Goal: Task Accomplishment & Management: Complete application form

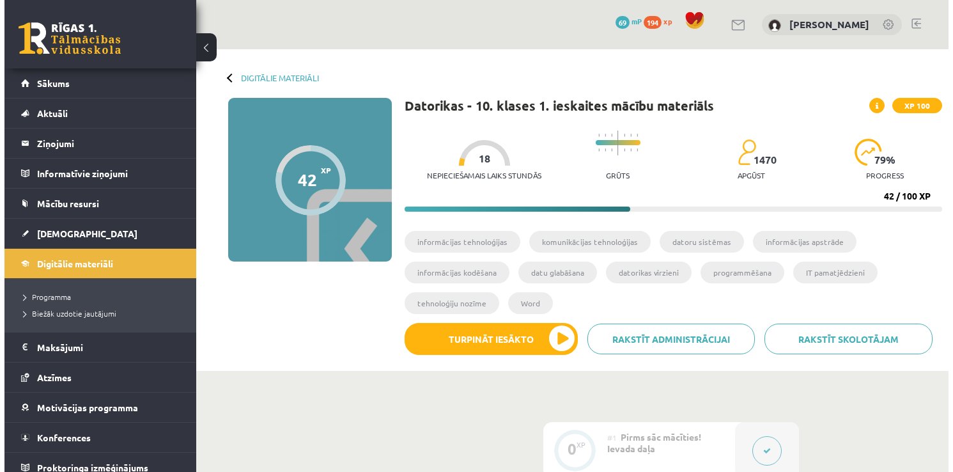
scroll to position [1518, 0]
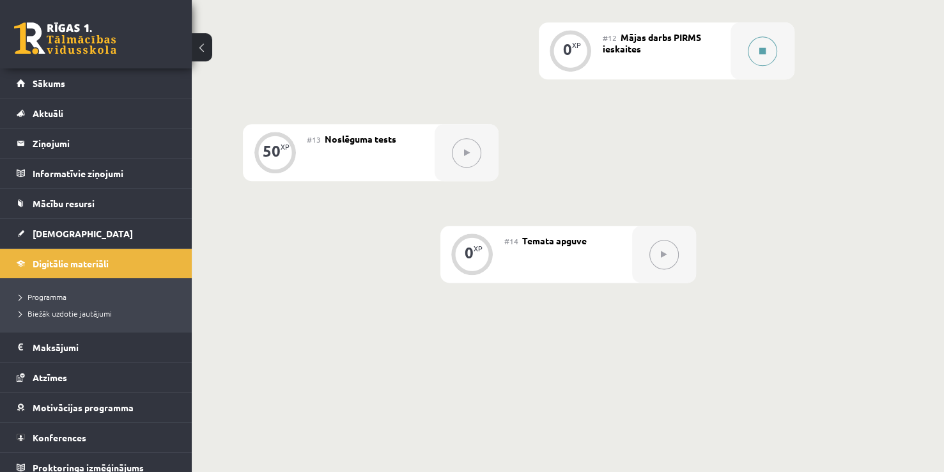
click at [772, 46] on button at bounding box center [762, 50] width 29 height 29
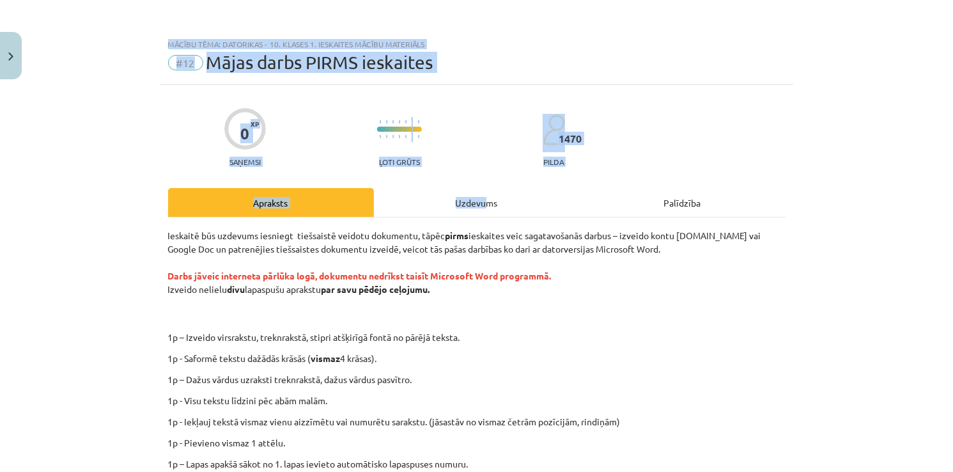
drag, startPoint x: 480, startPoint y: 212, endPoint x: 552, endPoint y: -49, distance: 270.1
click at [662, 106] on div "0 XP Saņemsi Ļoti grūts 1470 pilda" at bounding box center [477, 133] width 618 height 66
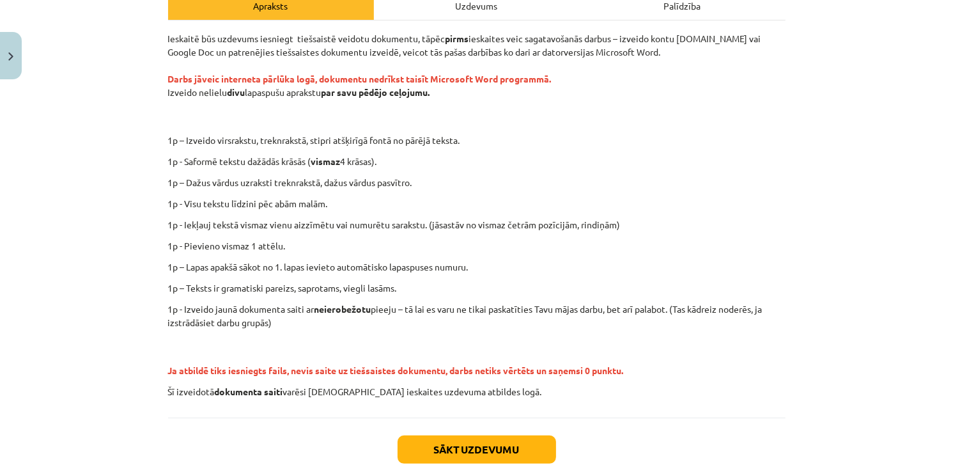
scroll to position [192, 0]
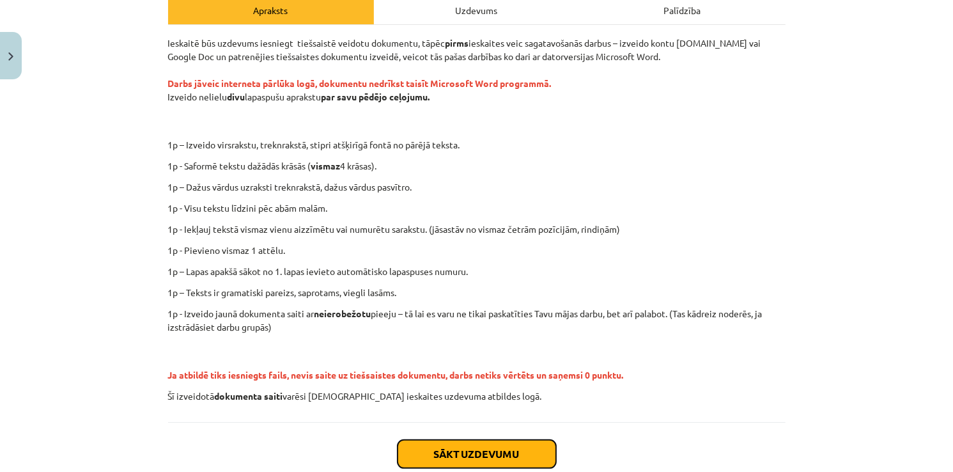
click at [510, 442] on button "Sākt uzdevumu" at bounding box center [477, 454] width 159 height 28
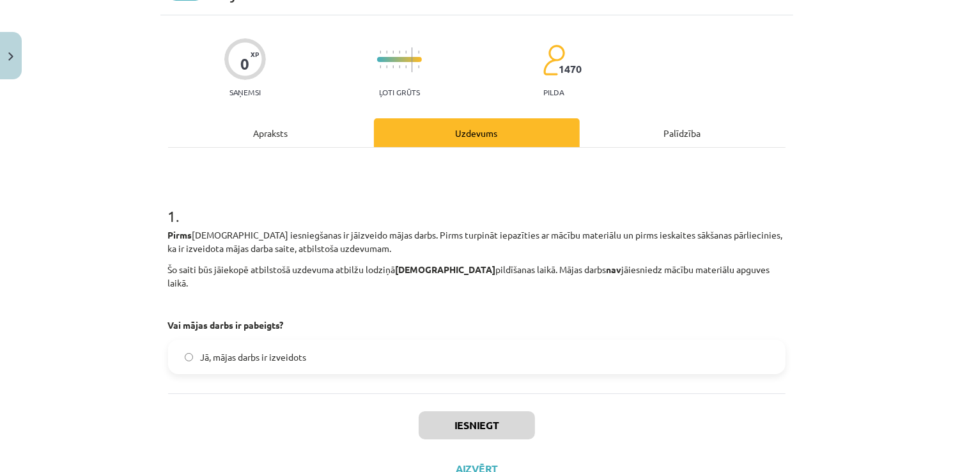
scroll to position [32, 0]
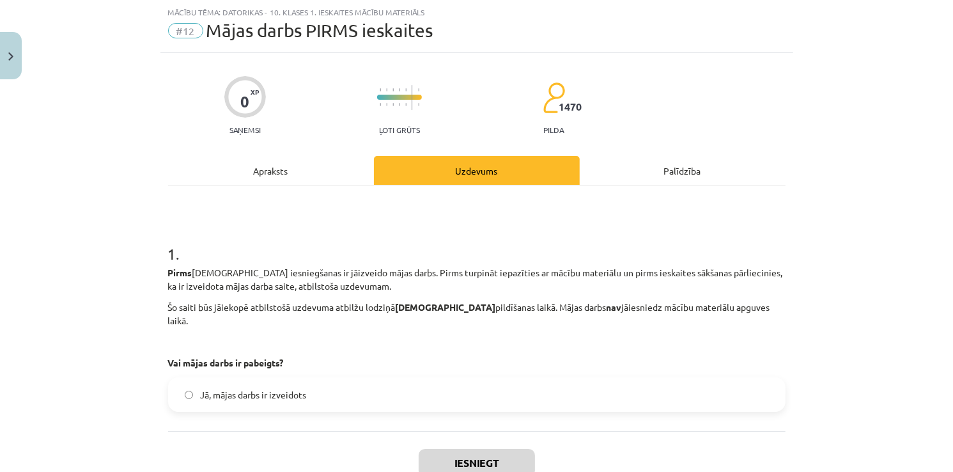
click at [208, 388] on span "Jā, mājas darbs ir izveidots" at bounding box center [254, 394] width 106 height 13
click at [497, 469] on div "Iesniegt Aizvērt" at bounding box center [477, 476] width 618 height 90
click at [492, 449] on button "Iesniegt" at bounding box center [477, 463] width 116 height 28
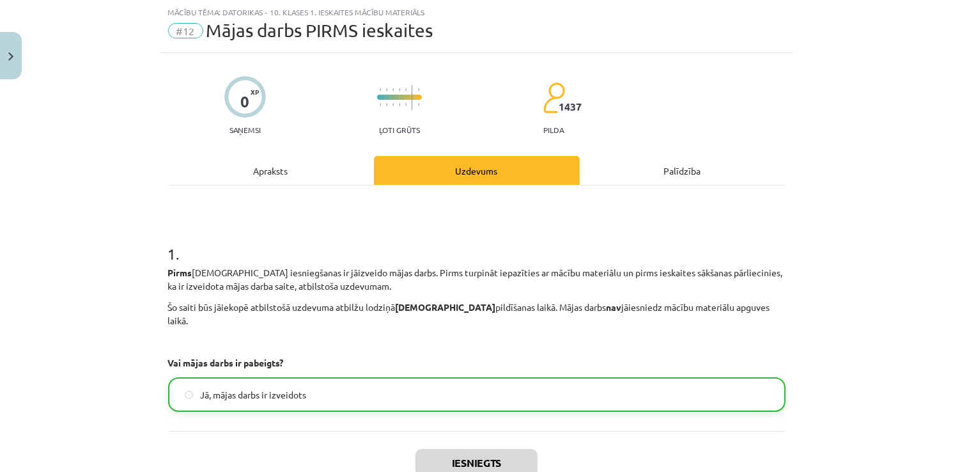
click at [566, 409] on div "1 . Pirms ieskaites iesniegšanas ir jāizveido mājas darbs. Pirms turpināt iepaz…" at bounding box center [477, 308] width 618 height 246
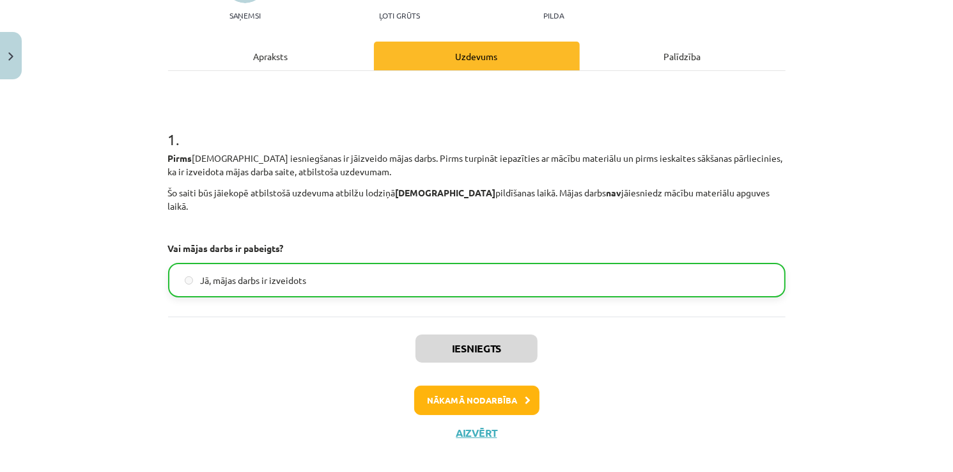
scroll to position [146, 0]
click at [507, 394] on button "Nākamā nodarbība" at bounding box center [476, 400] width 125 height 29
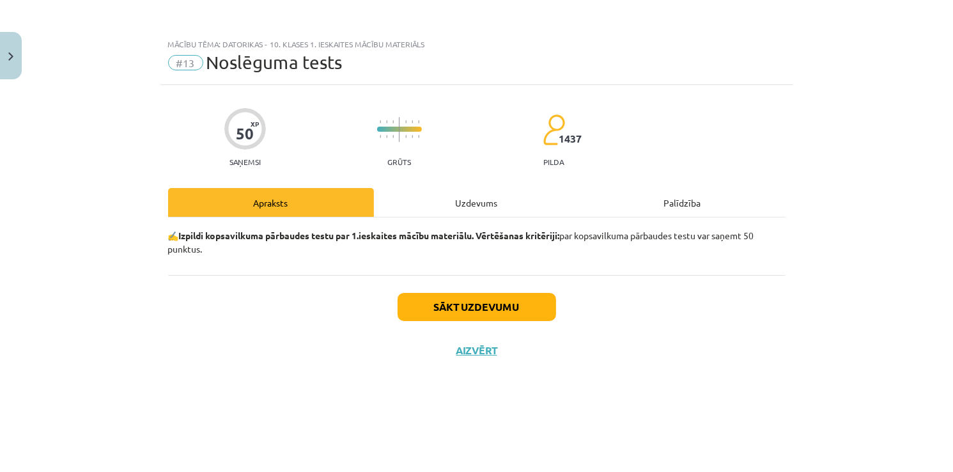
scroll to position [0, 0]
click at [482, 302] on button "Sākt uzdevumu" at bounding box center [477, 307] width 159 height 28
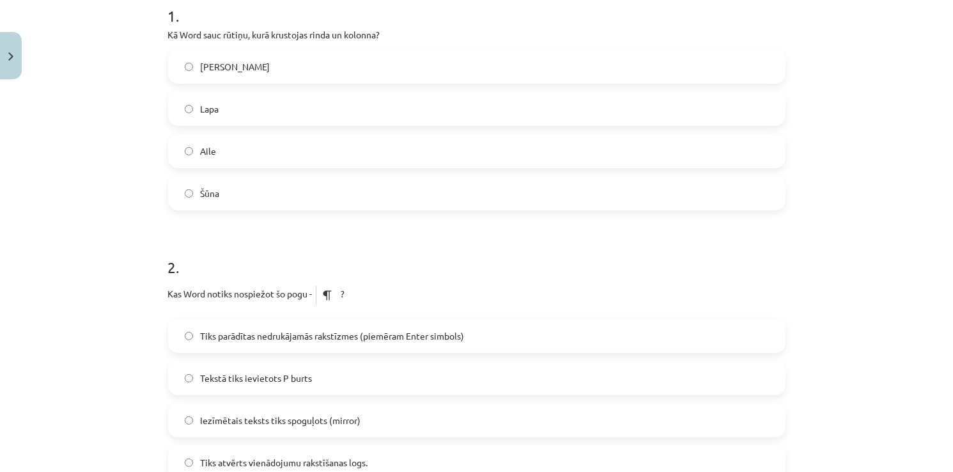
scroll to position [269, 0]
click at [240, 196] on label "Šūna" at bounding box center [476, 194] width 615 height 32
click at [237, 343] on label "Tiks parādītas nedrukājamās rakstīzmes (piemēram Enter simbols)" at bounding box center [476, 337] width 615 height 32
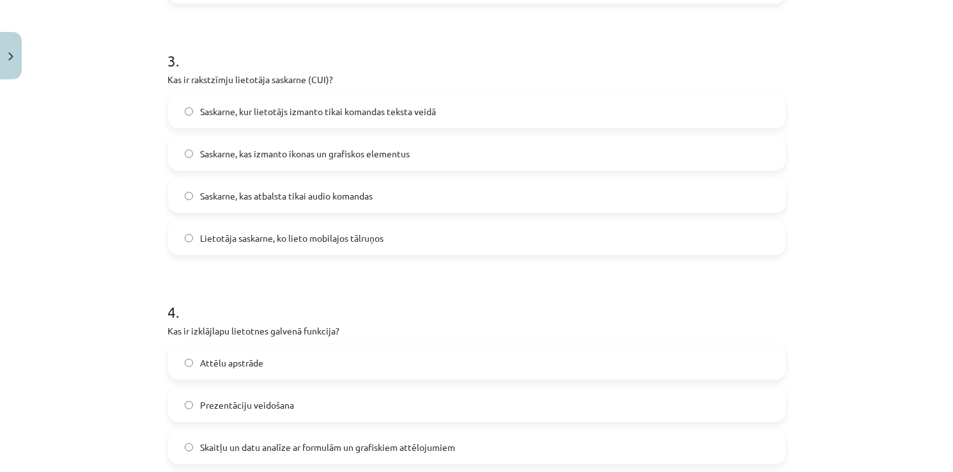
scroll to position [747, 0]
click at [237, 214] on div "Saskarne, kur lietotājs izmanto tikai komandas teksta veidā Saskarne, kas izman…" at bounding box center [477, 173] width 618 height 161
click at [244, 246] on label "Lietotāja saskarne, ko lieto mobilajos tālruņos" at bounding box center [476, 237] width 615 height 32
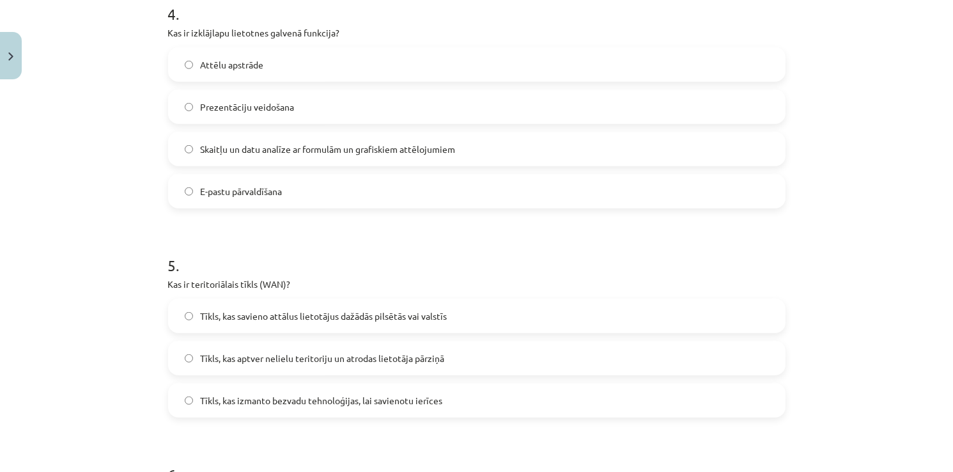
scroll to position [1045, 0]
click at [207, 152] on span "Skaitļu un datu analīze ar formulām un grafiskiem attēlojumiem" at bounding box center [328, 147] width 255 height 13
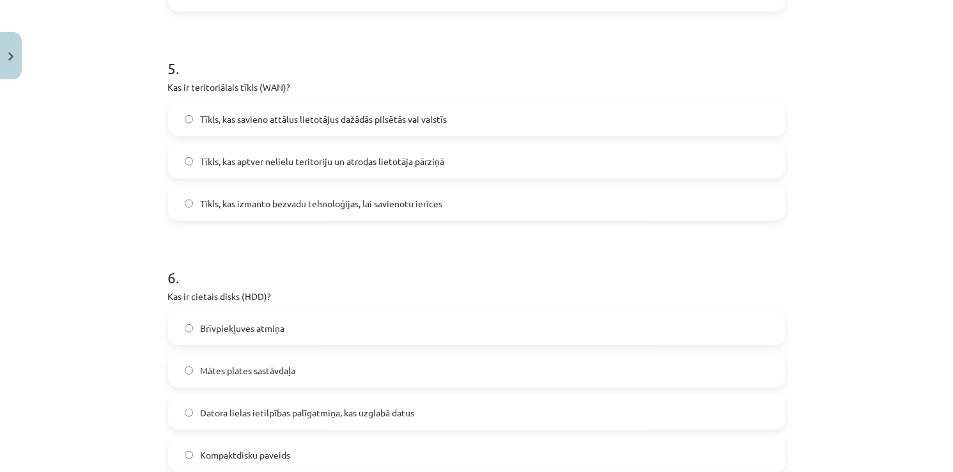
scroll to position [1240, 0]
click at [242, 125] on label "Tīkls, kas savieno attālus lietotājus dažādās pilsētās vai valstīs" at bounding box center [476, 119] width 615 height 32
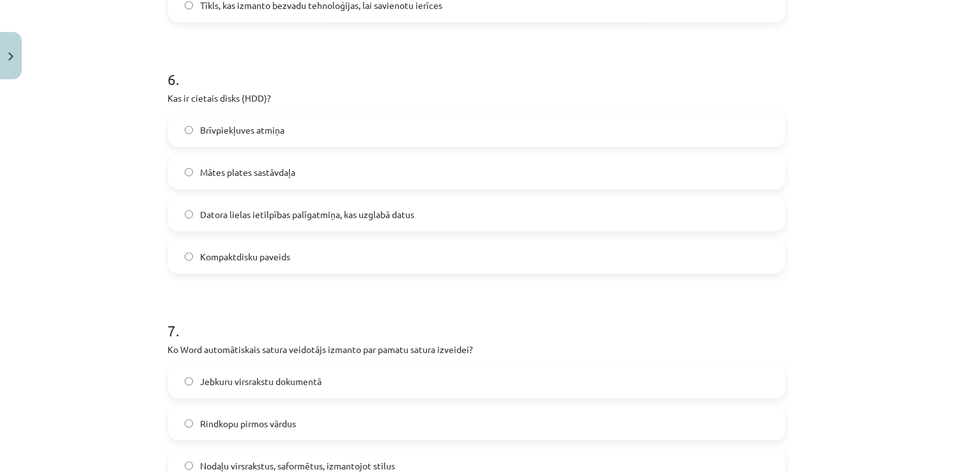
scroll to position [1463, 0]
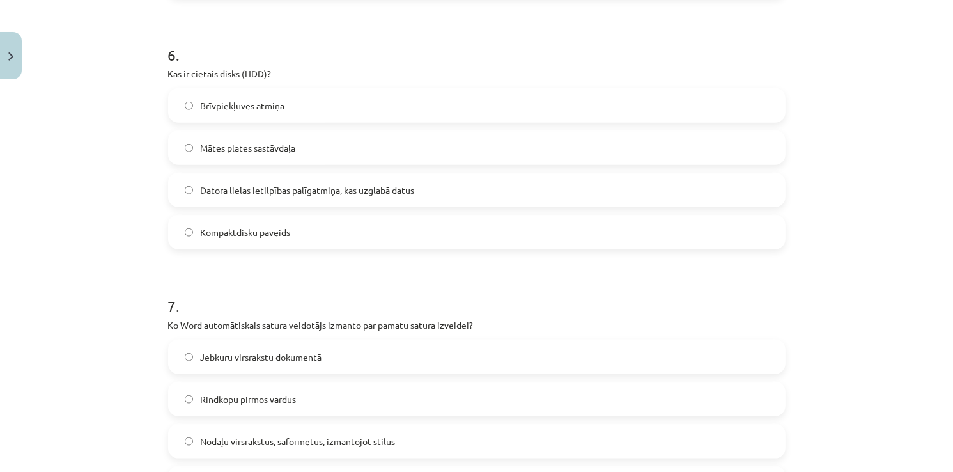
click at [242, 125] on div "Brīvpiekļuves atmiņa Mātes plates sastāvdaļa Datora lielas ietilpības palīgatmi…" at bounding box center [477, 168] width 618 height 161
click at [244, 148] on span "Mātes plates sastāvdaļa" at bounding box center [248, 147] width 95 height 13
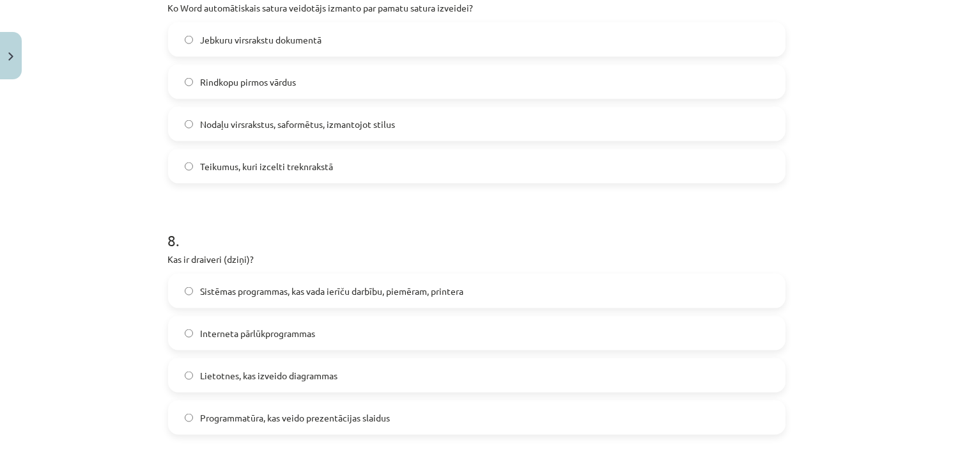
click at [244, 150] on label "Teikumus, kuri izcelti treknrakstā" at bounding box center [476, 166] width 615 height 32
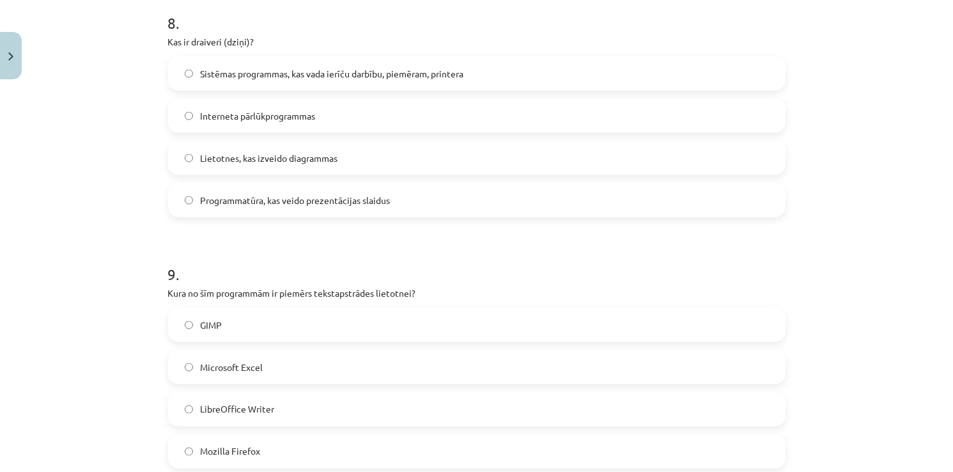
scroll to position [1999, 0]
click at [247, 405] on span "LibreOffice Writer" at bounding box center [238, 407] width 74 height 13
click at [266, 109] on span "Interneta pārlūkprogrammas" at bounding box center [258, 113] width 115 height 13
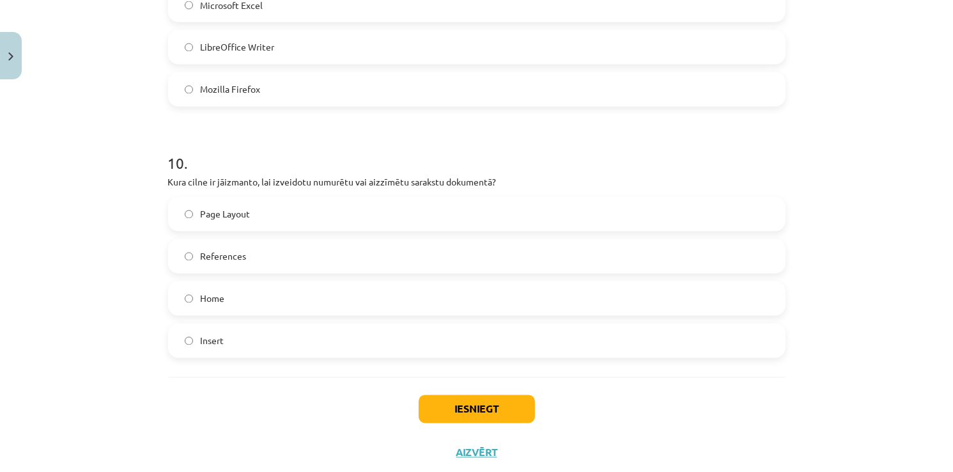
scroll to position [2366, 0]
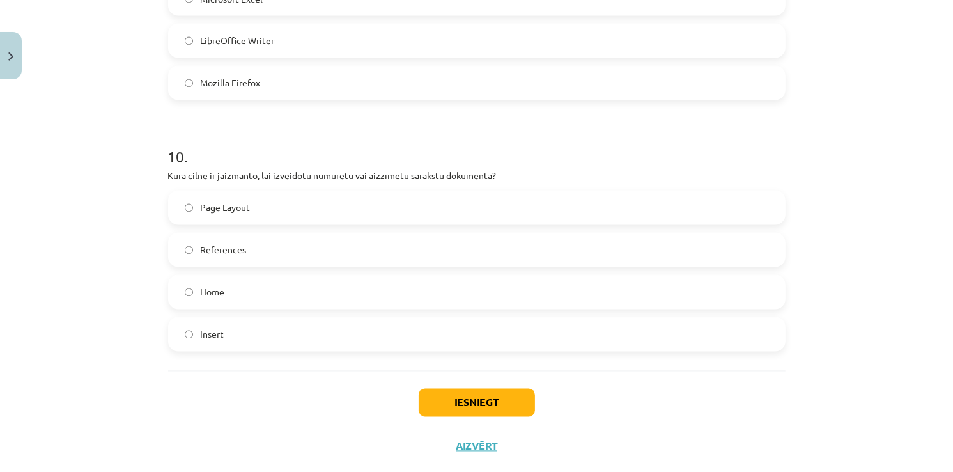
click at [227, 294] on label "Home" at bounding box center [476, 292] width 615 height 32
click at [464, 394] on button "Iesniegt" at bounding box center [477, 403] width 116 height 28
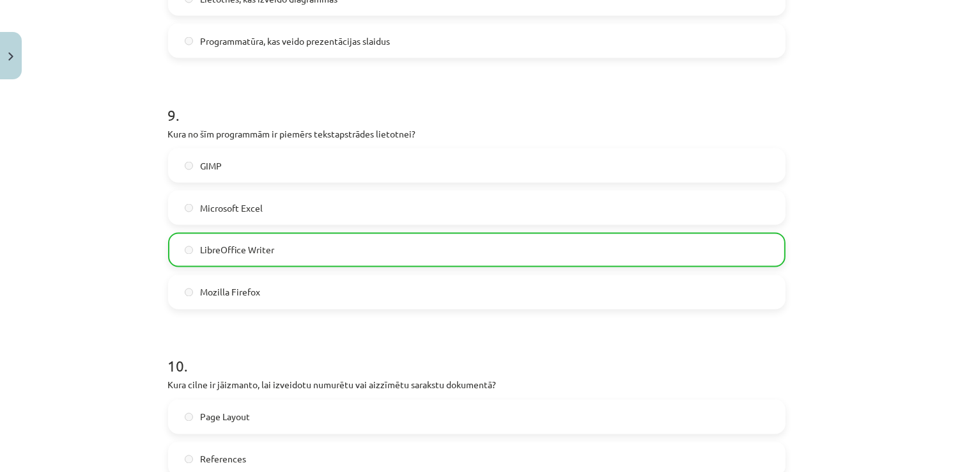
scroll to position [2188, 0]
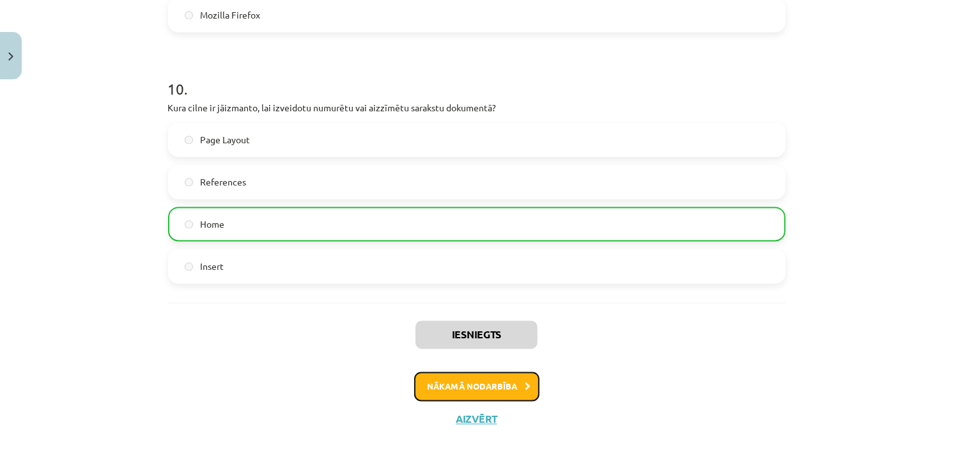
click at [498, 387] on button "Nākamā nodarbība" at bounding box center [476, 385] width 125 height 29
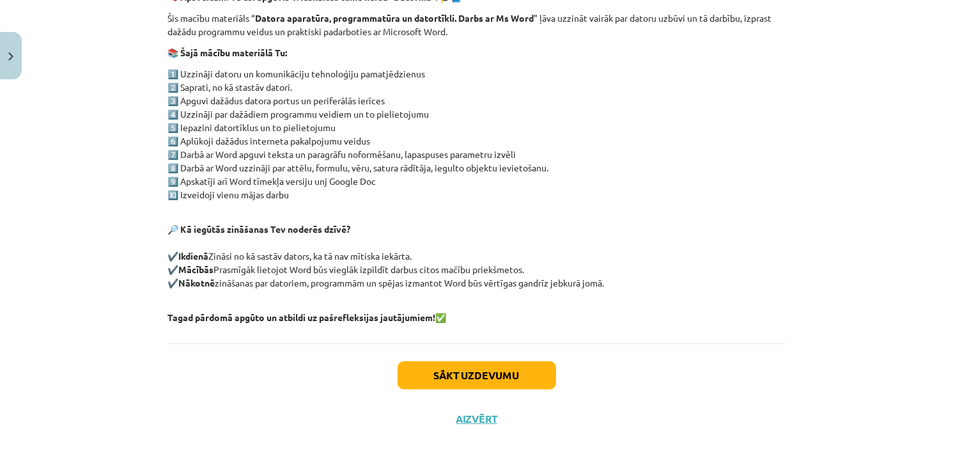
scroll to position [238, 0]
click at [505, 386] on button "Sākt uzdevumu" at bounding box center [477, 376] width 159 height 28
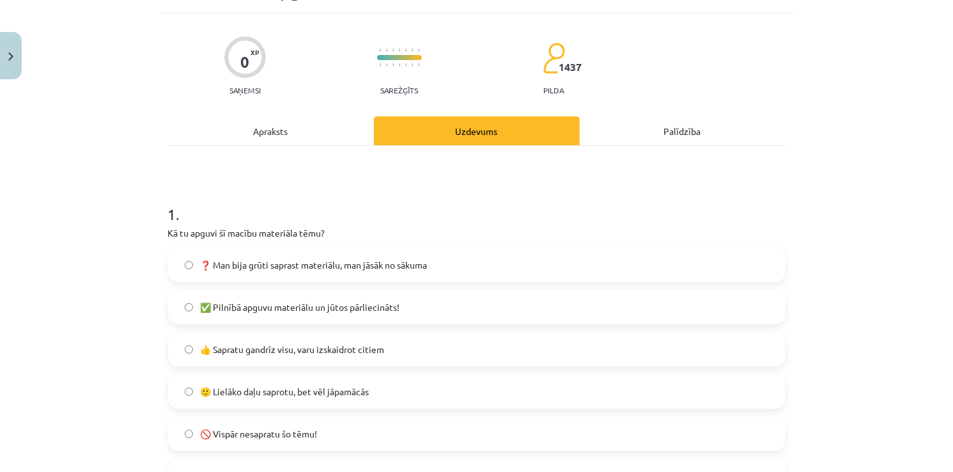
scroll to position [32, 0]
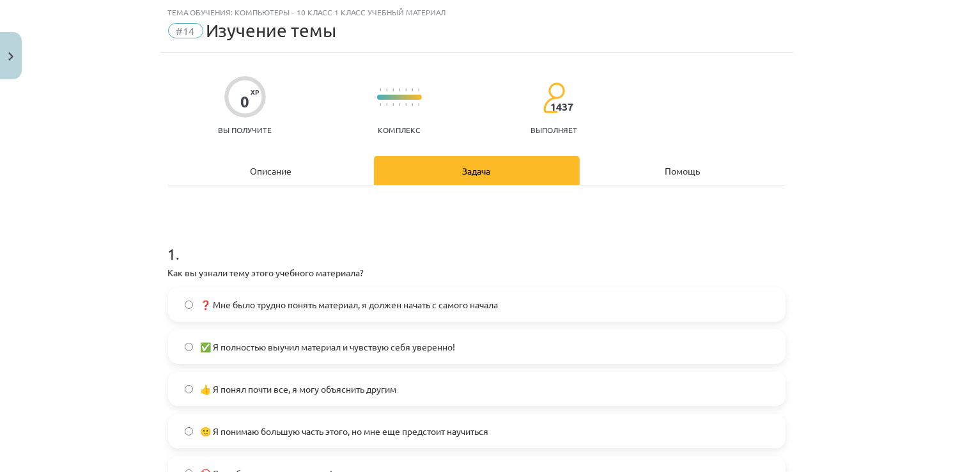
click at [325, 440] on label "🙂 Я понимаю большую часть этого, но мне еще предстоит научиться" at bounding box center [476, 431] width 615 height 32
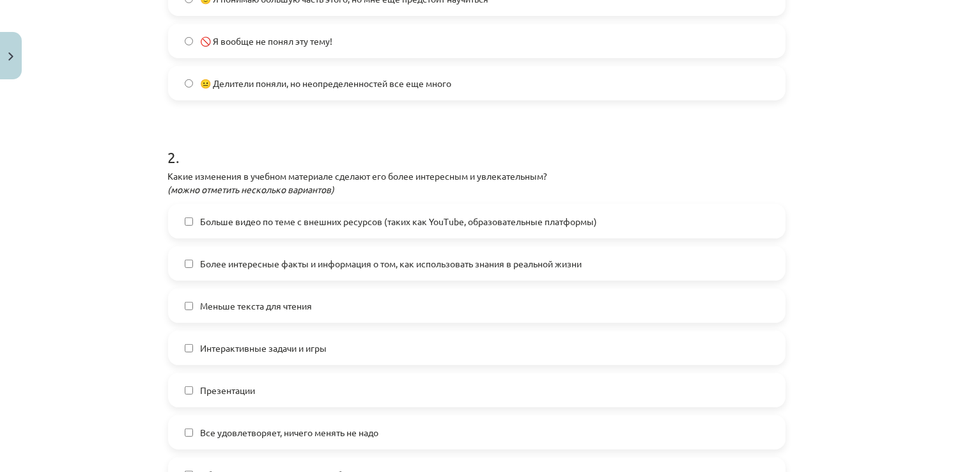
scroll to position [468, 0]
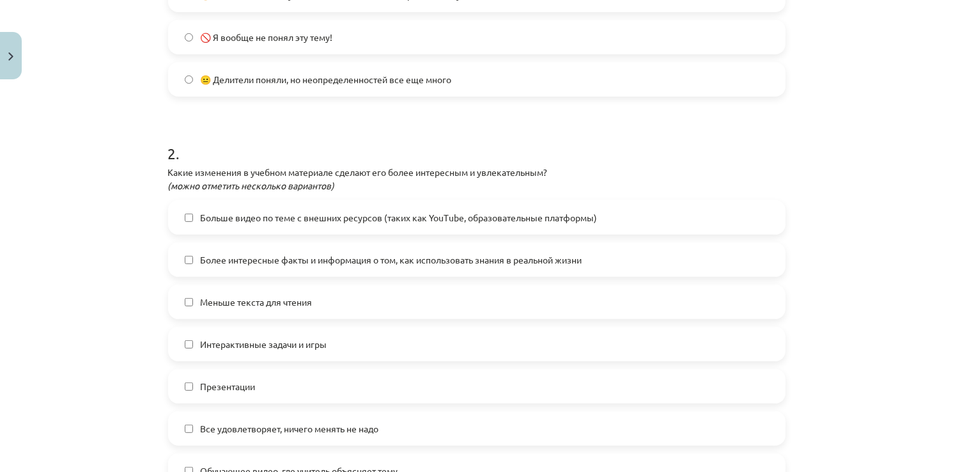
click at [233, 264] on span "Более интересные факты и информация о том, как использовать знания в реальной ж…" at bounding box center [392, 259] width 382 height 13
click at [250, 307] on span "Меньше текста для чтения" at bounding box center [257, 301] width 112 height 13
click at [300, 338] on span "Интерактивные задачи и игры" at bounding box center [264, 344] width 127 height 13
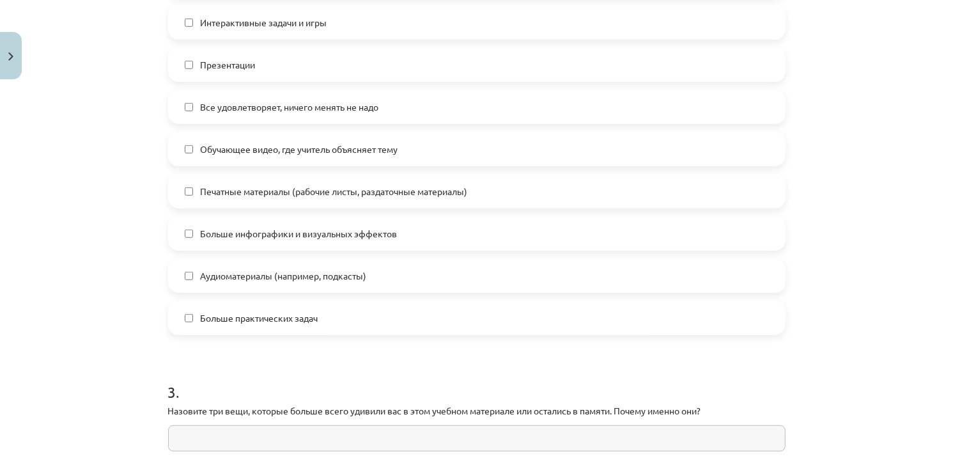
scroll to position [1025, 0]
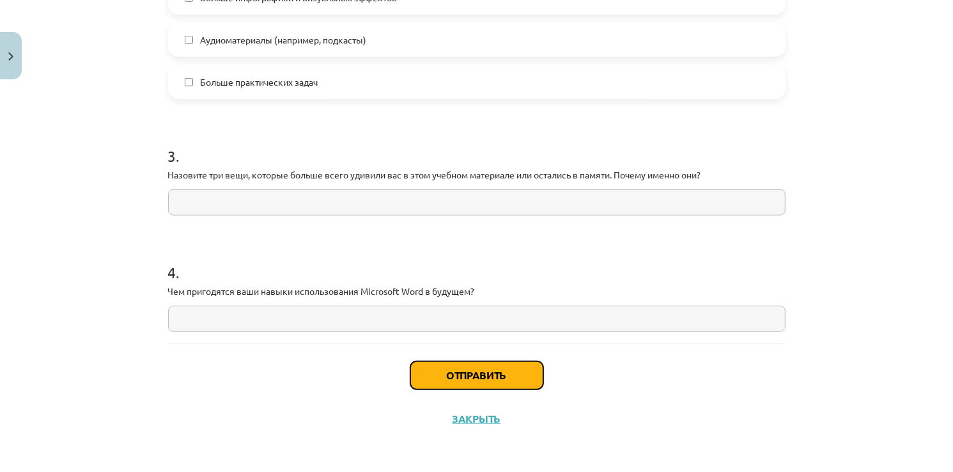
click at [455, 373] on button "Отправить" at bounding box center [476, 375] width 133 height 28
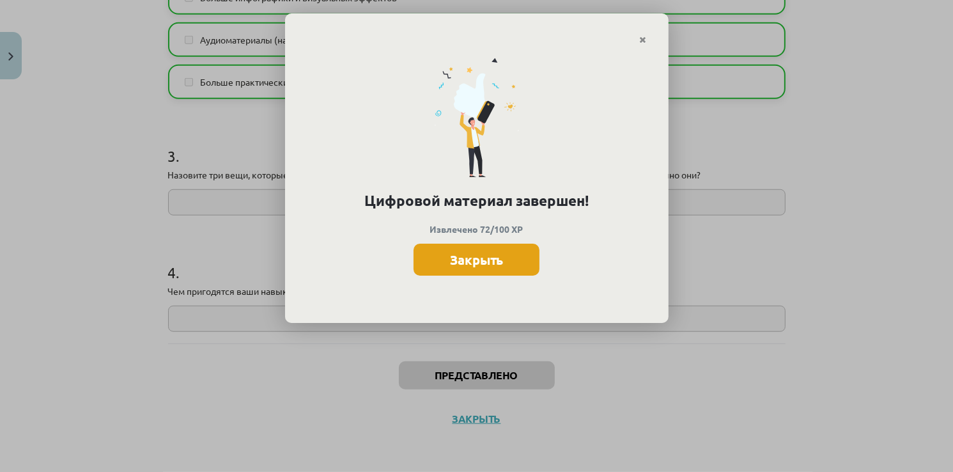
click at [480, 261] on button "Закрыть" at bounding box center [477, 260] width 126 height 32
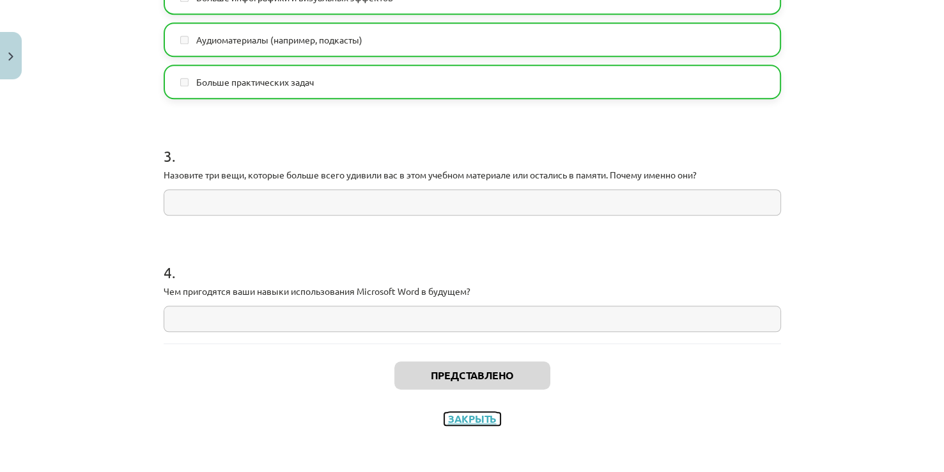
click at [462, 419] on button "Закрыть" at bounding box center [472, 418] width 56 height 13
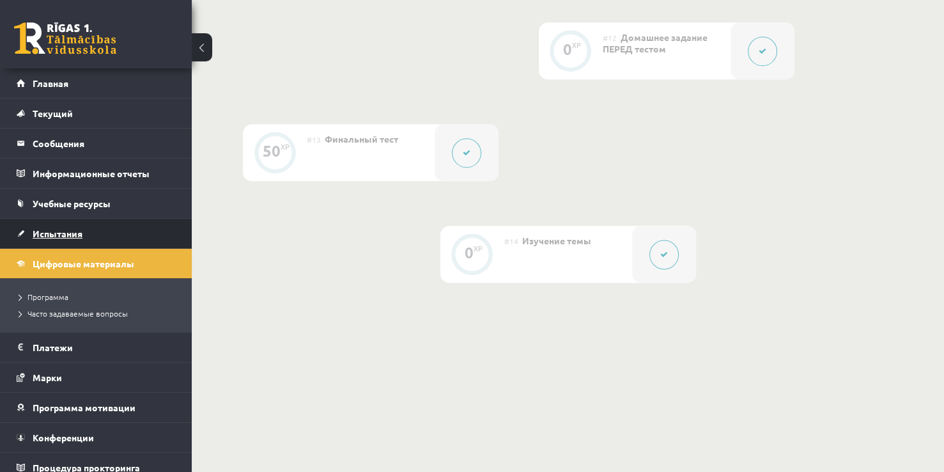
click at [109, 222] on link "Испытания" at bounding box center [96, 233] width 159 height 29
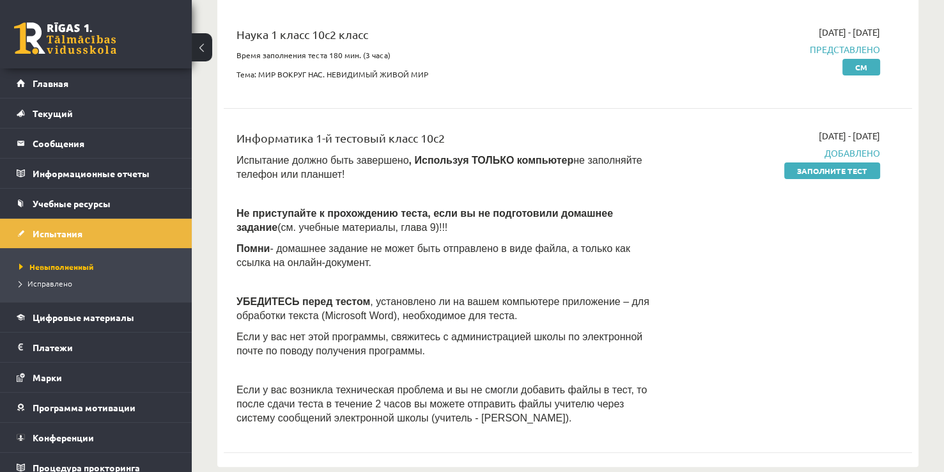
scroll to position [156, 0]
click at [810, 171] on link "Заполните тест" at bounding box center [832, 172] width 96 height 17
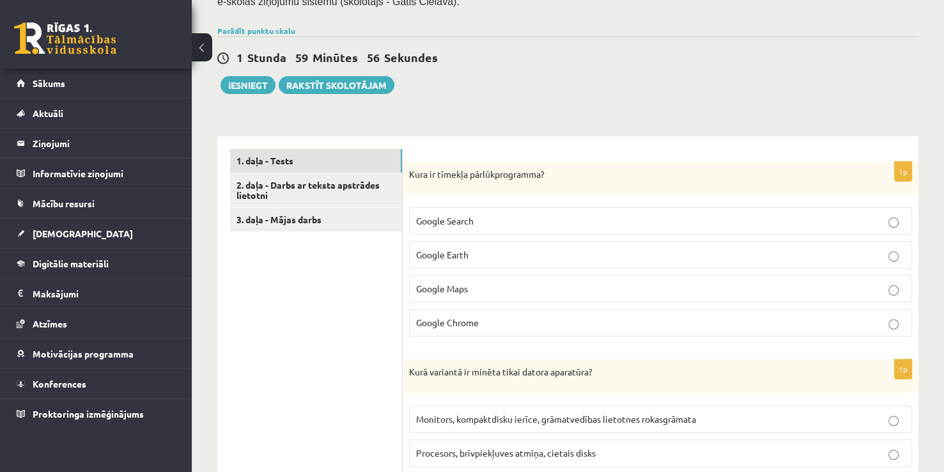
scroll to position [292, 0]
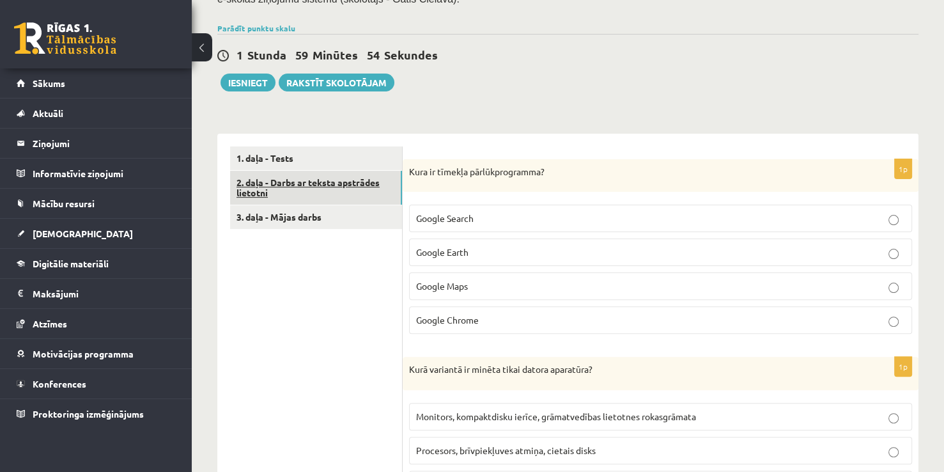
click at [331, 176] on link "2. daļa - Darbs ar teksta apstrādes lietotni" at bounding box center [316, 188] width 172 height 35
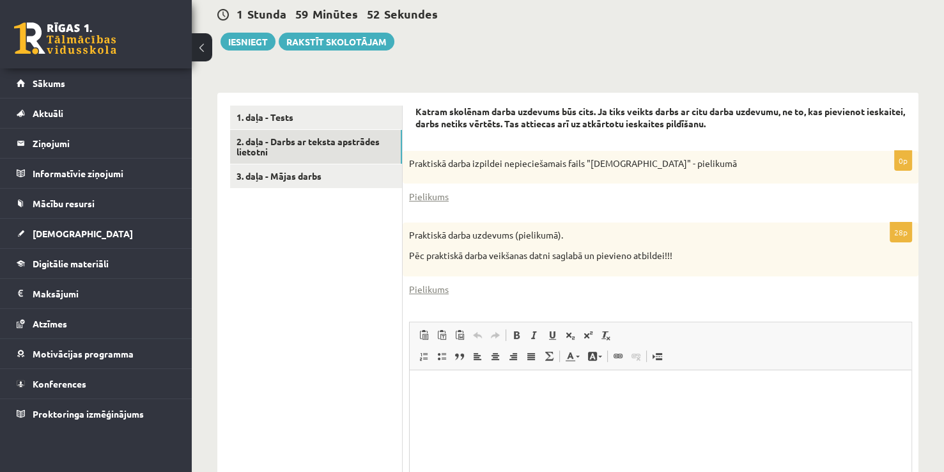
scroll to position [330, 0]
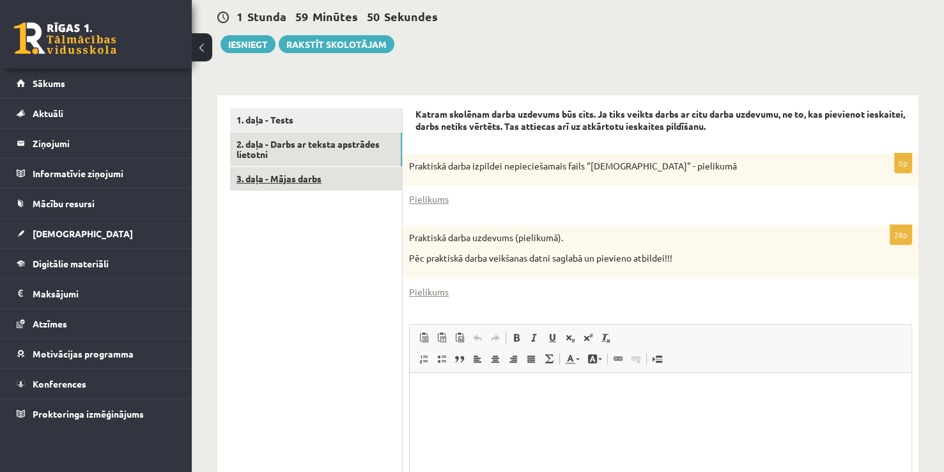
click at [308, 176] on link "3. daļa - Mājas darbs" at bounding box center [316, 179] width 172 height 24
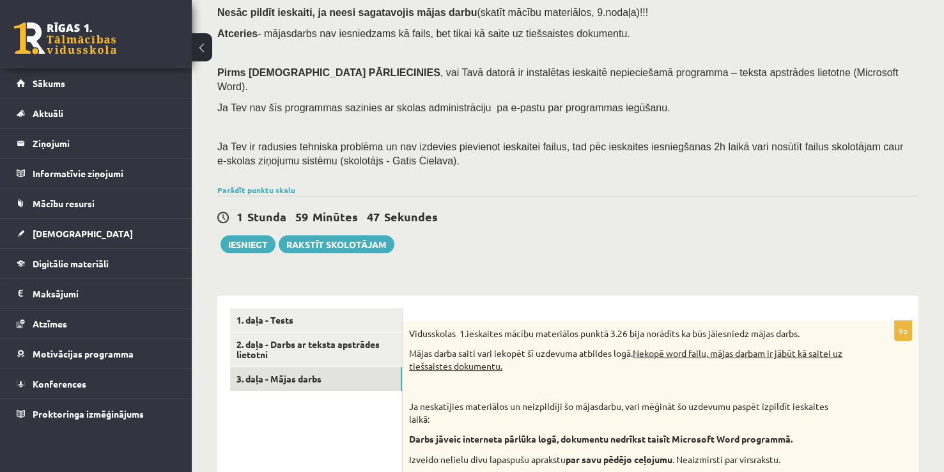
scroll to position [125, 0]
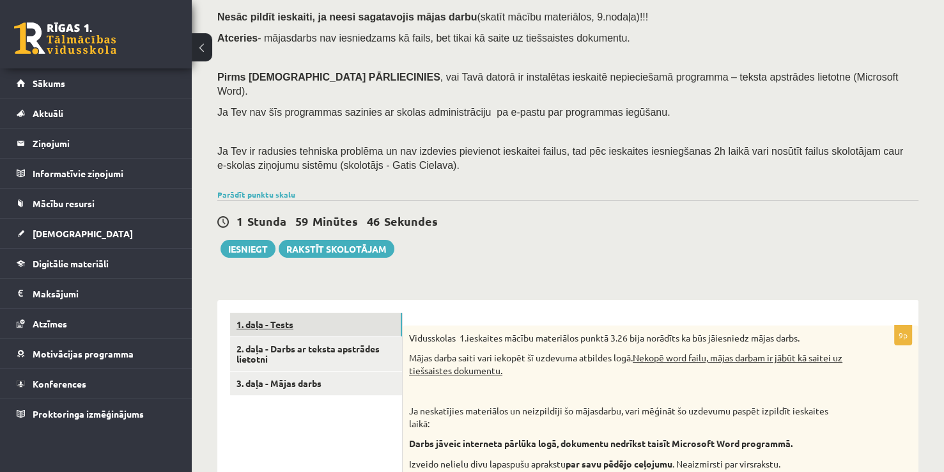
click at [277, 313] on link "1. daļa - Tests" at bounding box center [316, 325] width 172 height 24
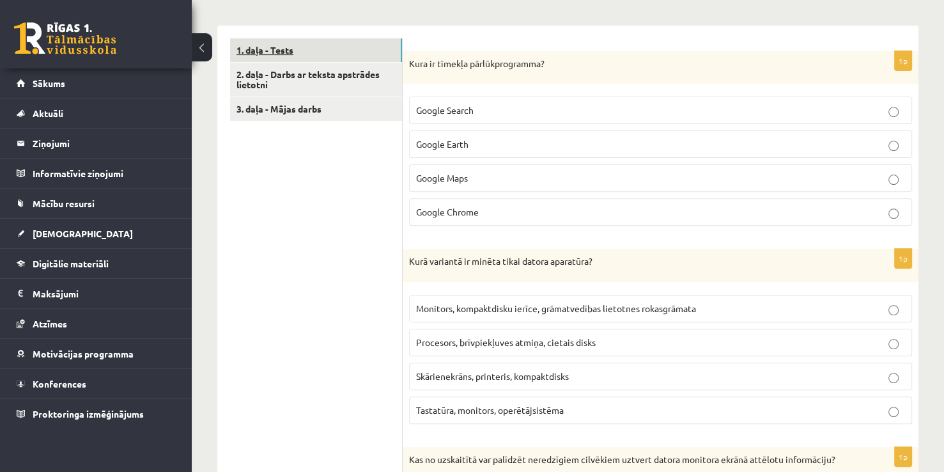
scroll to position [399, 0]
click at [201, 51] on button at bounding box center [202, 47] width 20 height 28
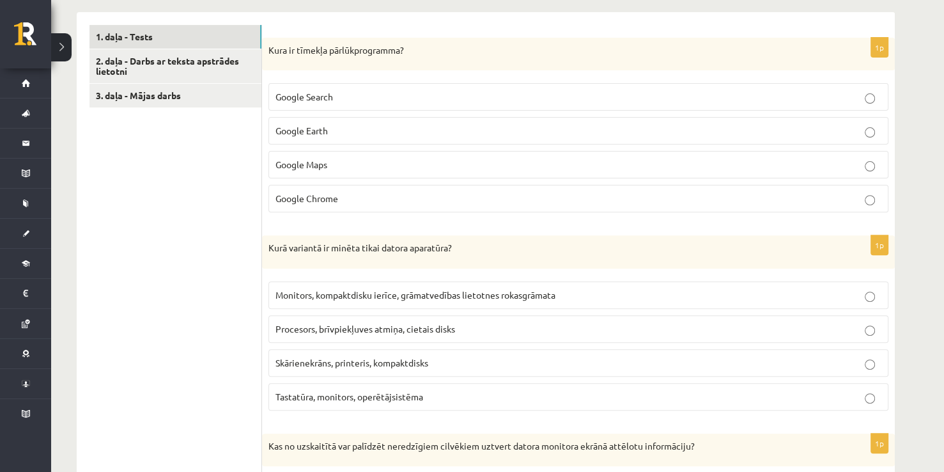
click at [303, 192] on p "Google Chrome" at bounding box center [579, 198] width 606 height 13
click at [310, 325] on span "Procesors, brīvpiekļuves atmiņa, cietais disks" at bounding box center [366, 329] width 180 height 12
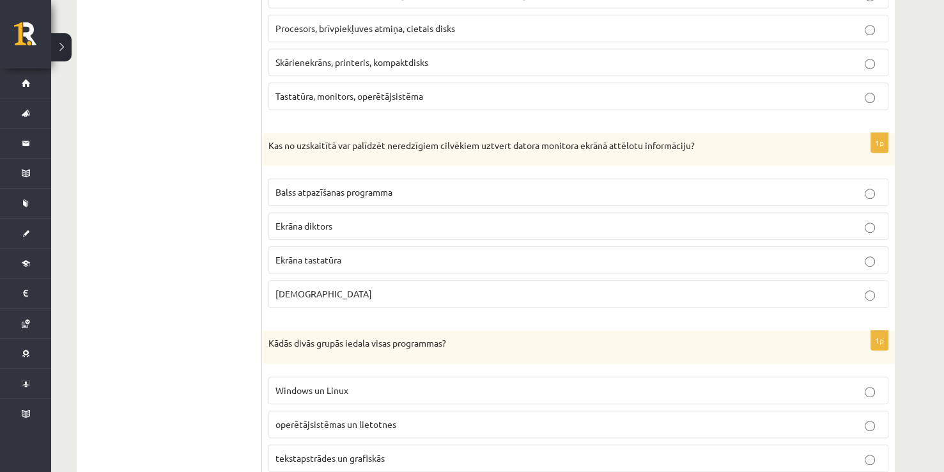
scroll to position [701, 0]
click at [318, 226] on span "Ekrāna diktors" at bounding box center [304, 225] width 57 height 12
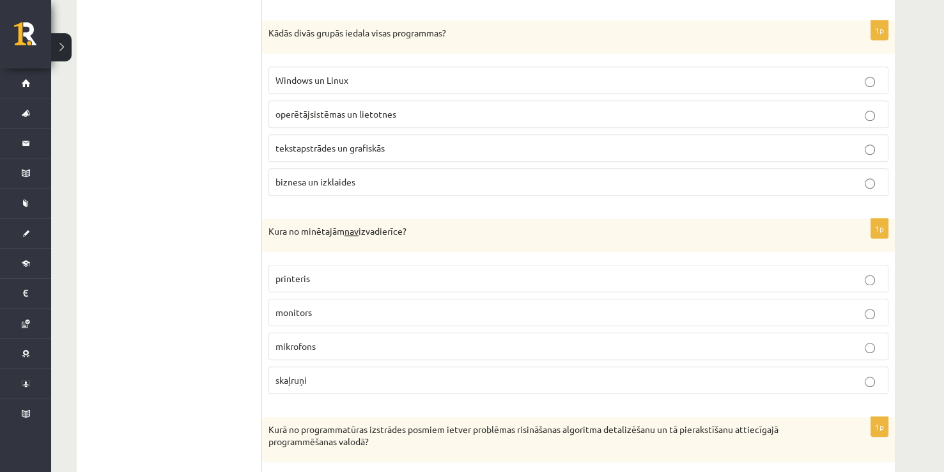
scroll to position [1010, 0]
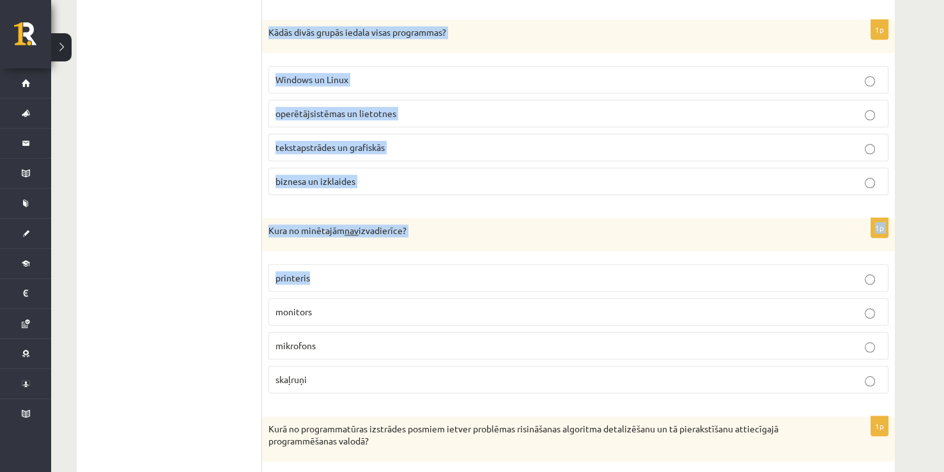
drag, startPoint x: 267, startPoint y: 29, endPoint x: 507, endPoint y: 299, distance: 361.4
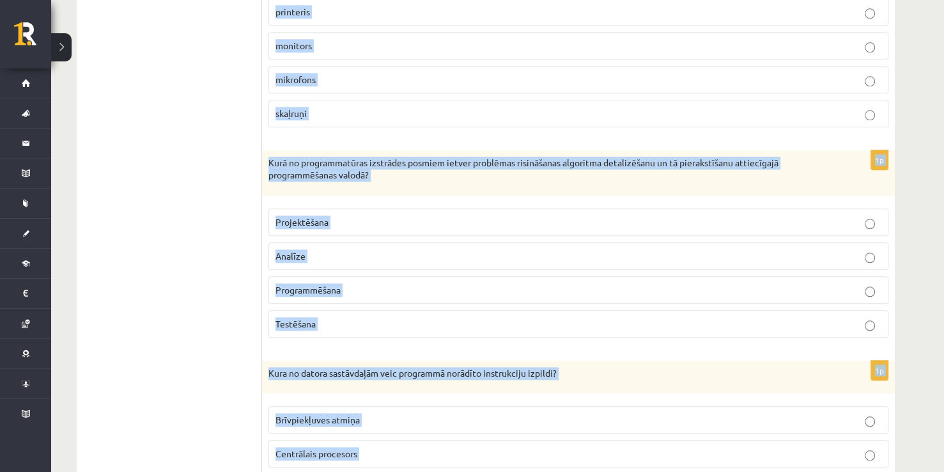
scroll to position [1508, 0]
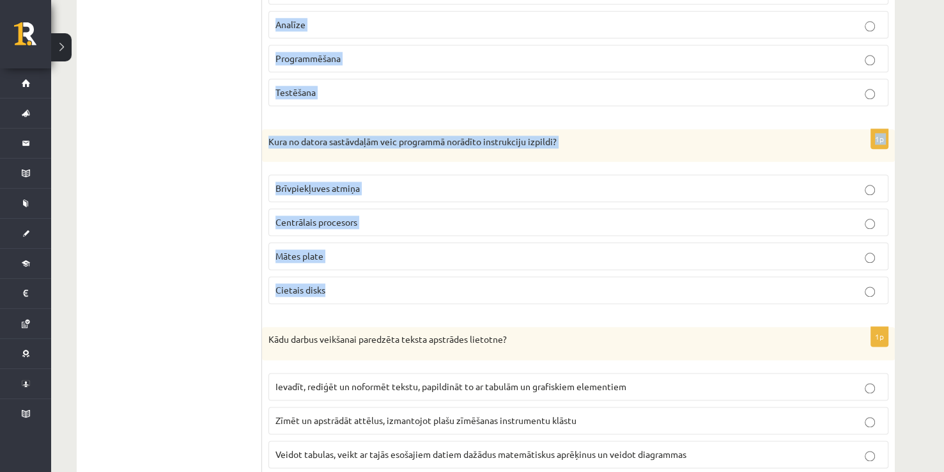
drag, startPoint x: 271, startPoint y: 26, endPoint x: 510, endPoint y: 277, distance: 346.4
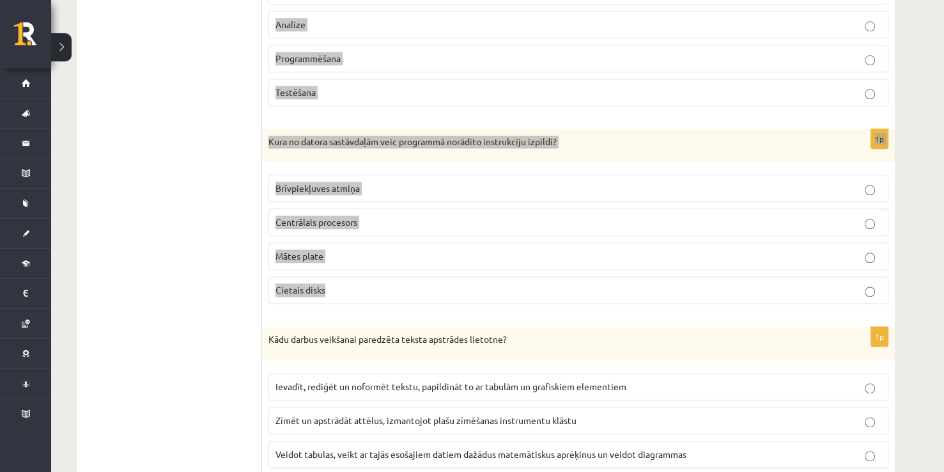
copy form "Kādās divās grupās iedala visas programmas? Windows un Linux operētājsistēmas u…"
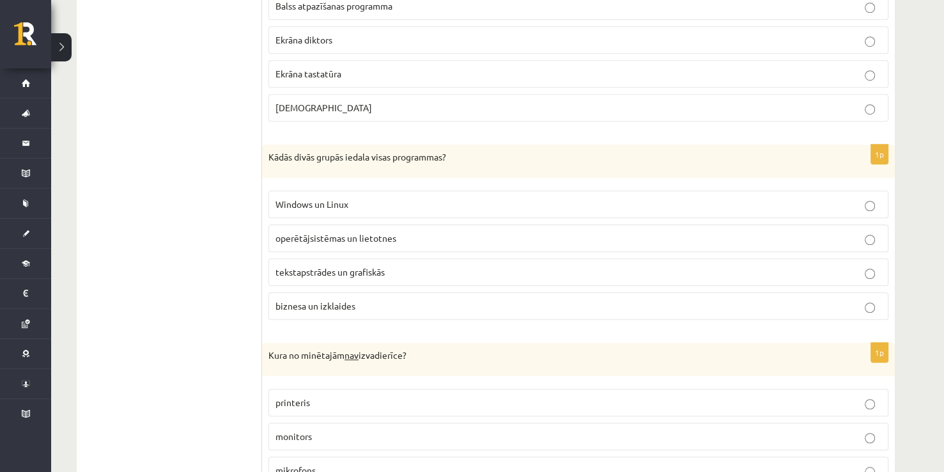
scroll to position [885, 0]
click at [398, 228] on label "operētājsistēmas un lietotnes" at bounding box center [579, 238] width 620 height 27
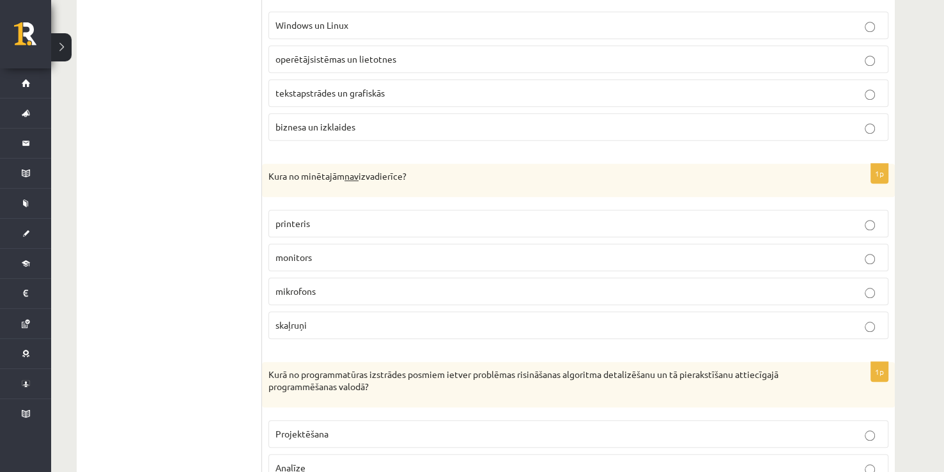
scroll to position [1065, 0]
click at [395, 284] on p "mikrofons" at bounding box center [579, 290] width 606 height 13
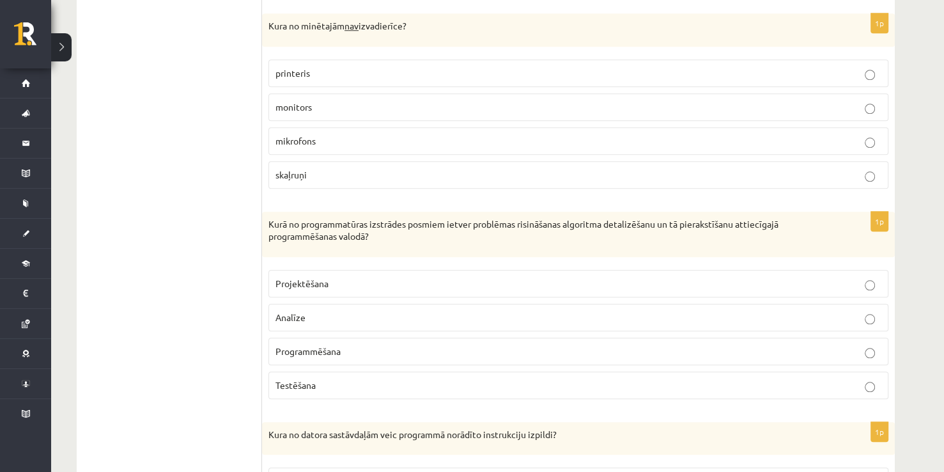
scroll to position [1216, 0]
click at [357, 343] on p "Programmēšana" at bounding box center [579, 349] width 606 height 13
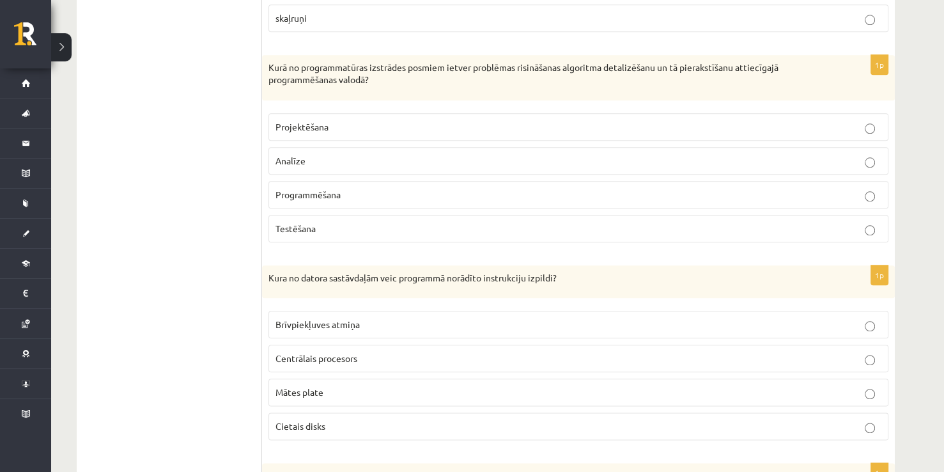
scroll to position [1378, 0]
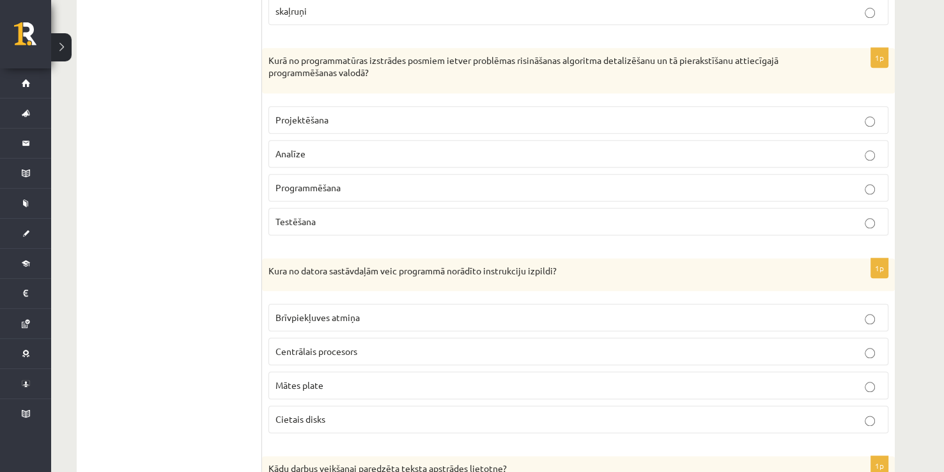
click at [359, 345] on p "Centrālais procesors" at bounding box center [579, 351] width 606 height 13
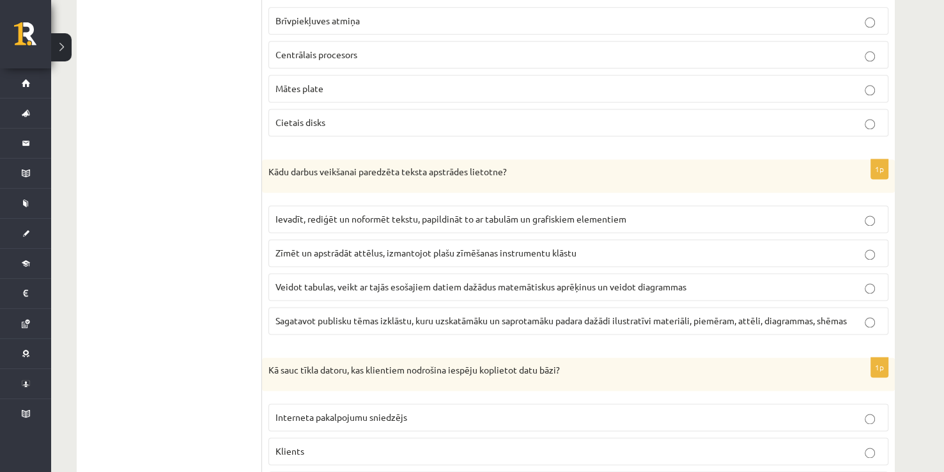
scroll to position [1675, 0]
click at [339, 213] on span "Ievadīt, rediģēt un noformēt tekstu, papildināt to ar tabulām un grafiskiem ele…" at bounding box center [451, 219] width 351 height 12
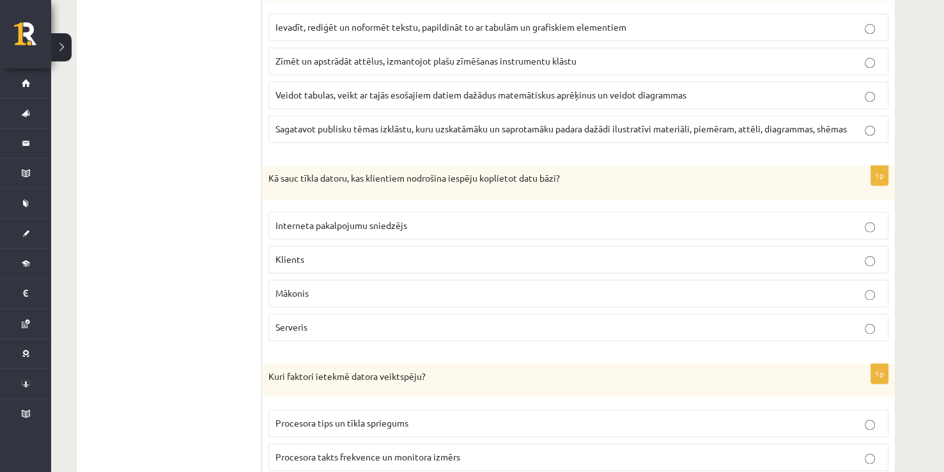
scroll to position [1868, 0]
click at [329, 320] on p "Serveris" at bounding box center [579, 326] width 606 height 13
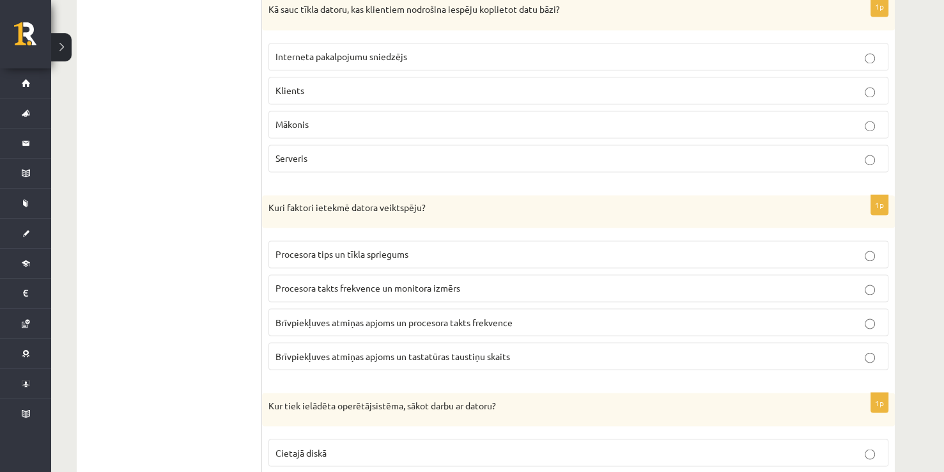
scroll to position [2050, 0]
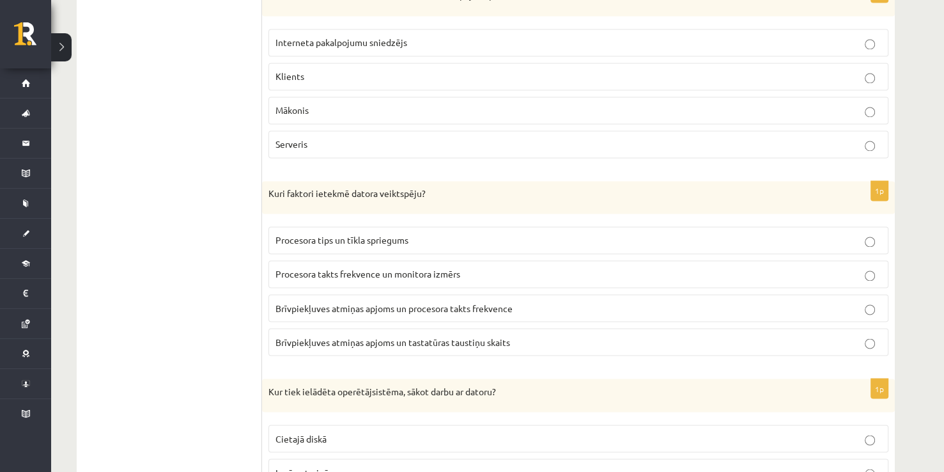
click at [308, 336] on span "Brīvpiekļuves atmiņas apjoms un tastatūras taustiņu skaits" at bounding box center [393, 342] width 235 height 12
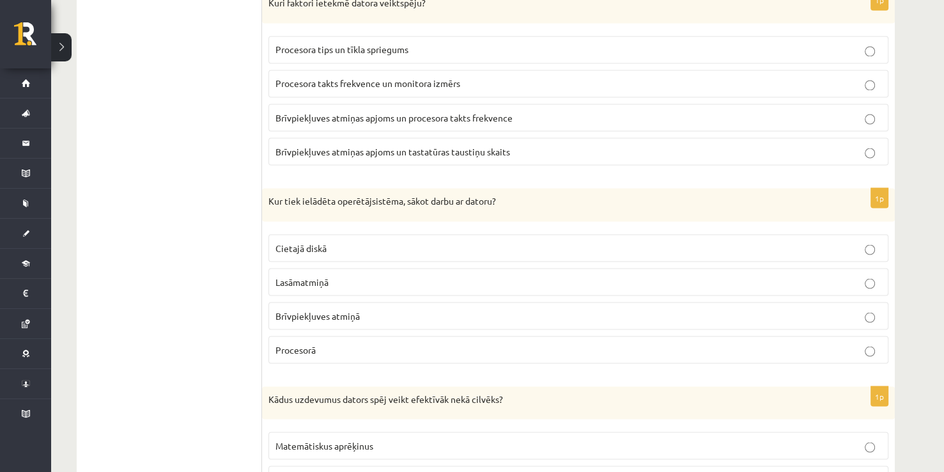
scroll to position [2246, 0]
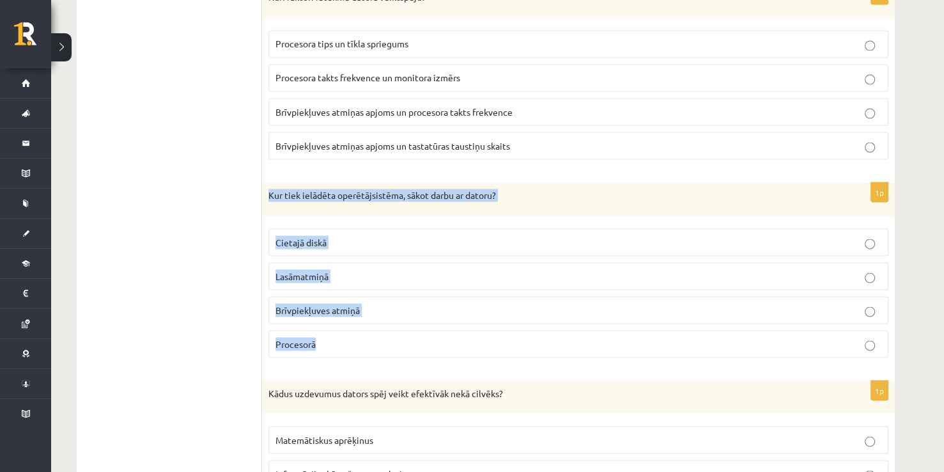
drag, startPoint x: 268, startPoint y: 180, endPoint x: 384, endPoint y: 333, distance: 191.7
click at [384, 333] on div "1p Kur tiek ielādēta operētājsistēma, sākot darbu ar datoru? Cietajā diskā Lasā…" at bounding box center [578, 274] width 633 height 185
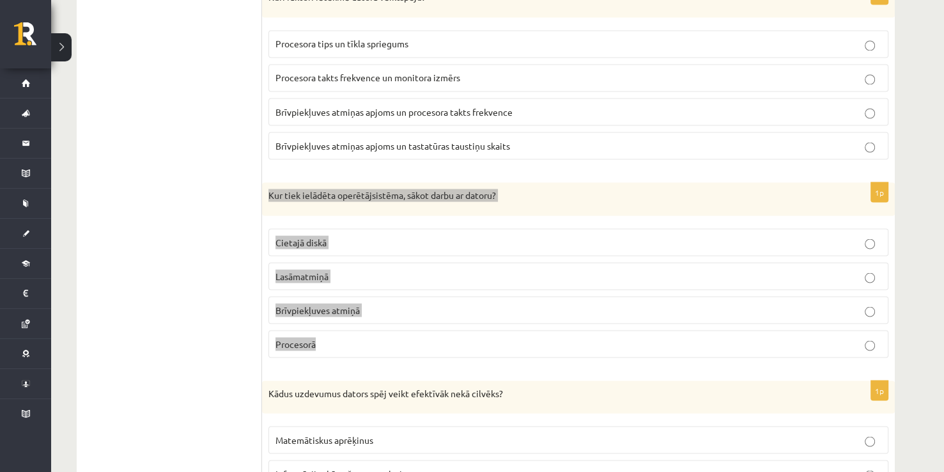
copy div "Kur tiek ielādēta operētājsistēma, sākot darbu ar datoru? Cietajā diskā Lasāmat…"
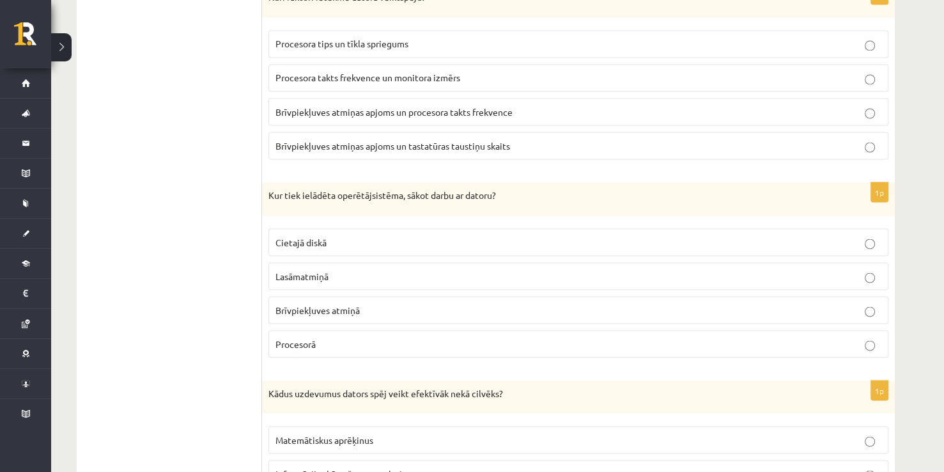
click at [381, 396] on div "Kādus uzdevumus dators spēj veikt efektīvāk nekā cilvēks?" at bounding box center [578, 396] width 633 height 33
click at [306, 304] on span "Brīvpiekļuves atmiņā" at bounding box center [318, 310] width 84 height 12
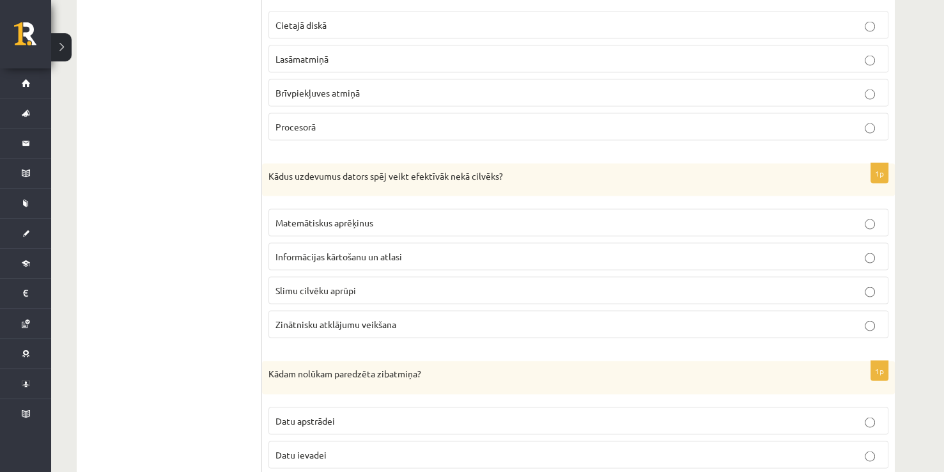
scroll to position [2461, 0]
drag, startPoint x: 299, startPoint y: 270, endPoint x: 789, endPoint y: 220, distance: 493.0
click at [789, 220] on label "Matemātiskus aprēķinus" at bounding box center [579, 223] width 620 height 27
click at [816, 285] on p "Slimu cilvēku aprūpi" at bounding box center [579, 291] width 606 height 13
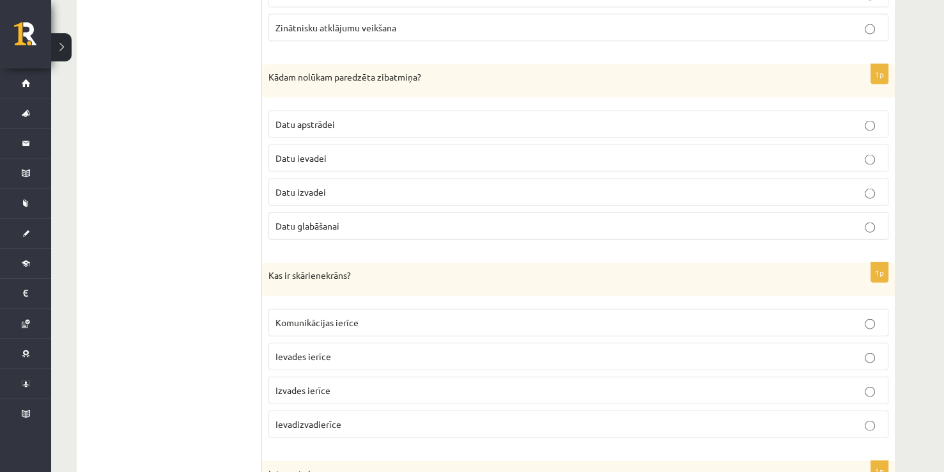
scroll to position [2759, 0]
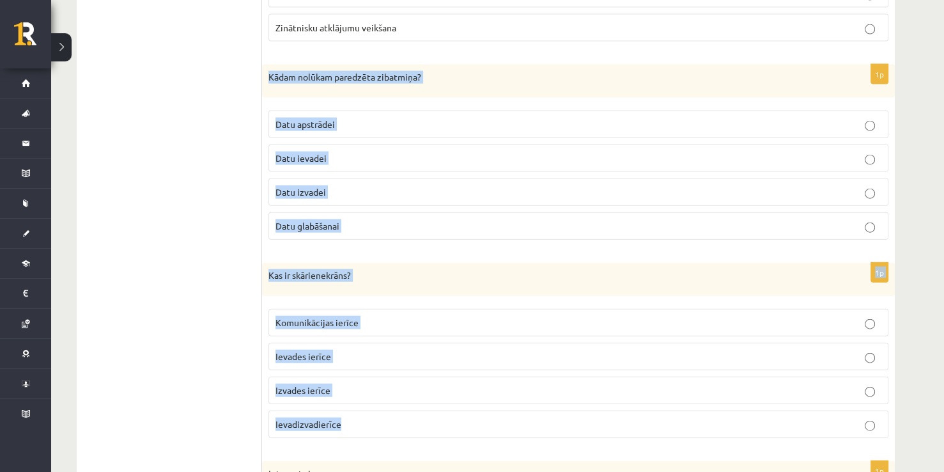
drag, startPoint x: 270, startPoint y: 63, endPoint x: 472, endPoint y: 403, distance: 396.5
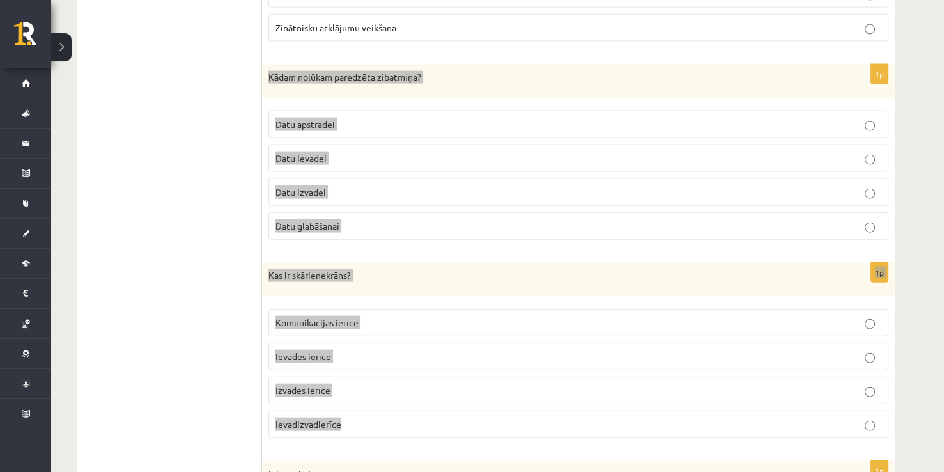
copy form "Kādam nolūkam paredzēta zibatmiņa? Datu apstrādei Datu ievadei Datu izvadei Dat…"
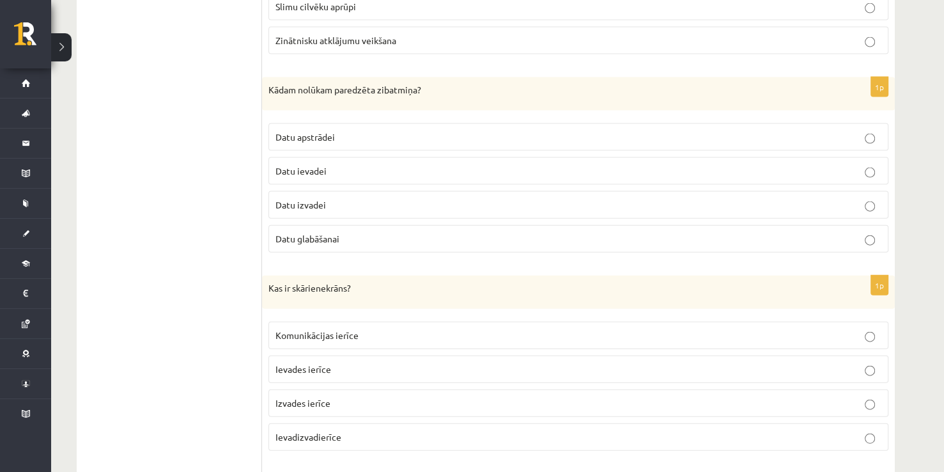
scroll to position [2745, 0]
click at [308, 235] on span "Datu glabāšanai" at bounding box center [308, 241] width 64 height 12
click at [309, 433] on span "Ievadizvadierīce" at bounding box center [309, 439] width 66 height 12
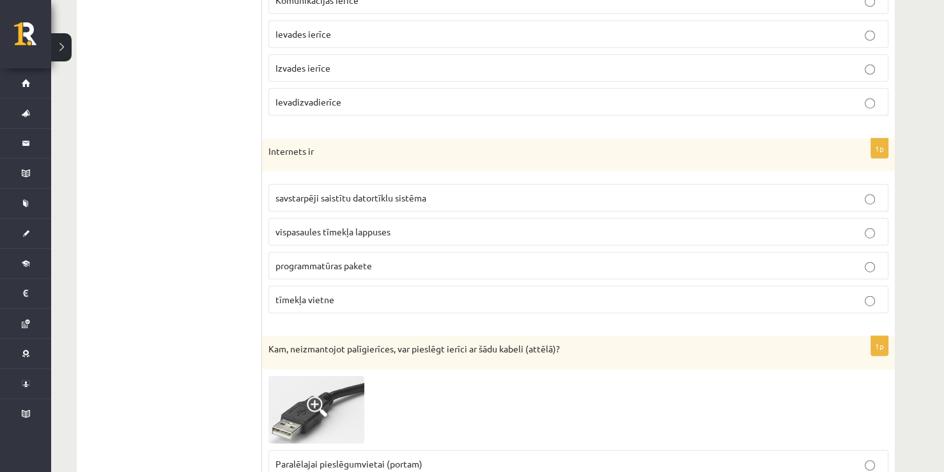
scroll to position [3087, 0]
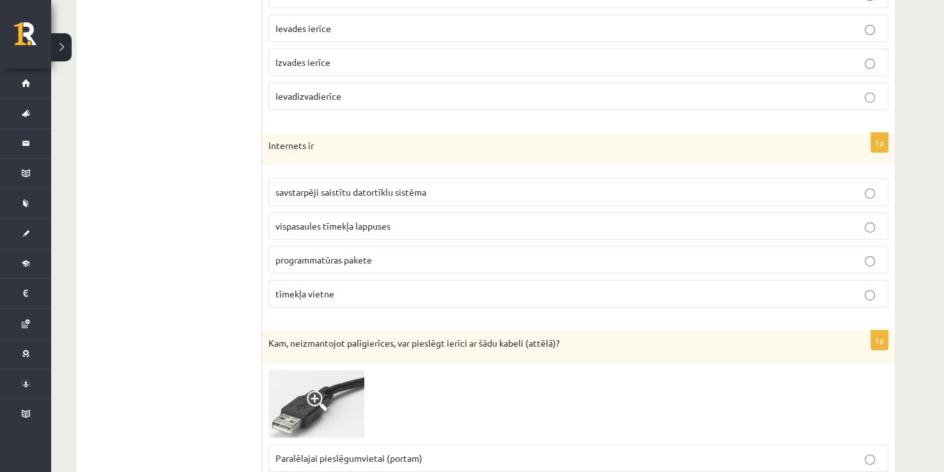
drag, startPoint x: 269, startPoint y: 131, endPoint x: 263, endPoint y: 120, distance: 12.3
click at [263, 133] on div "Internets ir" at bounding box center [578, 149] width 633 height 33
click at [826, 0] on fieldset "Komunikācijas ierīce Ievades ierīce Izvades ierīce Ievadizvadierīce" at bounding box center [579, 43] width 620 height 139
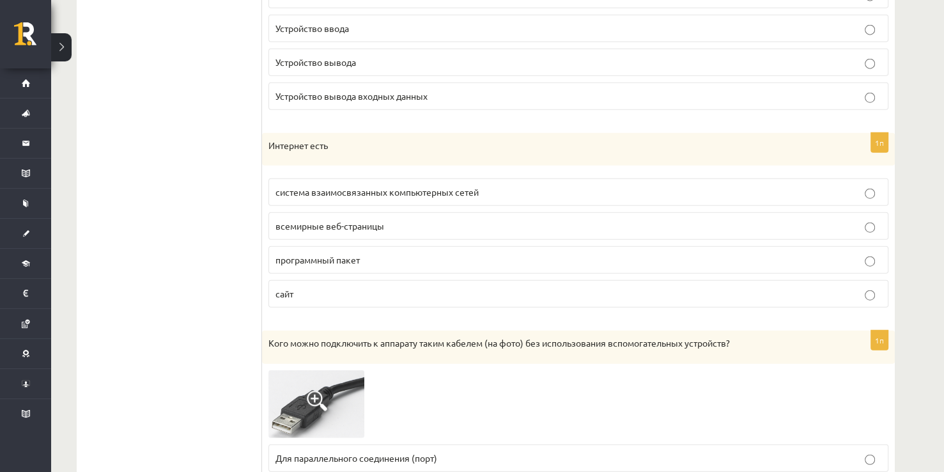
click at [356, 185] on p "система взаимосвязанных компьютерных сетей" at bounding box center [579, 191] width 606 height 13
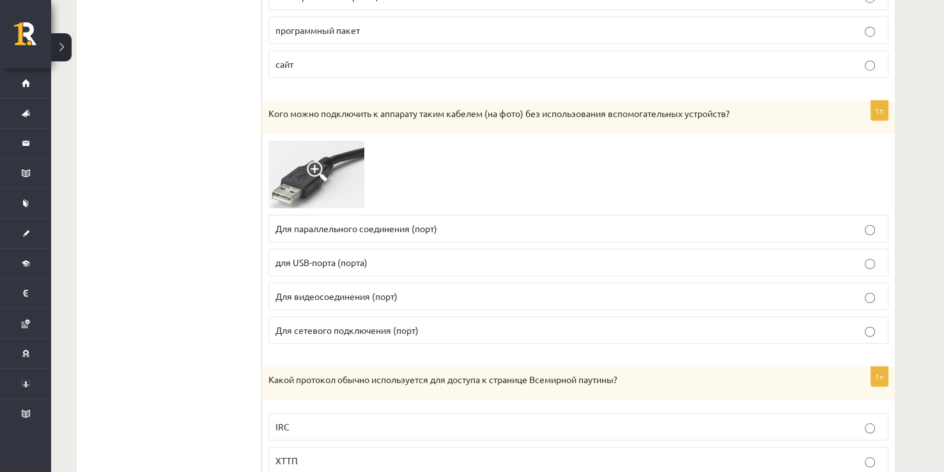
scroll to position [3317, 0]
click at [300, 330] on fieldset "Для параллельного соединения (порт) для USB-порта (порта) Для видеосоединения (…" at bounding box center [579, 277] width 620 height 139
click at [297, 327] on label "Для сетевого подключения (порт)" at bounding box center [579, 329] width 620 height 27
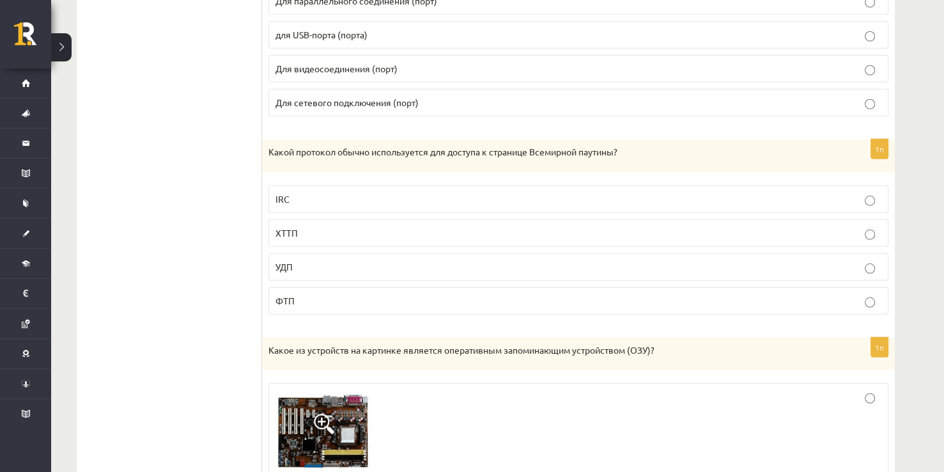
scroll to position [3540, 0]
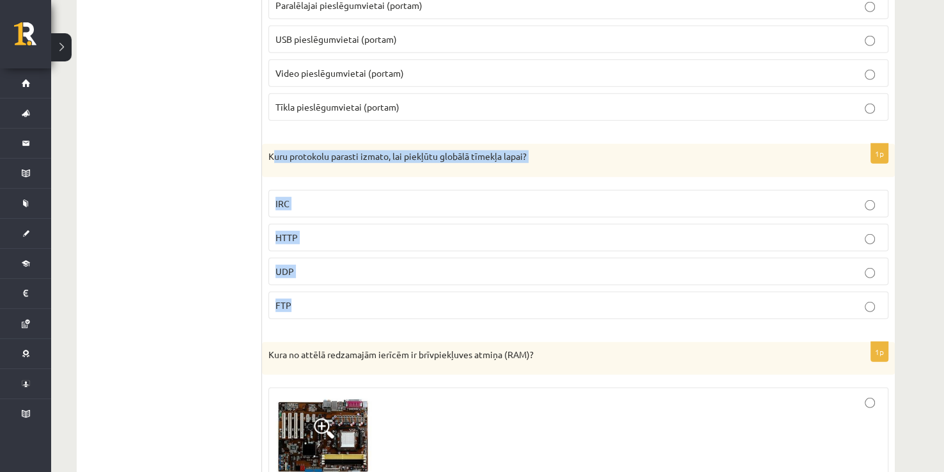
drag, startPoint x: 272, startPoint y: 139, endPoint x: 389, endPoint y: 298, distance: 196.7
click at [389, 298] on div "1p Kuru protokolu parasti izmato, lai piekļūtu globālā tīmekļa lapai? IRC HTTP …" at bounding box center [578, 236] width 633 height 185
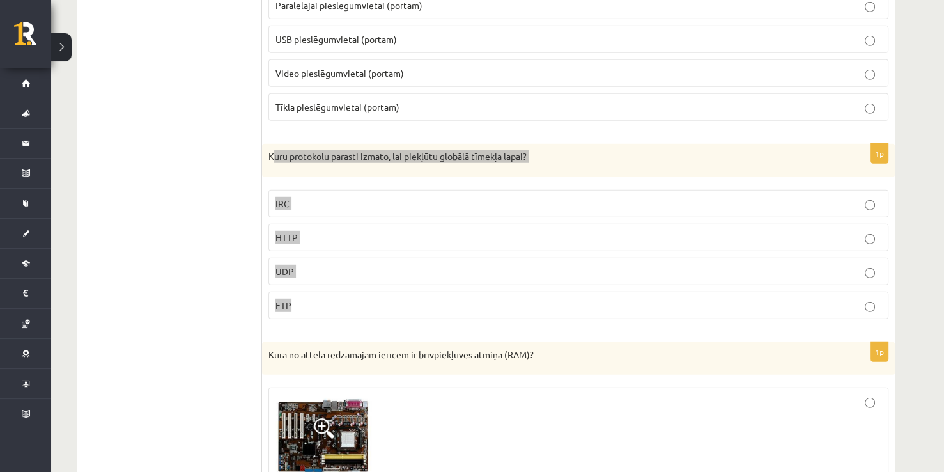
copy div "uru protokolu parasti izmato, lai piekļūtu globālā tīmekļa lapai? IRC HTTP UDP …"
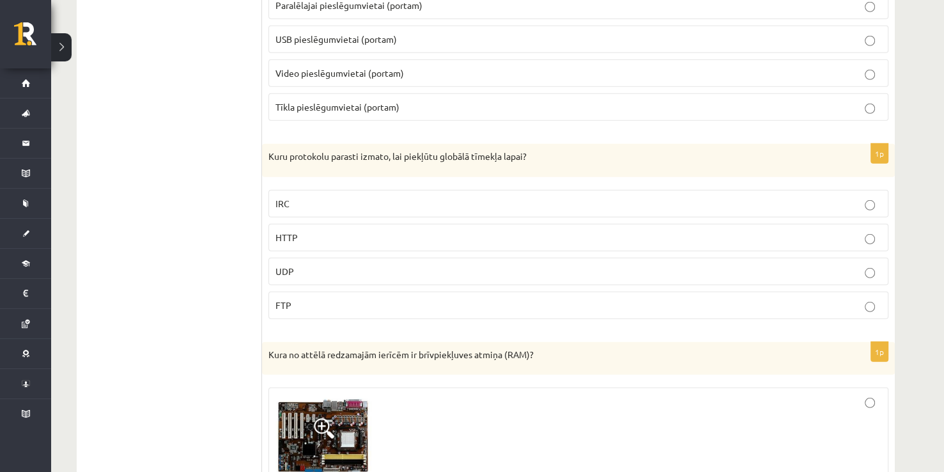
click at [497, 355] on div "Kura no attēlā redzamajām ierīcēm ir brīvpiekļuves atmiņa (RAM)?" at bounding box center [578, 358] width 633 height 33
click at [316, 230] on label "HTTP" at bounding box center [579, 237] width 620 height 27
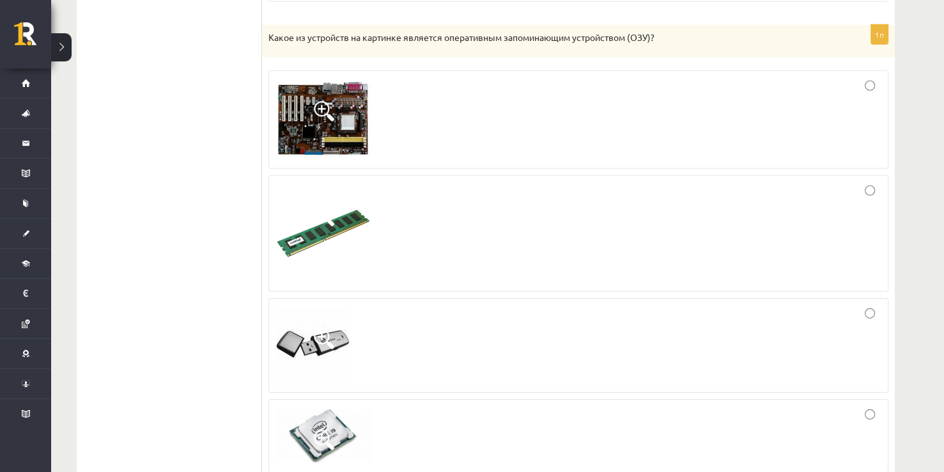
scroll to position [3856, 0]
click at [812, 191] on div at bounding box center [579, 234] width 606 height 102
click at [418, 417] on div at bounding box center [579, 436] width 606 height 59
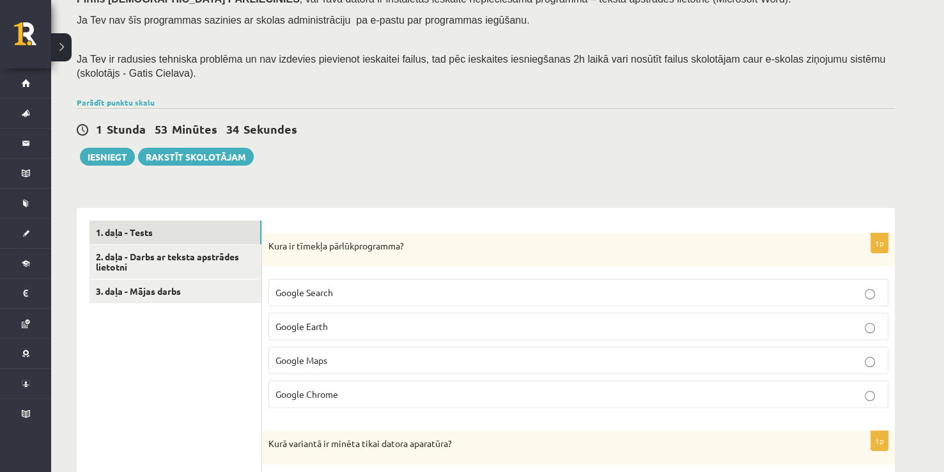
scroll to position [205, 0]
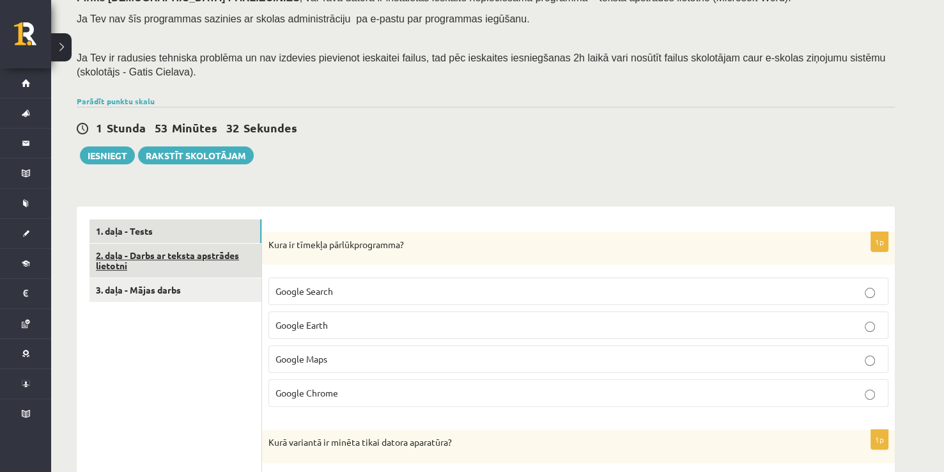
click at [201, 267] on link "2. daļa - Darbs ar teksta apstrādes lietotni" at bounding box center [176, 261] width 172 height 35
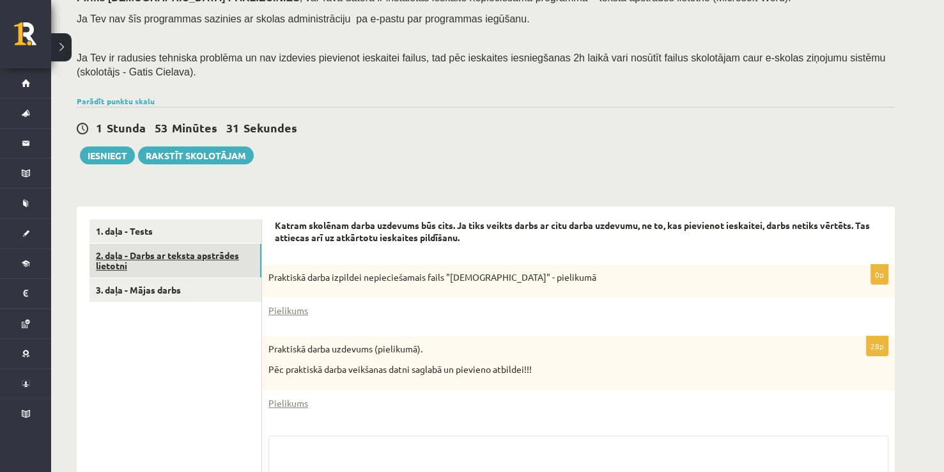
click at [201, 267] on link "2. daļa - Darbs ar teksta apstrādes lietotni" at bounding box center [176, 261] width 172 height 35
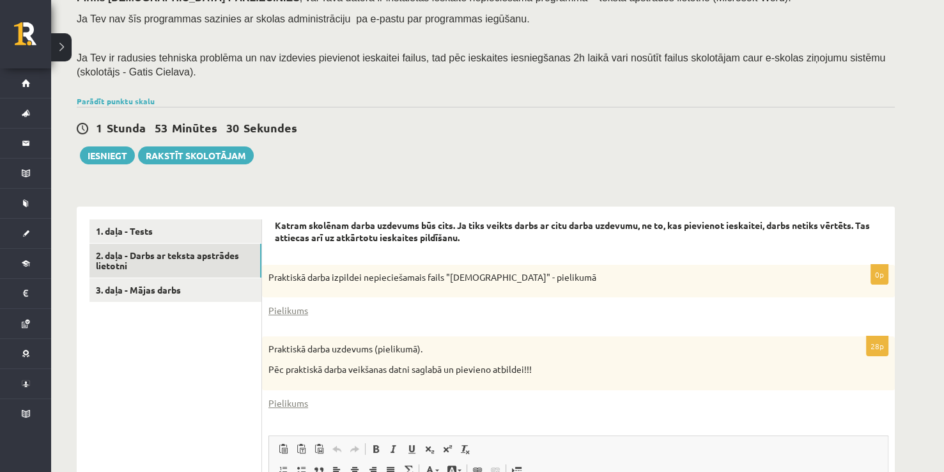
scroll to position [0, 0]
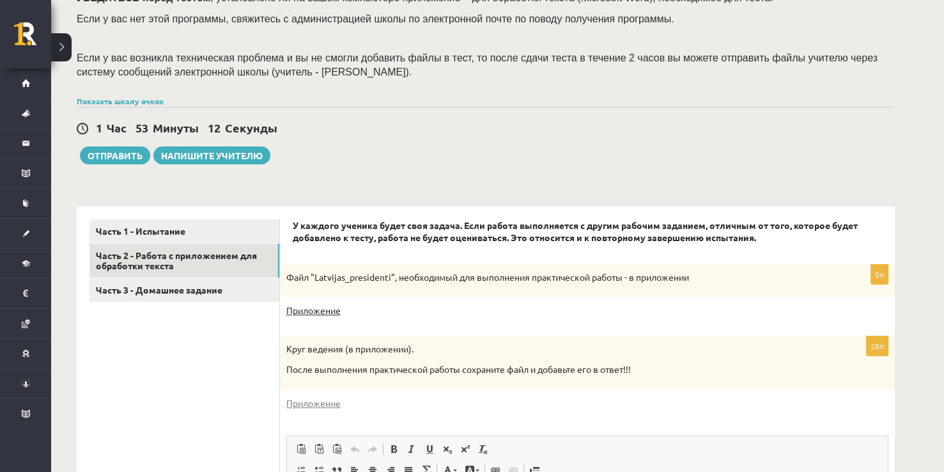
click at [306, 312] on link "Приложение" at bounding box center [313, 310] width 54 height 13
click at [323, 406] on link "Приложение" at bounding box center [313, 402] width 54 height 13
click at [313, 310] on link "Приложение" at bounding box center [313, 310] width 54 height 13
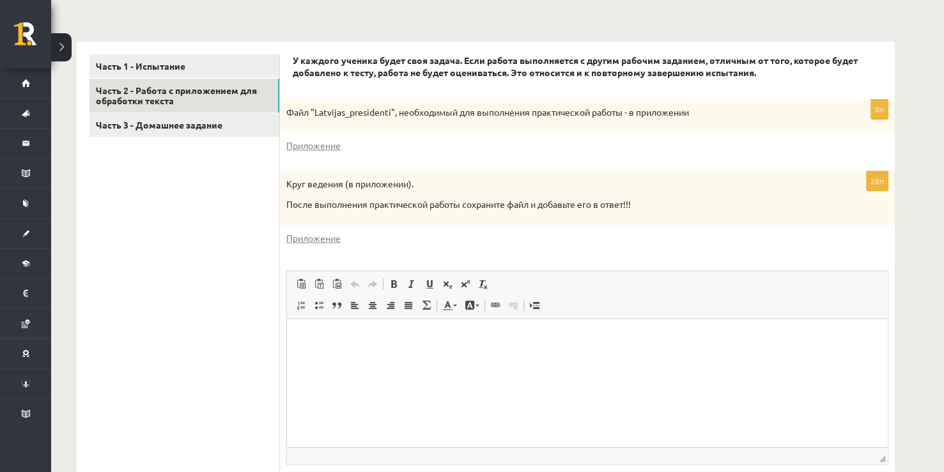
scroll to position [216, 0]
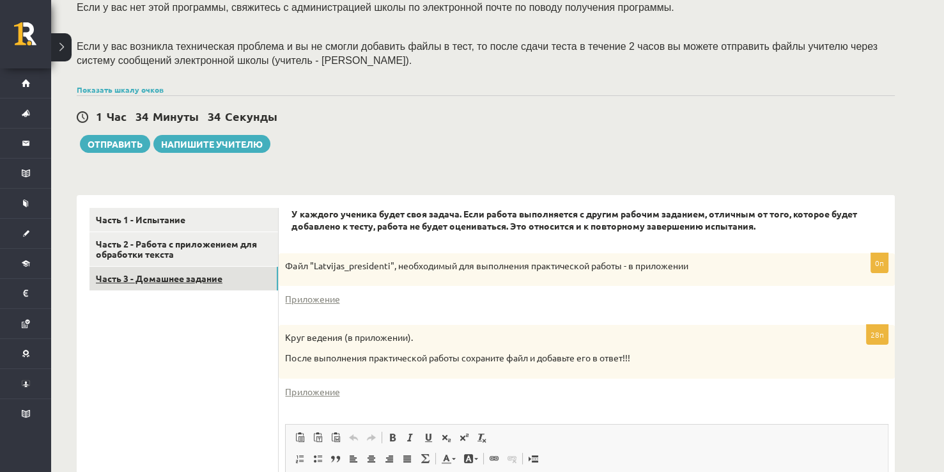
click at [254, 286] on link "Часть 3 - Домашнее задание" at bounding box center [184, 279] width 189 height 24
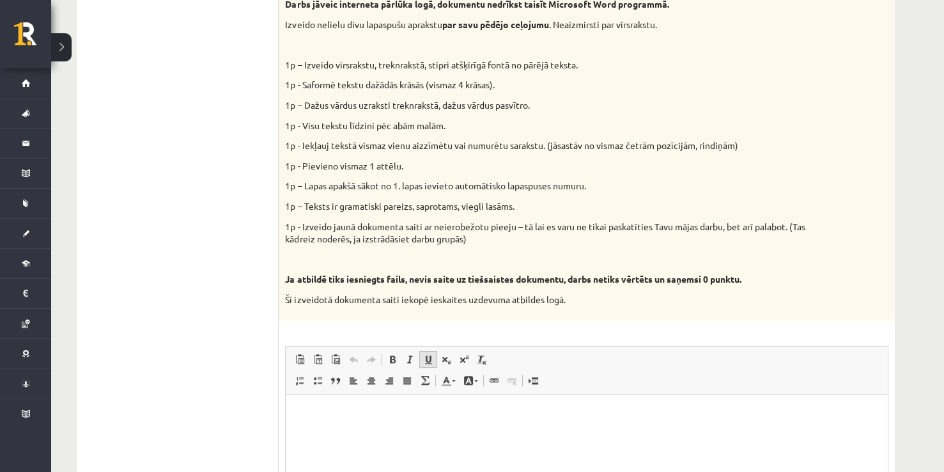
scroll to position [600, 0]
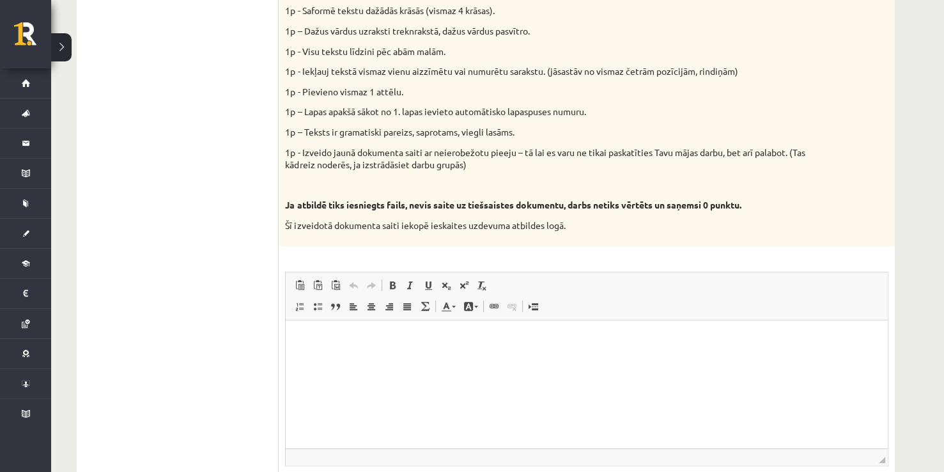
drag, startPoint x: 324, startPoint y: 353, endPoint x: 611, endPoint y: 673, distance: 429.2
click at [324, 353] on html at bounding box center [587, 339] width 602 height 39
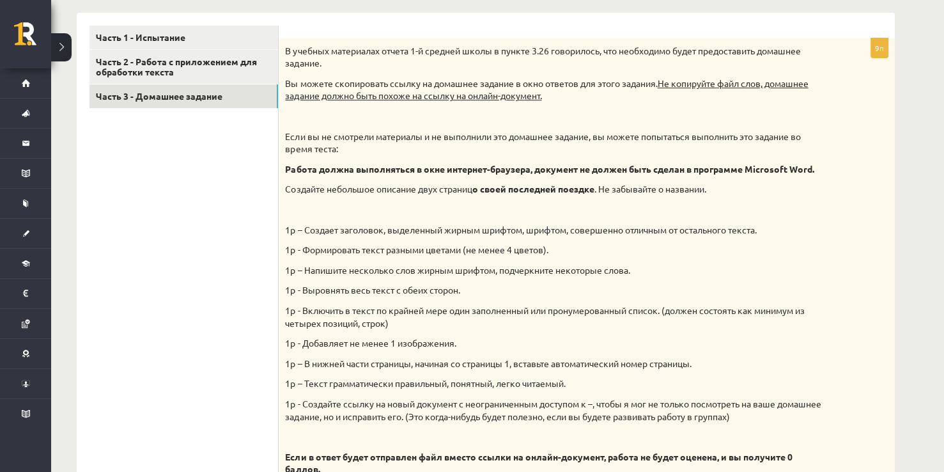
scroll to position [382, 0]
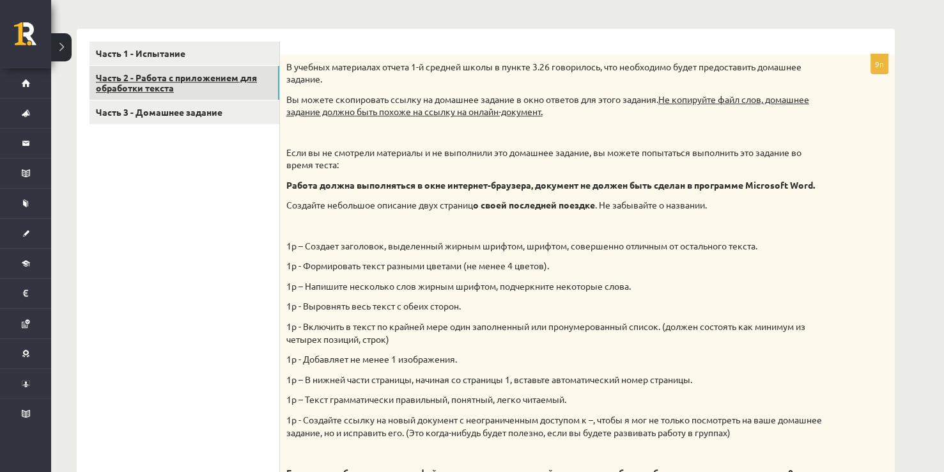
click at [179, 72] on link "Часть 2 - Работа с приложением для обработки текста" at bounding box center [185, 83] width 190 height 35
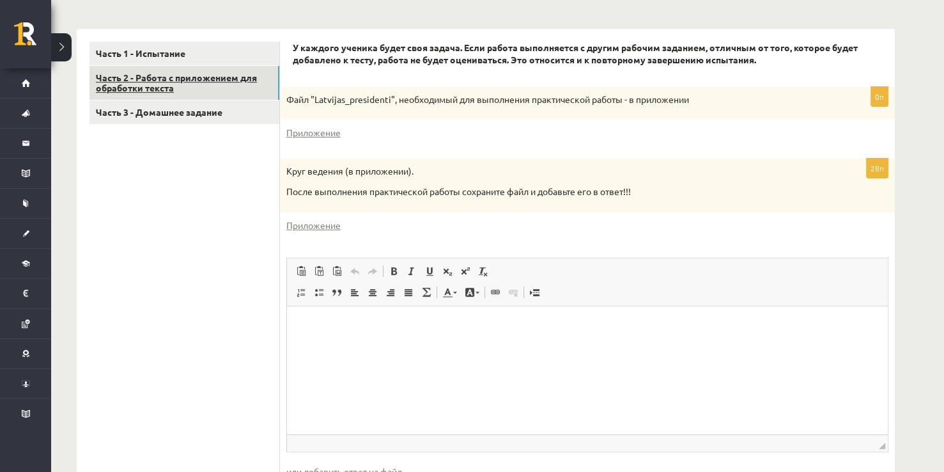
scroll to position [0, 0]
click at [208, 55] on link "Часть 1 - Испытание" at bounding box center [185, 54] width 190 height 24
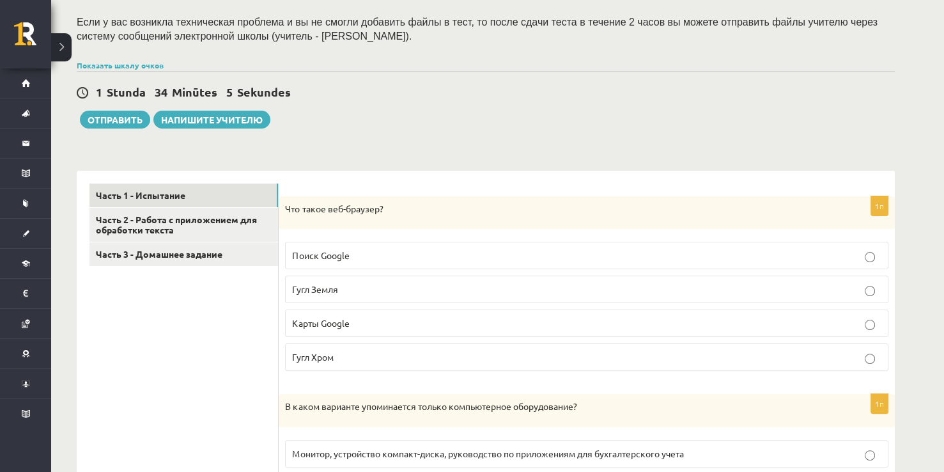
scroll to position [256, 0]
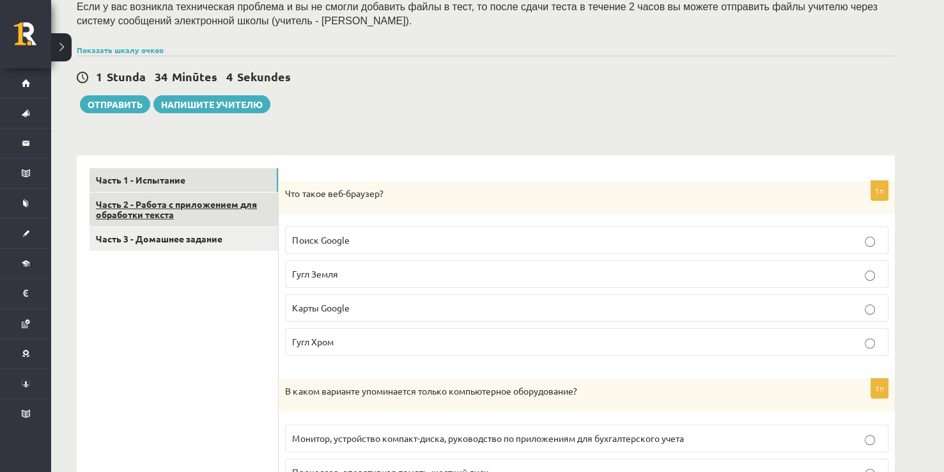
click at [267, 208] on link "Часть 2 - Работа с приложением для обработки текста" at bounding box center [184, 209] width 189 height 35
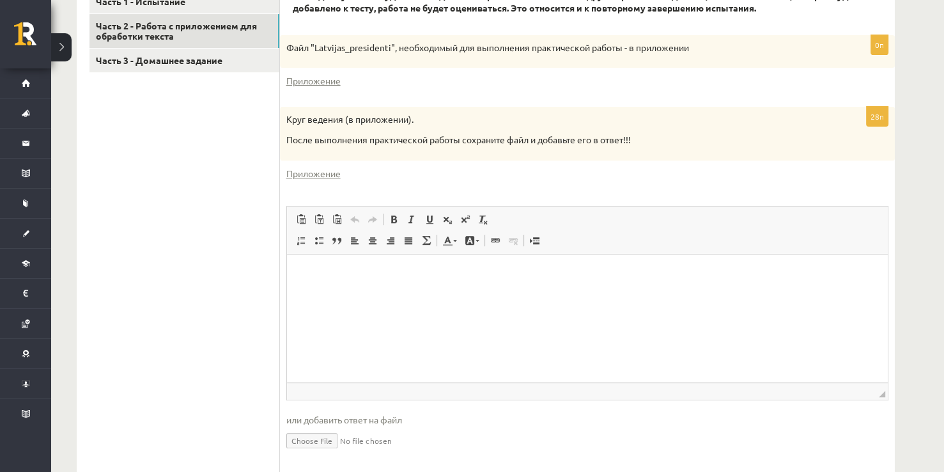
scroll to position [448, 0]
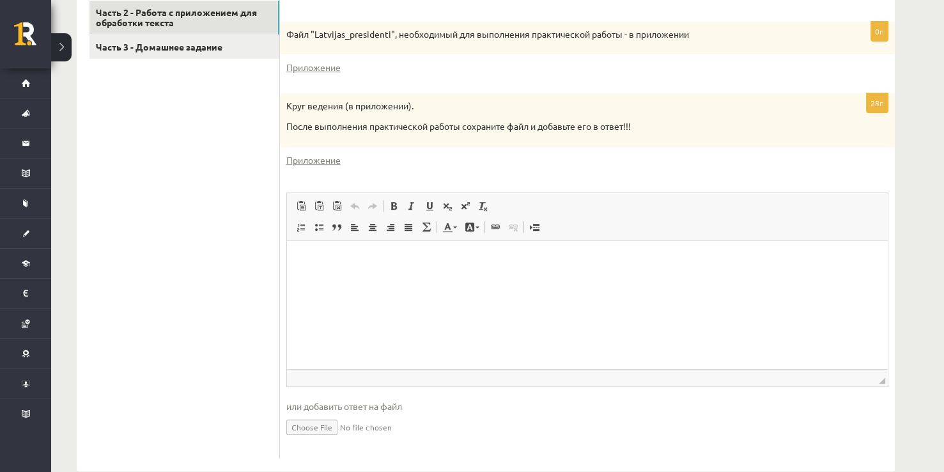
click at [321, 425] on input "file" at bounding box center [587, 426] width 602 height 26
type input "**********"
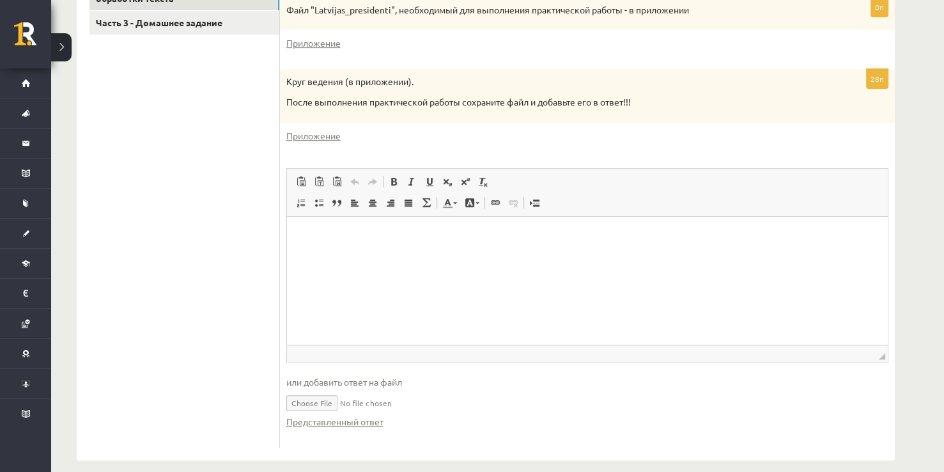
scroll to position [486, 0]
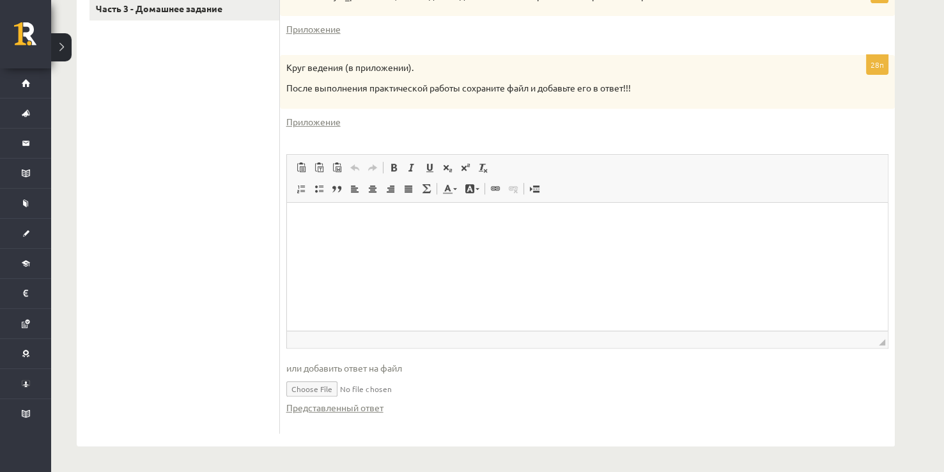
click at [378, 389] on input "file" at bounding box center [587, 388] width 602 height 26
click at [351, 404] on link "Представленный ответ" at bounding box center [334, 407] width 97 height 13
click at [313, 394] on input "file" at bounding box center [587, 388] width 602 height 26
type input "**********"
click at [321, 408] on link "Представленный ответ" at bounding box center [334, 407] width 97 height 13
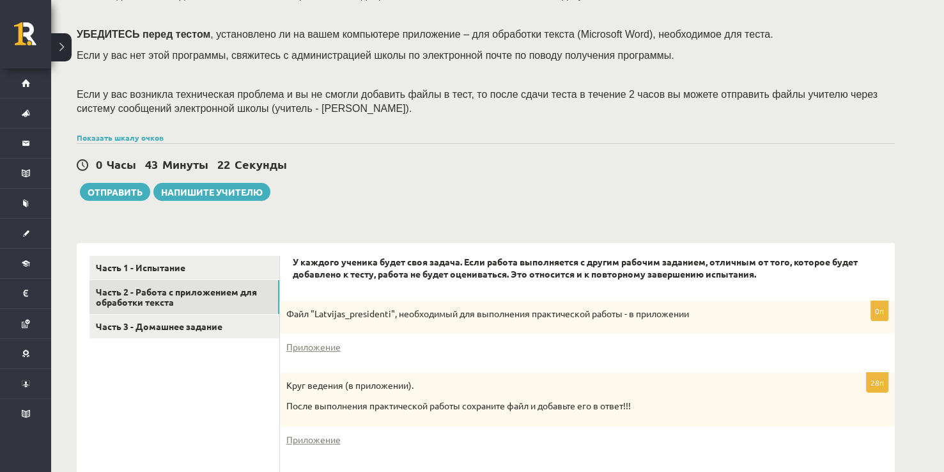
scroll to position [166, 0]
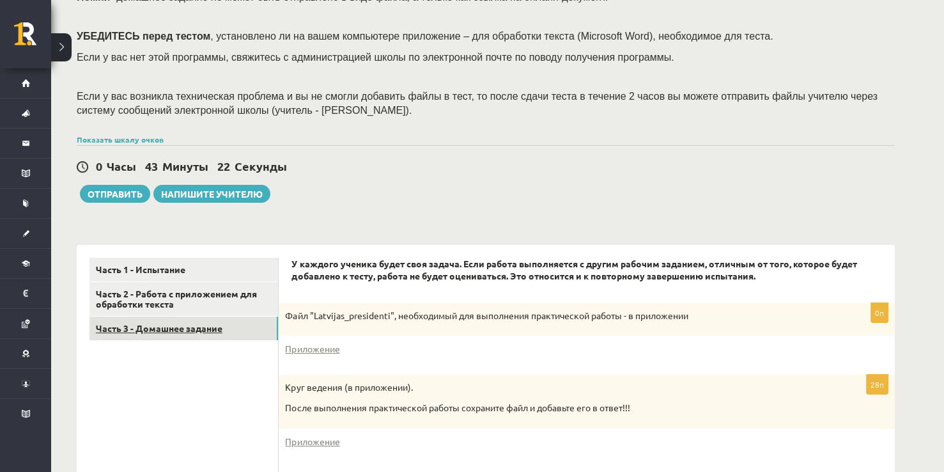
click at [176, 333] on link "Часть 3 - Домашнее задание" at bounding box center [184, 328] width 189 height 24
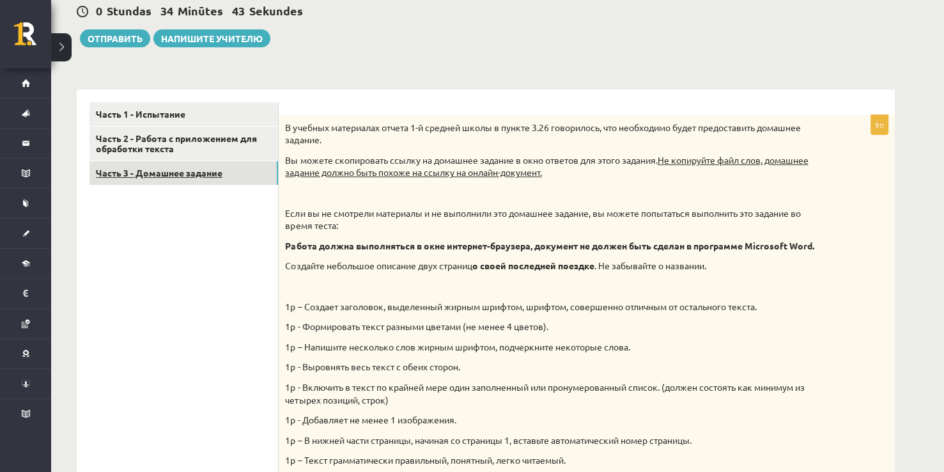
scroll to position [318, 0]
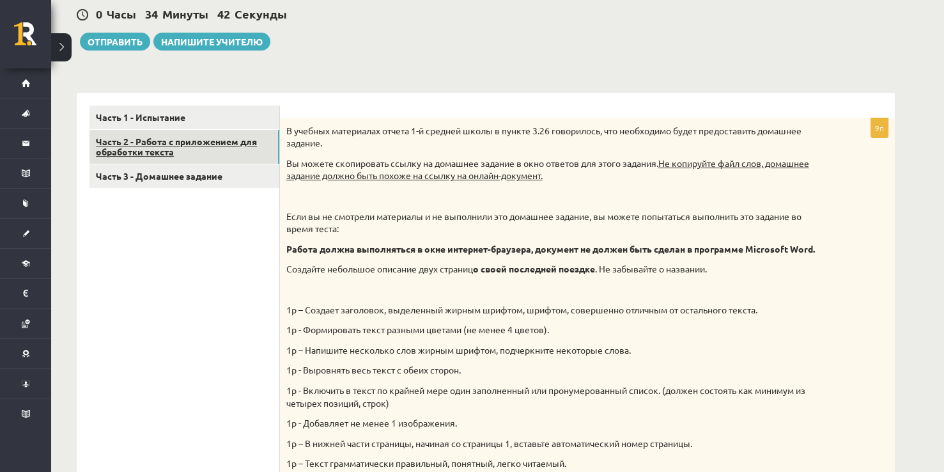
click at [184, 147] on link "Часть 2 - Работа с приложением для обработки текста" at bounding box center [185, 147] width 190 height 35
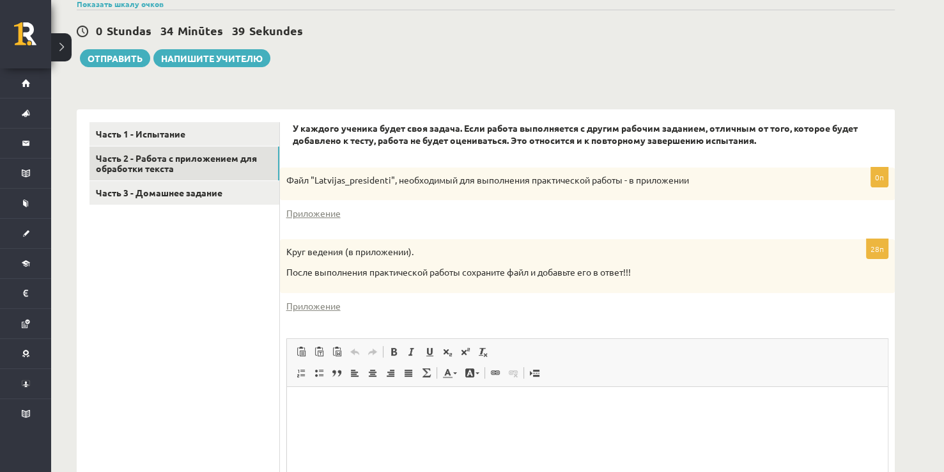
scroll to position [294, 0]
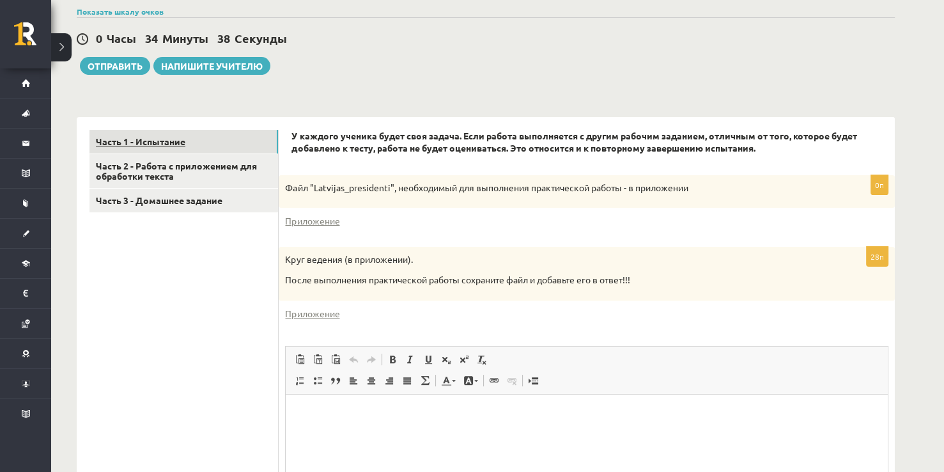
click at [226, 143] on link "Часть 1 - Испытание" at bounding box center [184, 142] width 189 height 24
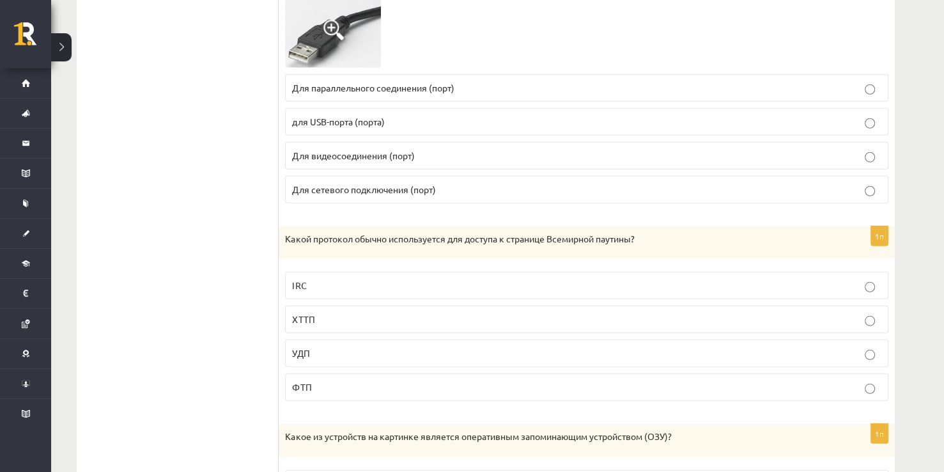
scroll to position [3760, 0]
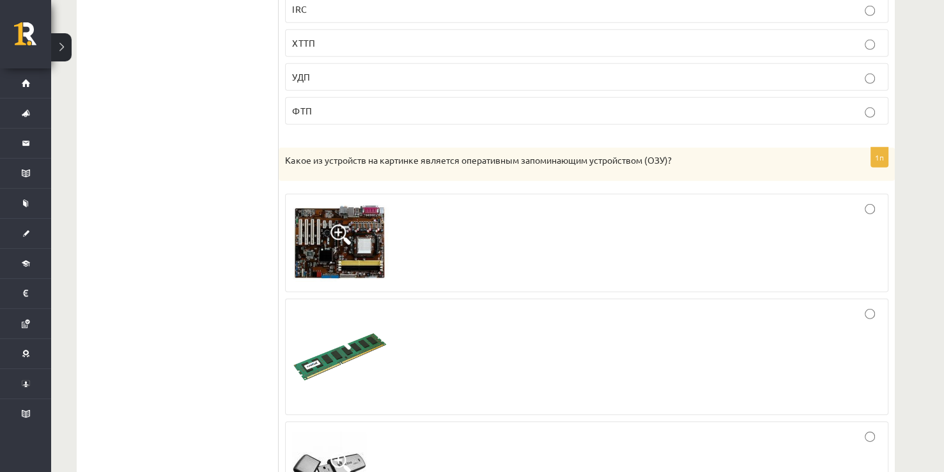
click at [400, 455] on div at bounding box center [586, 468] width 589 height 81
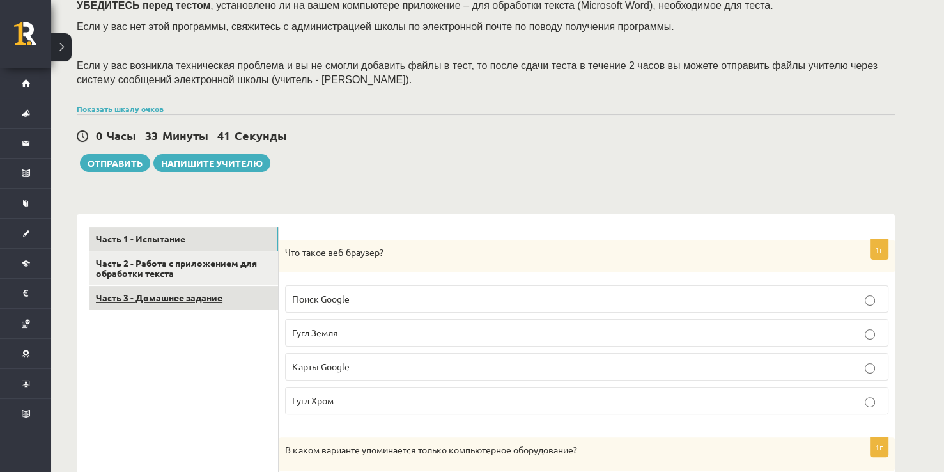
scroll to position [219, 0]
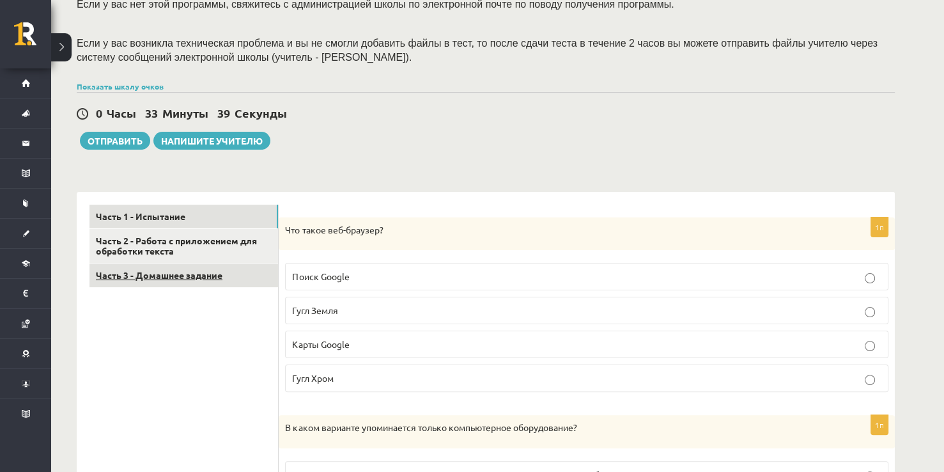
click at [239, 284] on link "Часть 3 - Домашнее задание" at bounding box center [184, 275] width 189 height 24
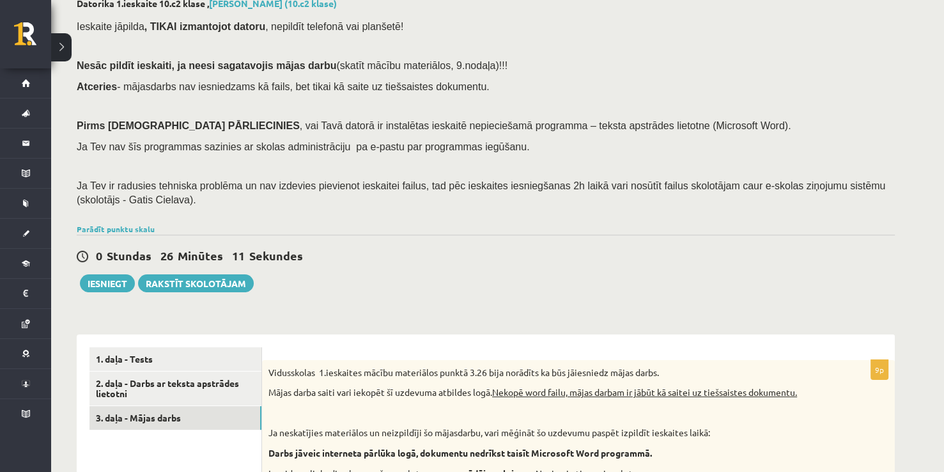
scroll to position [0, 0]
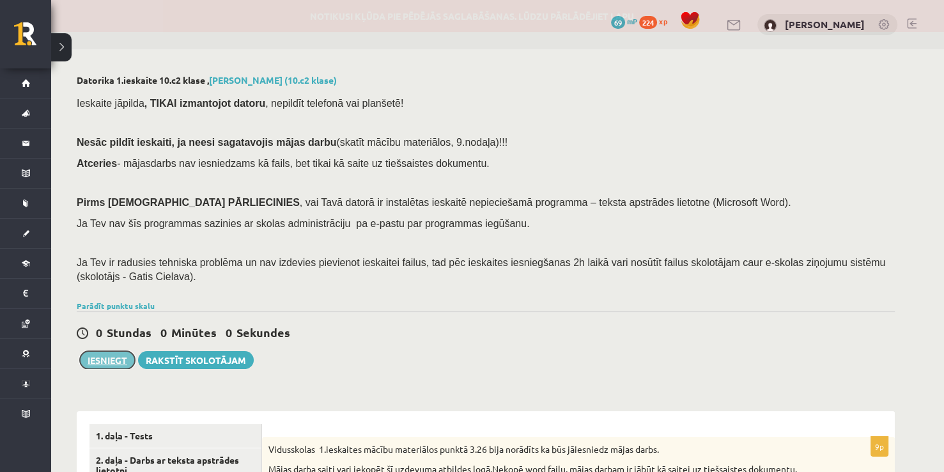
click at [109, 368] on button "Iesniegt" at bounding box center [107, 360] width 55 height 18
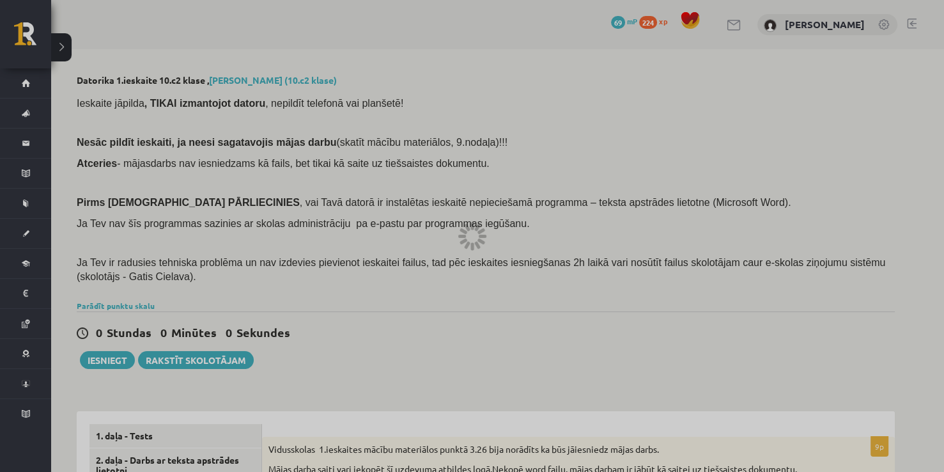
click at [889, 75] on div at bounding box center [472, 236] width 944 height 472
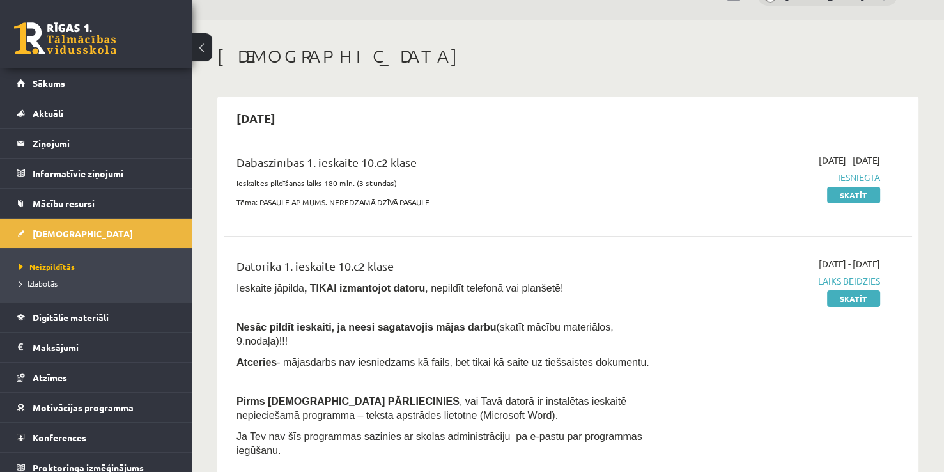
scroll to position [159, 0]
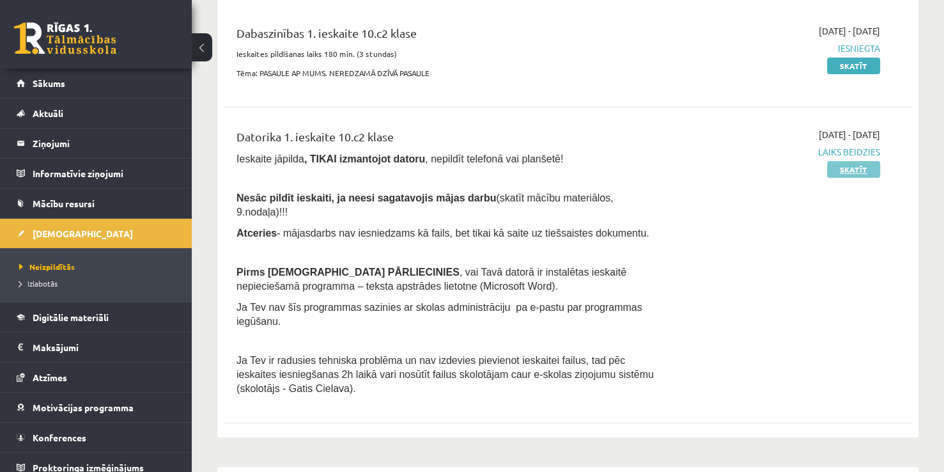
click at [847, 168] on link "Skatīt" at bounding box center [853, 169] width 53 height 17
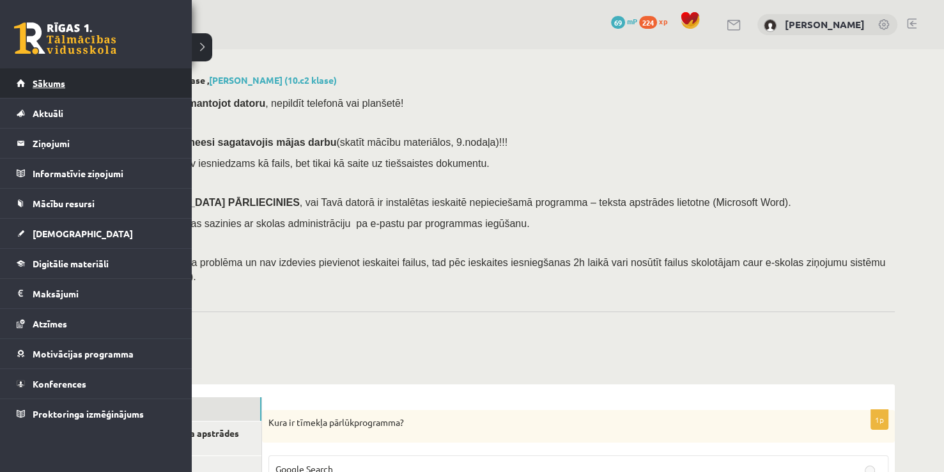
click at [82, 90] on link "Sākums" at bounding box center [96, 82] width 159 height 29
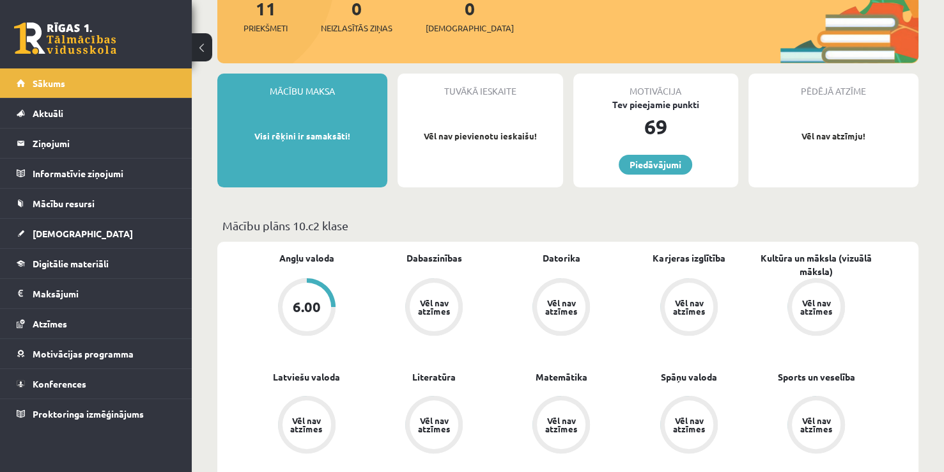
scroll to position [128, 0]
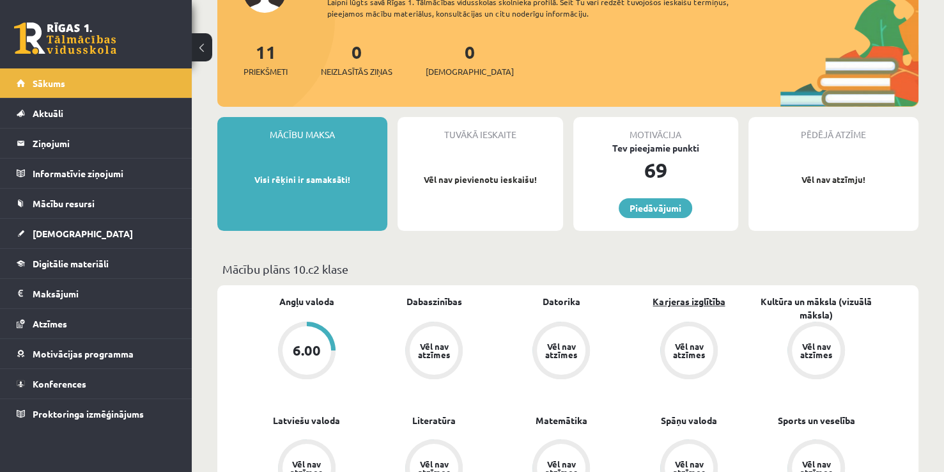
click at [687, 302] on link "Karjeras izglītība" at bounding box center [689, 301] width 72 height 13
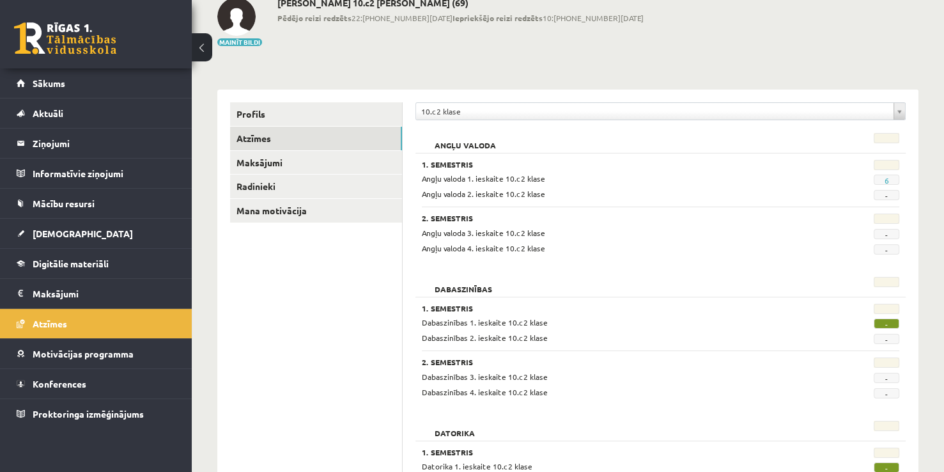
scroll to position [128, 0]
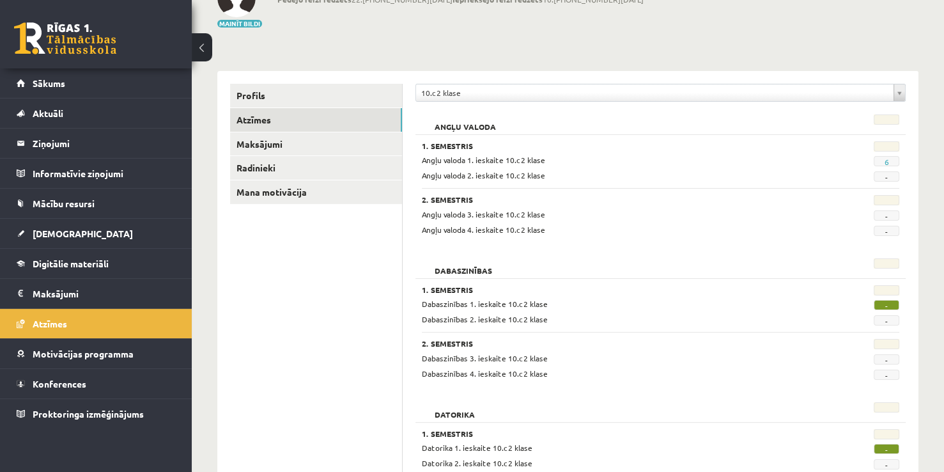
click at [886, 303] on span "-" at bounding box center [887, 305] width 26 height 10
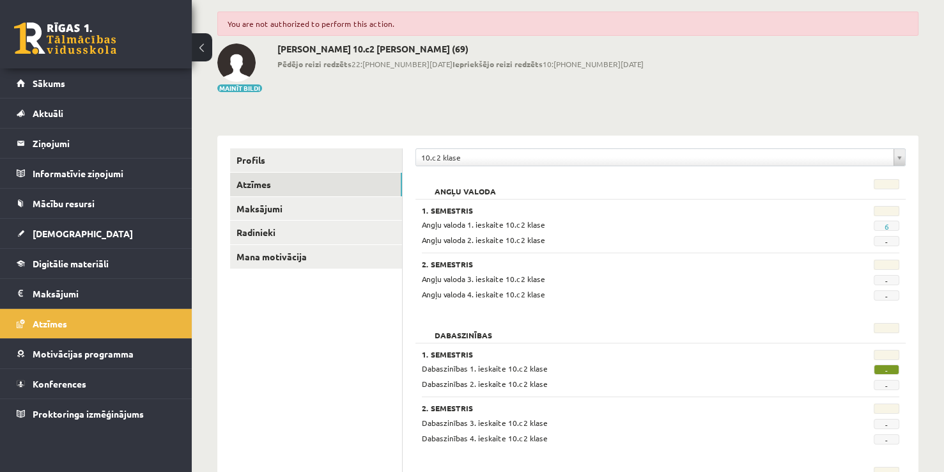
scroll to position [0, 0]
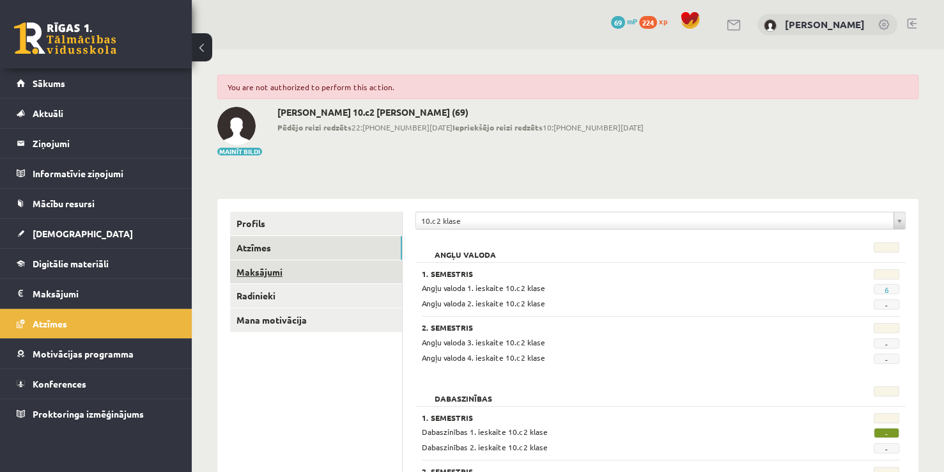
click at [354, 272] on link "Maksājumi" at bounding box center [316, 272] width 172 height 24
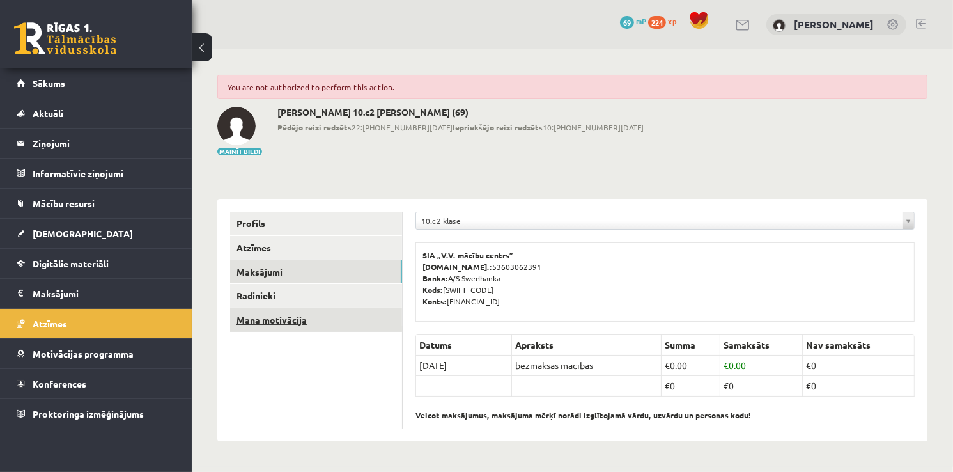
click at [272, 315] on link "Mana motivācija" at bounding box center [316, 320] width 172 height 24
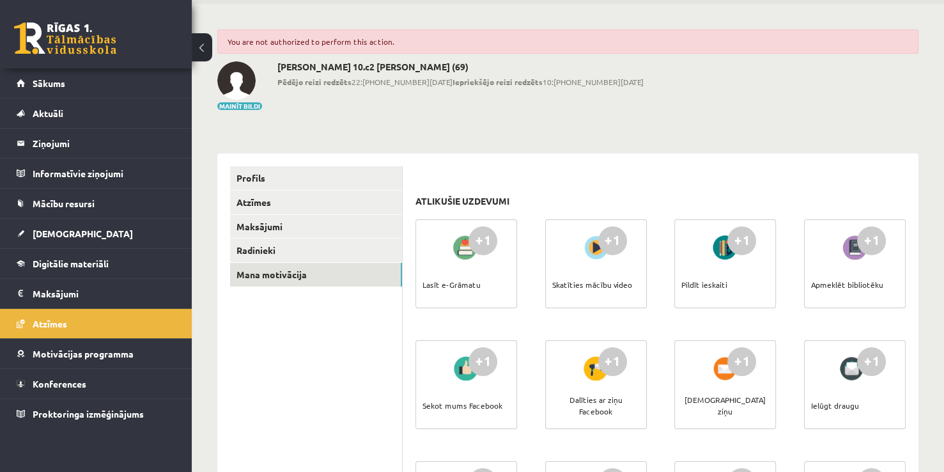
scroll to position [64, 0]
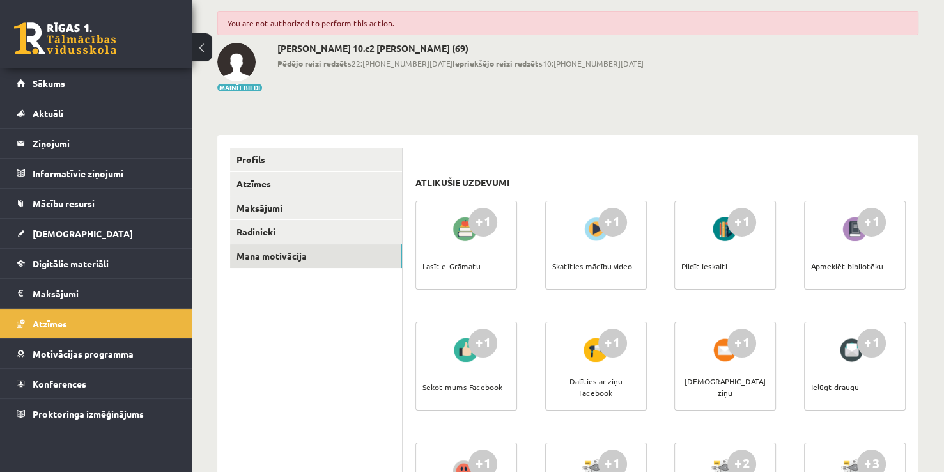
click at [743, 343] on div "+1" at bounding box center [742, 343] width 29 height 29
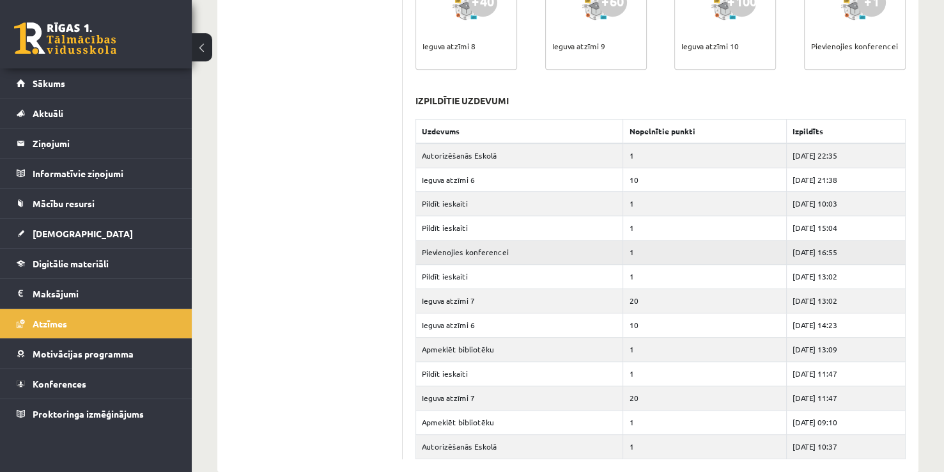
scroll to position [790, 0]
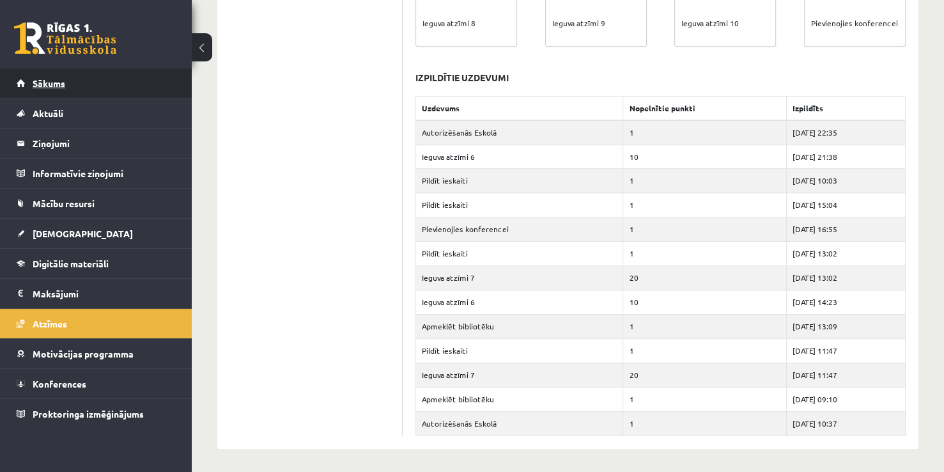
click at [98, 87] on link "Sākums" at bounding box center [96, 82] width 159 height 29
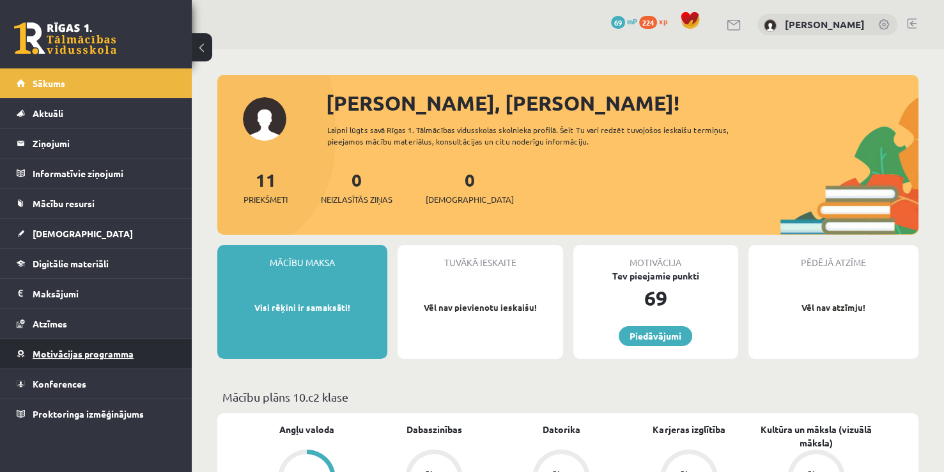
click at [97, 347] on link "Motivācijas programma" at bounding box center [96, 353] width 159 height 29
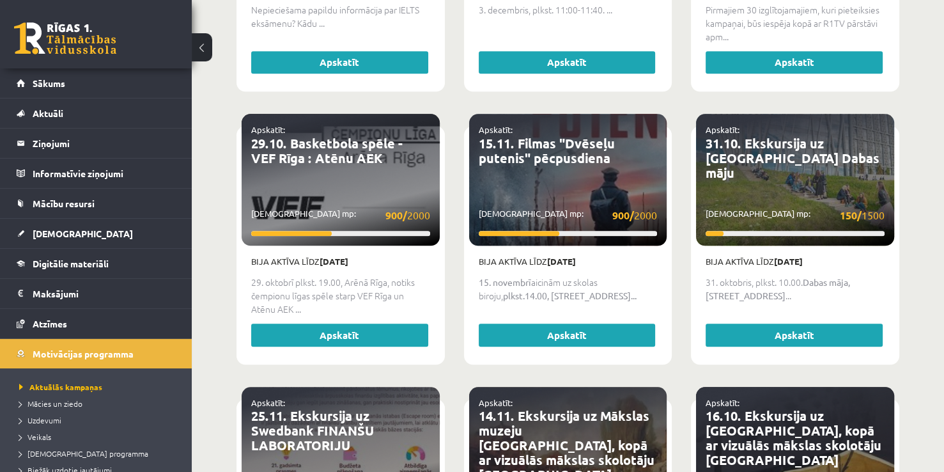
scroll to position [1279, 0]
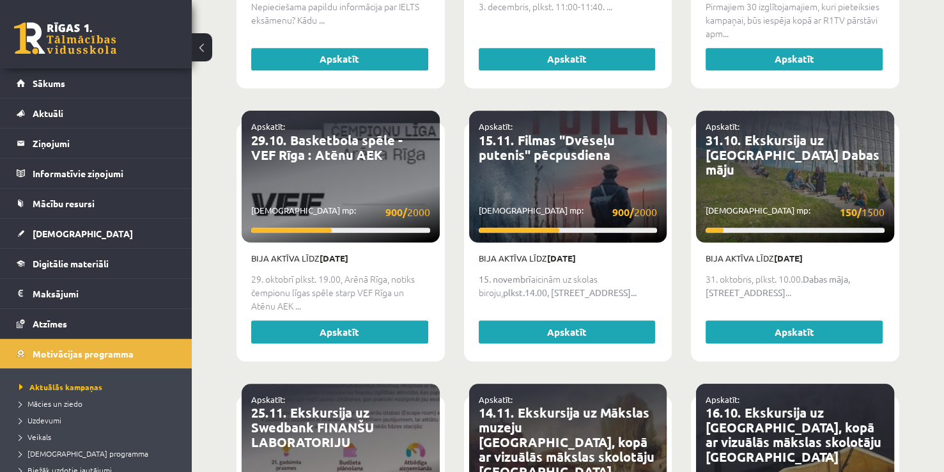
drag, startPoint x: 827, startPoint y: 123, endPoint x: 877, endPoint y: 153, distance: 57.7
click at [912, 228] on div "Jaunums! Piesakies un mācies kopā Izvēlies sev interesējošās aktivitātēs un pie…" at bounding box center [567, 258] width 701 height 2924
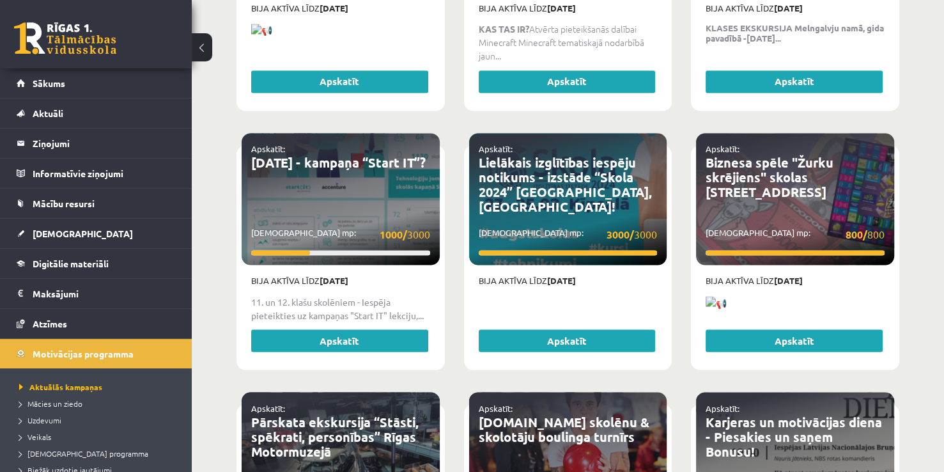
scroll to position [1844, 0]
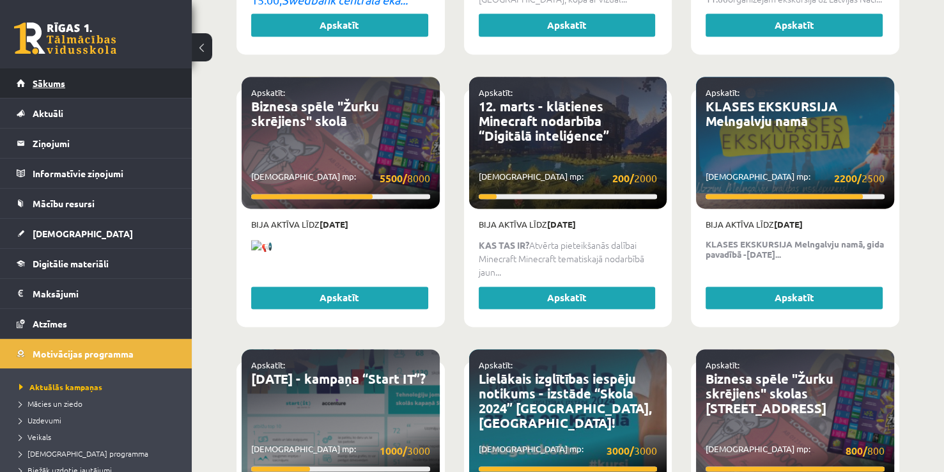
click at [96, 87] on link "Sākums" at bounding box center [96, 82] width 159 height 29
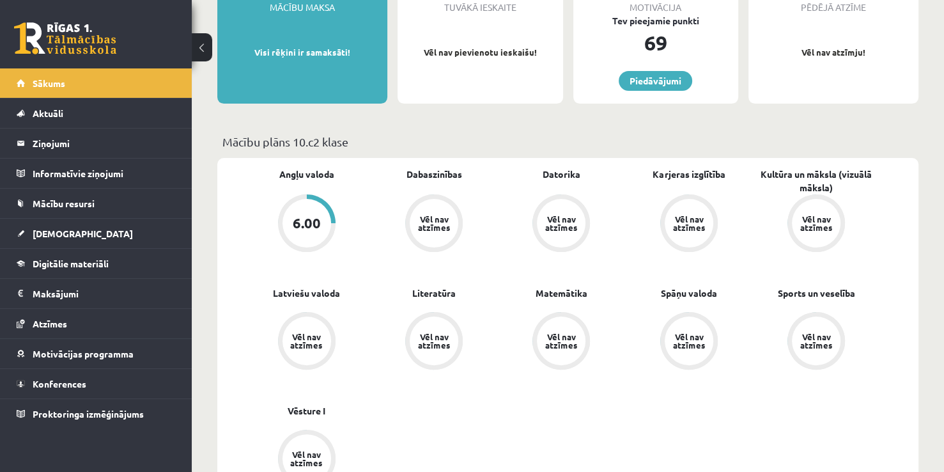
scroll to position [320, 0]
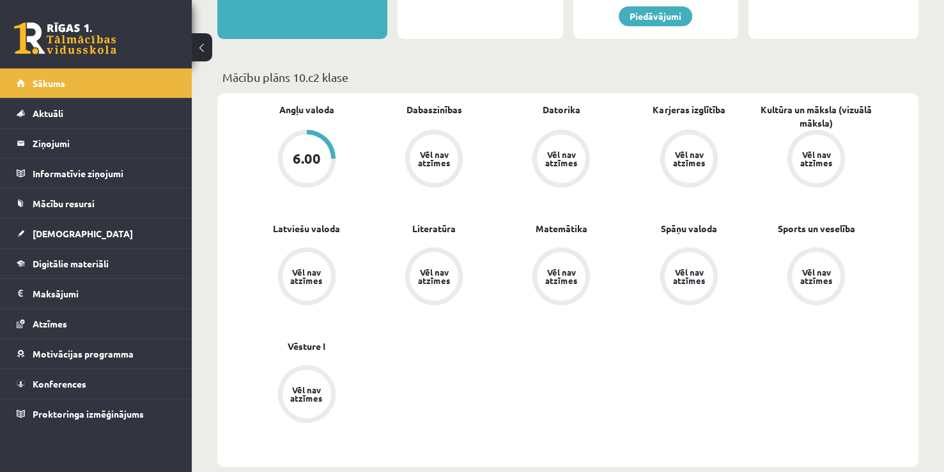
click at [671, 146] on div "Vēl nav atzīmes" at bounding box center [689, 158] width 49 height 49
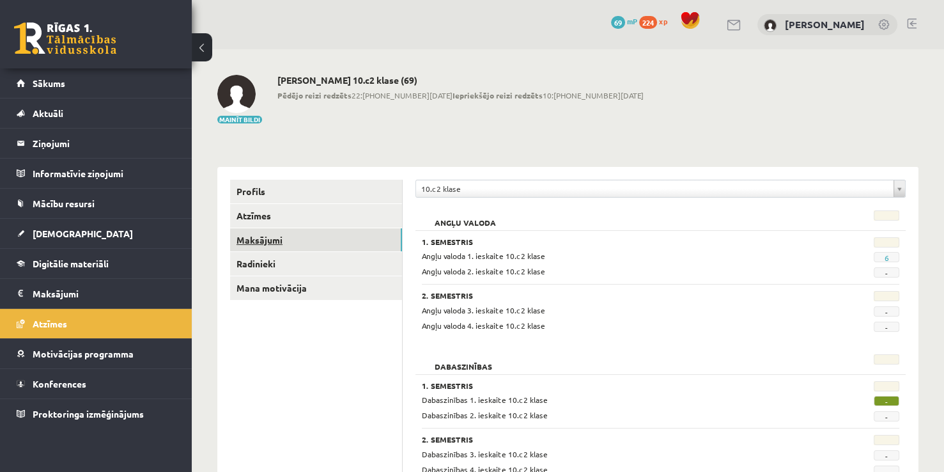
click at [311, 246] on link "Maksājumi" at bounding box center [316, 240] width 172 height 24
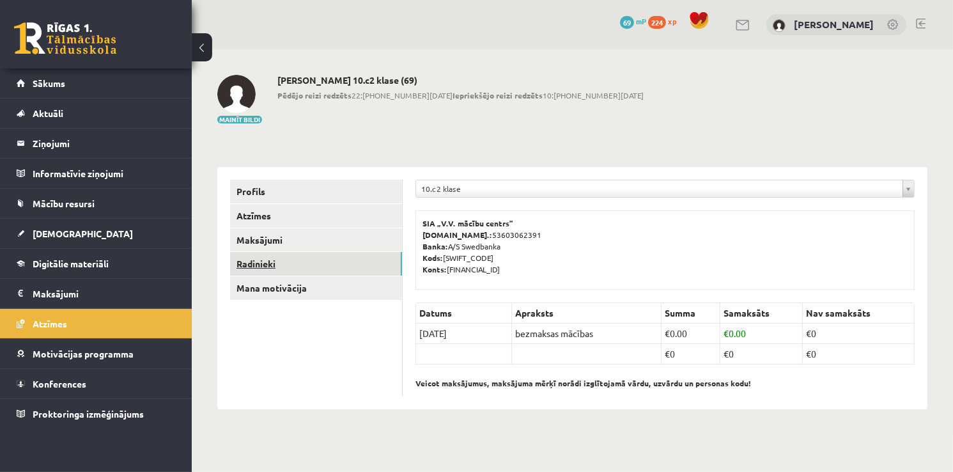
click at [363, 274] on link "Radinieki" at bounding box center [316, 264] width 172 height 24
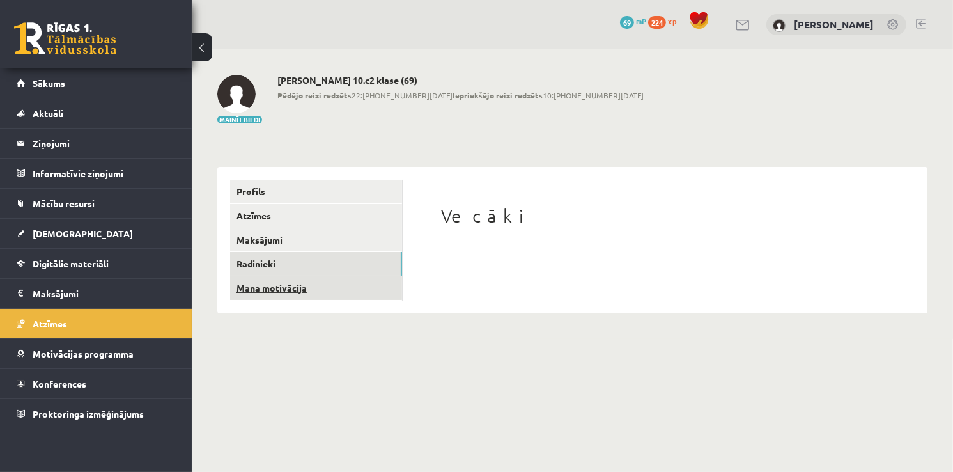
click at [360, 290] on link "Mana motivācija" at bounding box center [316, 288] width 172 height 24
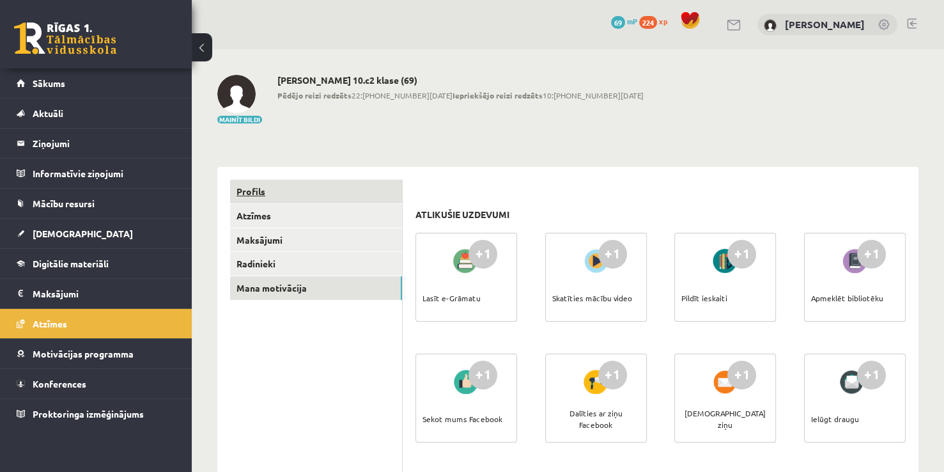
click at [294, 189] on link "Profils" at bounding box center [316, 192] width 172 height 24
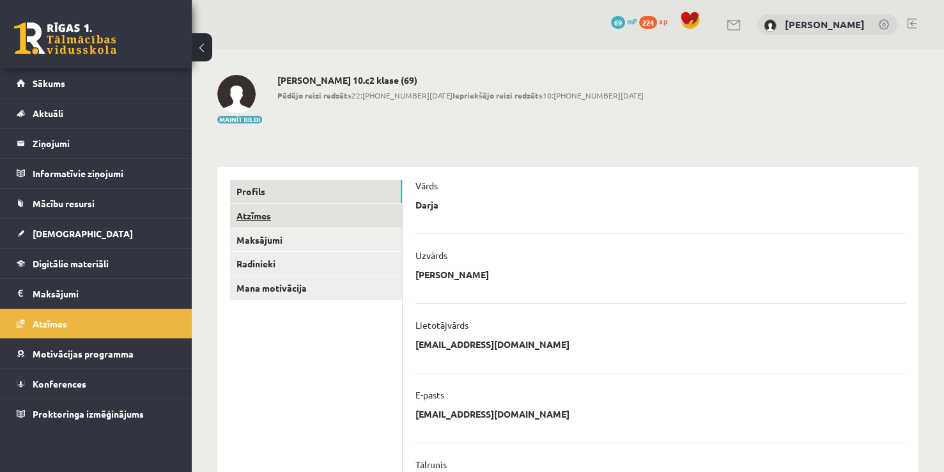
click at [316, 212] on link "Atzīmes" at bounding box center [316, 216] width 172 height 24
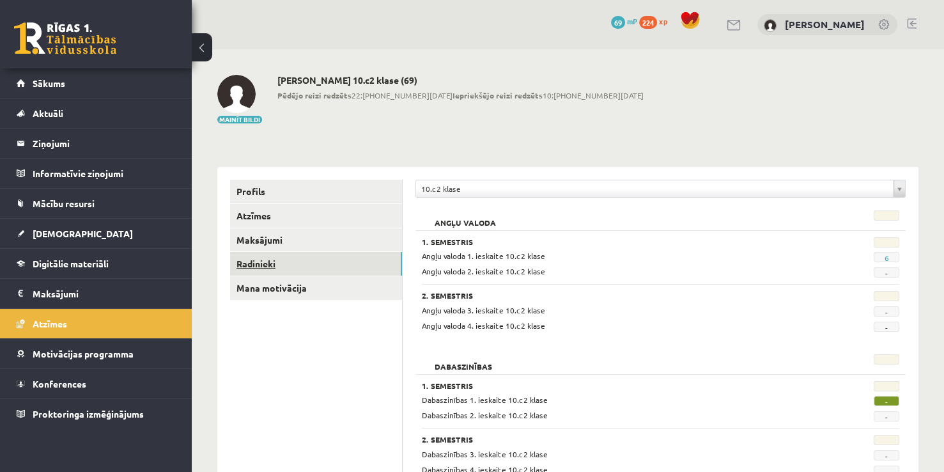
click at [277, 267] on link "Radinieki" at bounding box center [316, 264] width 172 height 24
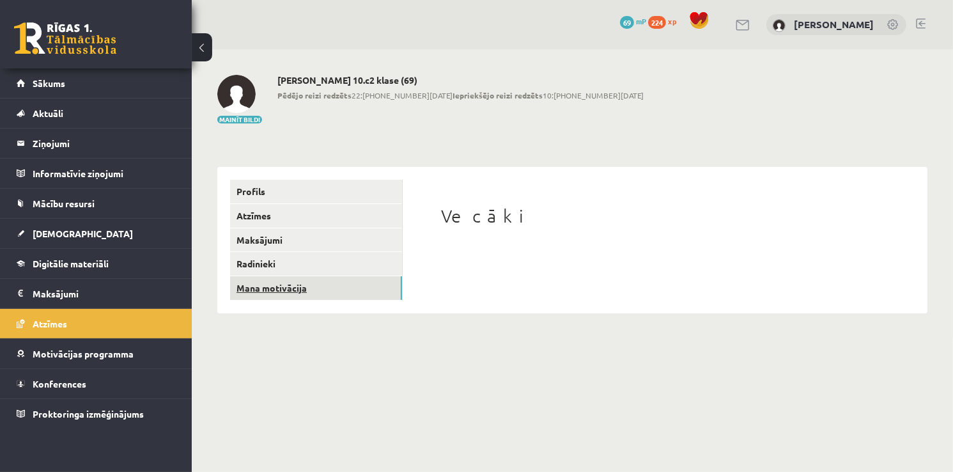
click at [300, 288] on link "Mana motivācija" at bounding box center [316, 288] width 172 height 24
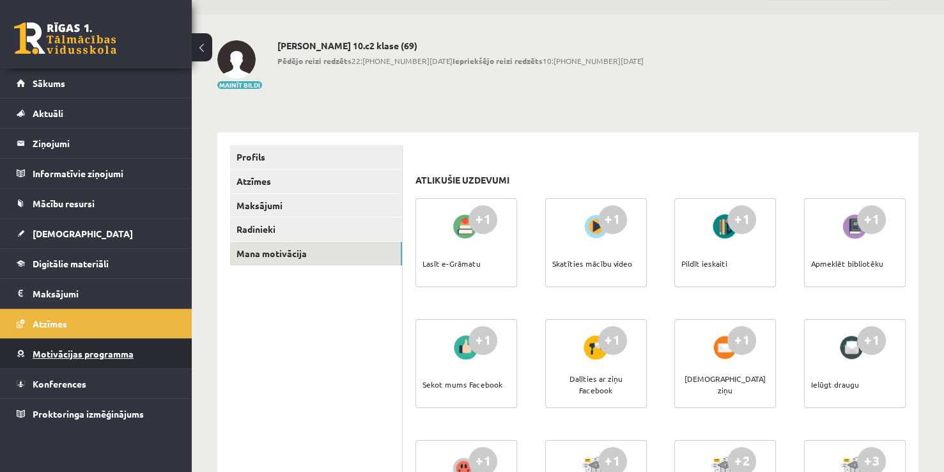
scroll to position [64, 0]
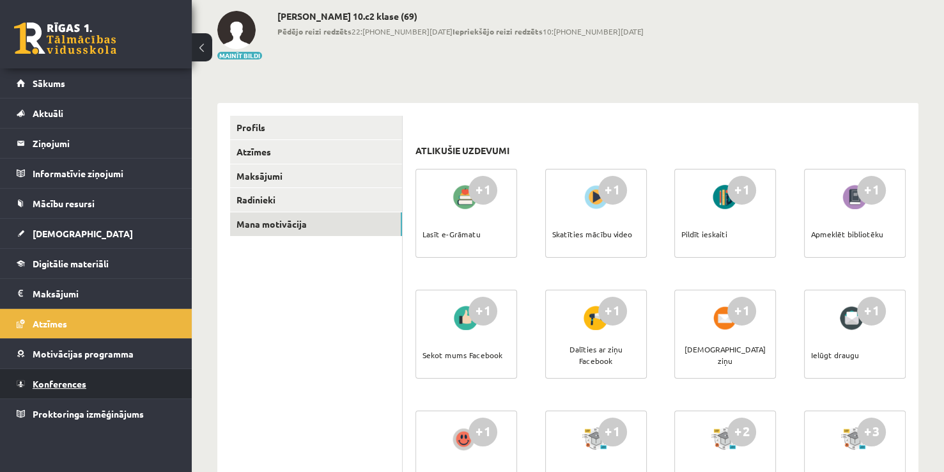
click at [111, 381] on link "Konferences" at bounding box center [96, 383] width 159 height 29
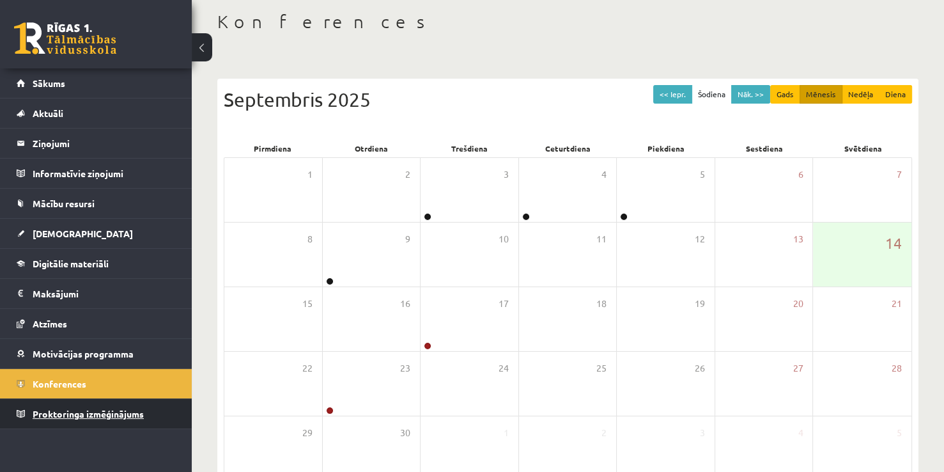
click at [119, 406] on link "Proktoringa izmēģinājums" at bounding box center [96, 413] width 159 height 29
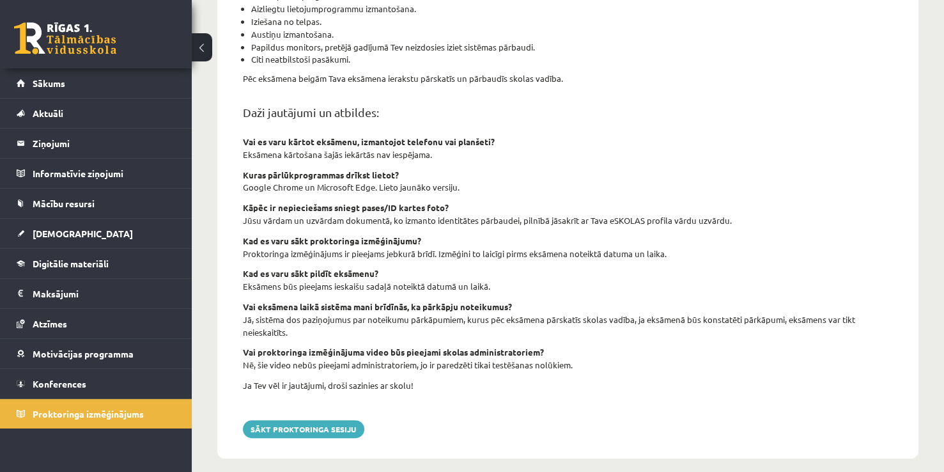
scroll to position [449, 0]
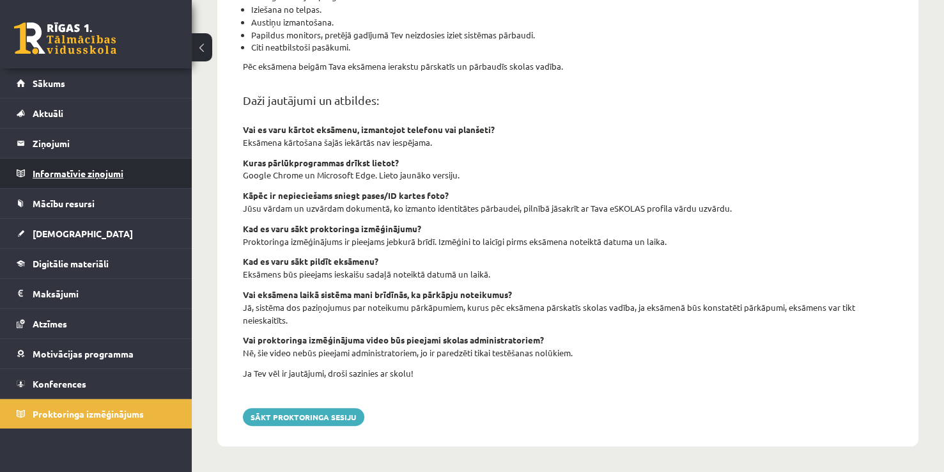
click at [81, 184] on legend "Informatīvie ziņojumi 0" at bounding box center [104, 173] width 143 height 29
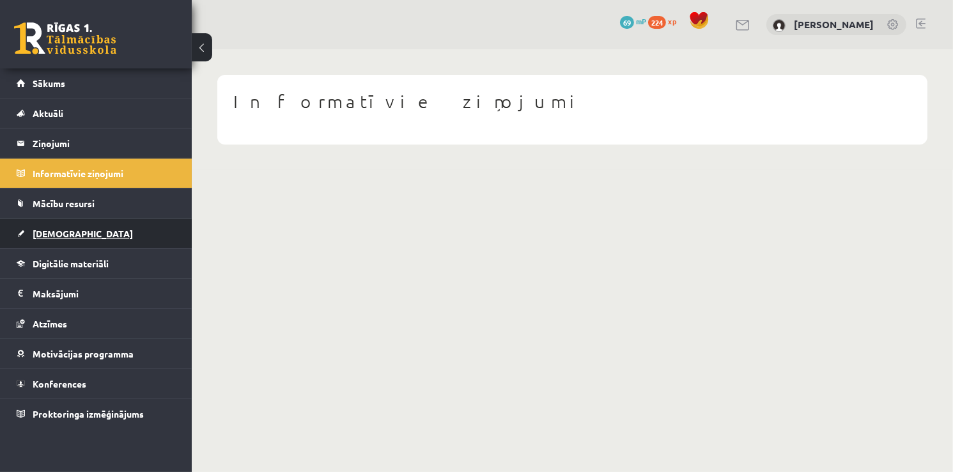
drag, startPoint x: 93, startPoint y: 219, endPoint x: 103, endPoint y: 241, distance: 24.0
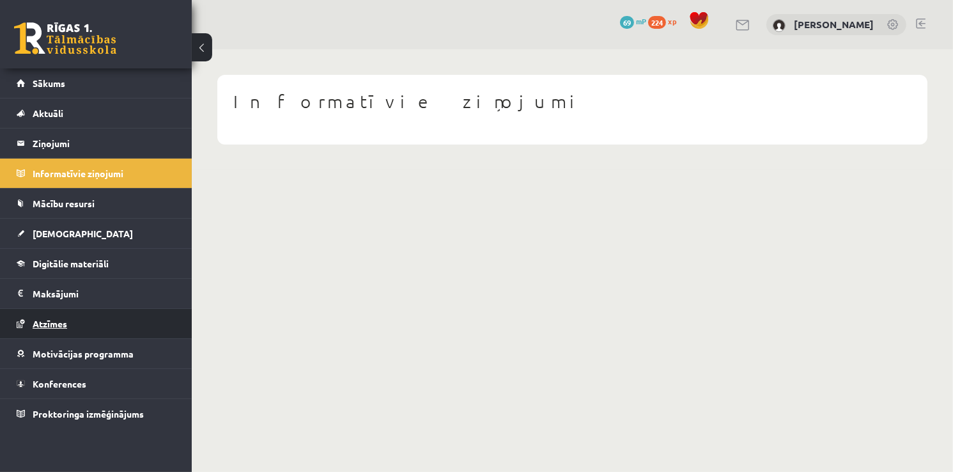
click at [114, 322] on link "Atzīmes" at bounding box center [96, 323] width 159 height 29
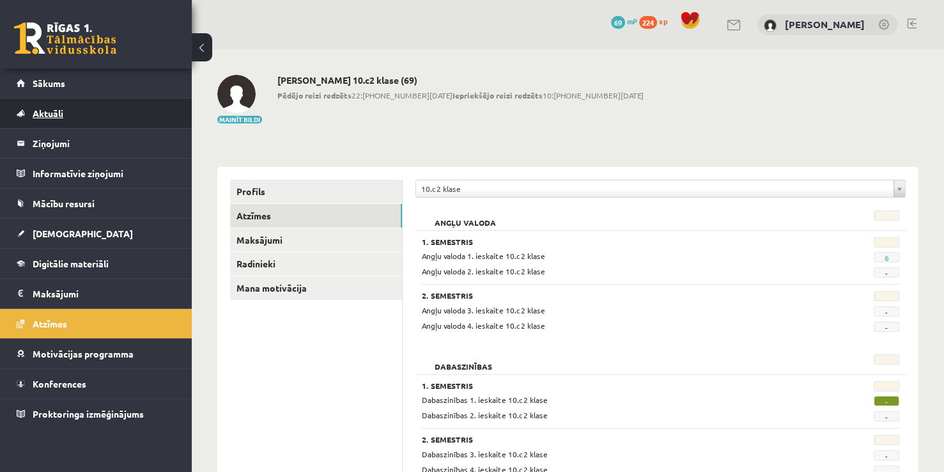
click at [88, 120] on link "Aktuāli" at bounding box center [96, 112] width 159 height 29
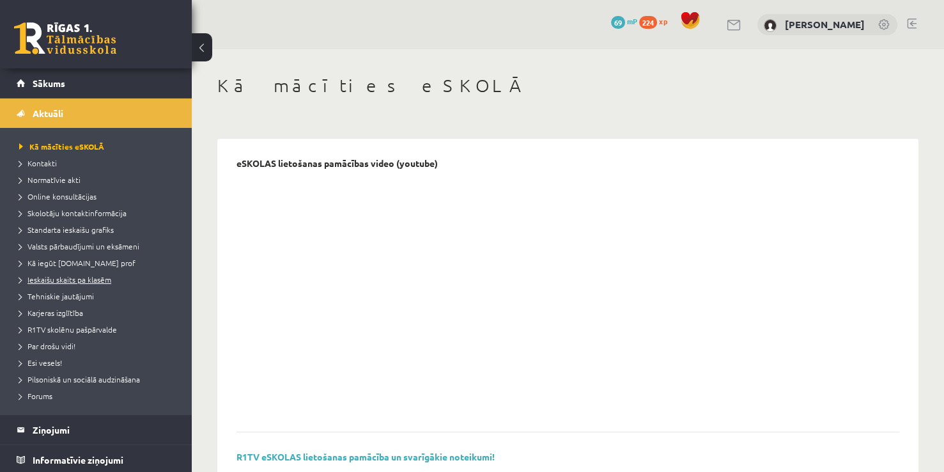
click at [98, 283] on link "Ieskaišu skaits pa klasēm" at bounding box center [99, 280] width 160 height 12
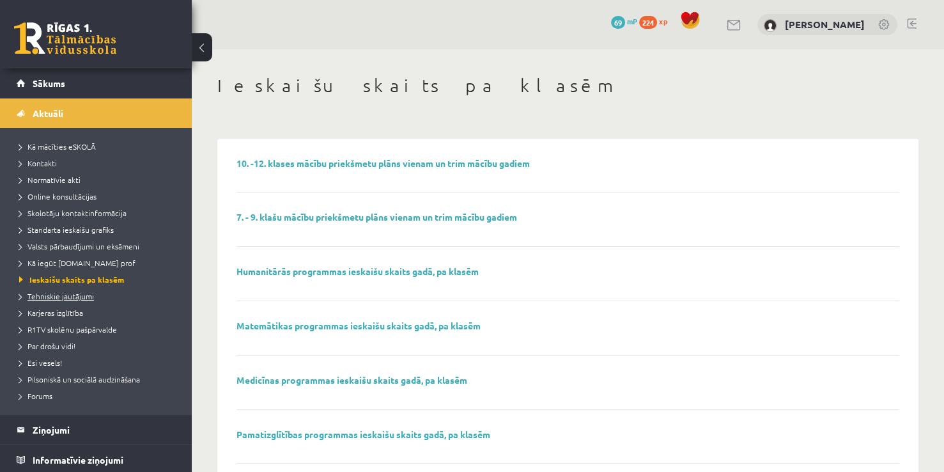
click at [100, 297] on link "Tehniskie jautājumi" at bounding box center [99, 296] width 160 height 12
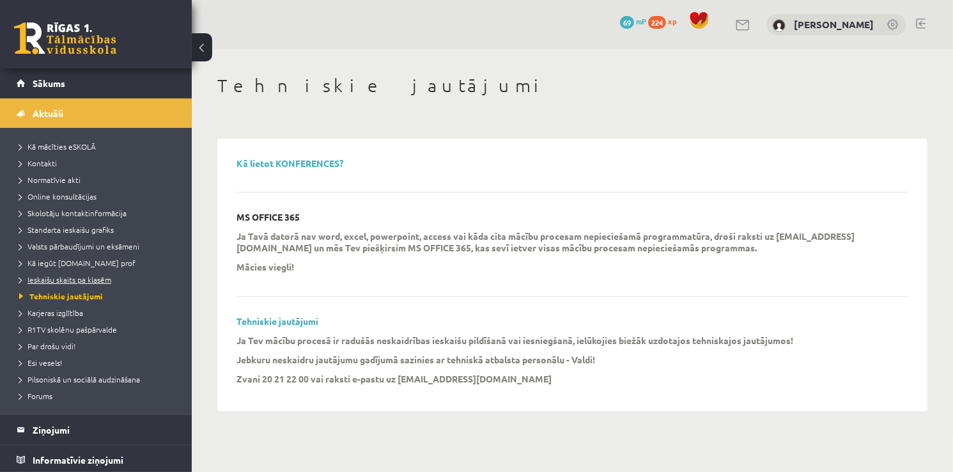
click at [66, 281] on span "Ieskaišu skaits pa klasēm" at bounding box center [65, 279] width 92 height 10
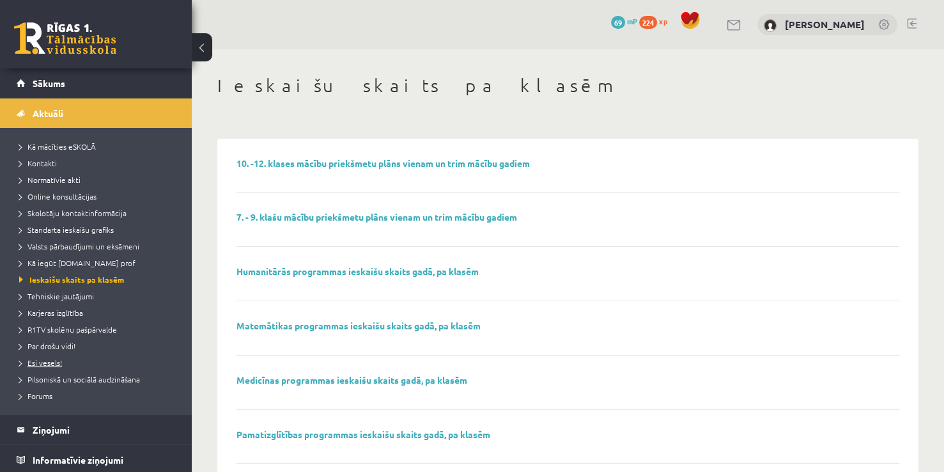
click at [63, 360] on link "Esi vesels!" at bounding box center [99, 363] width 160 height 12
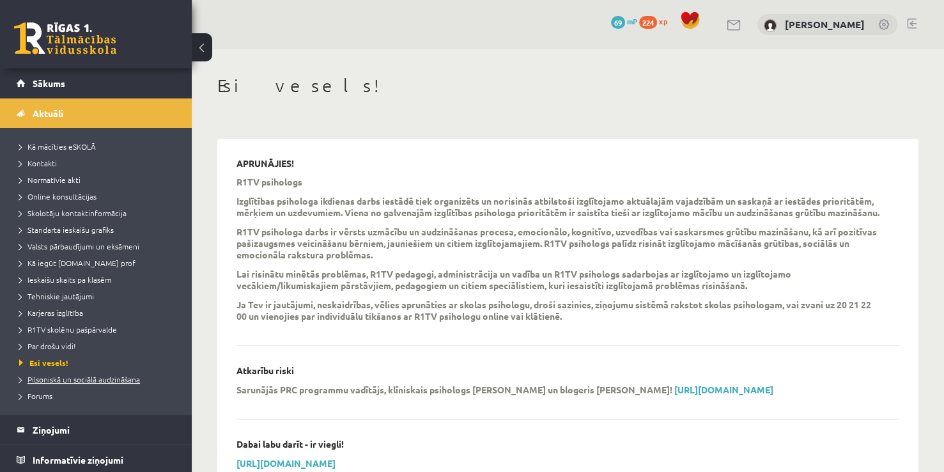
click at [79, 380] on span "Pilsoniskā un sociālā audzināšana" at bounding box center [79, 379] width 121 height 10
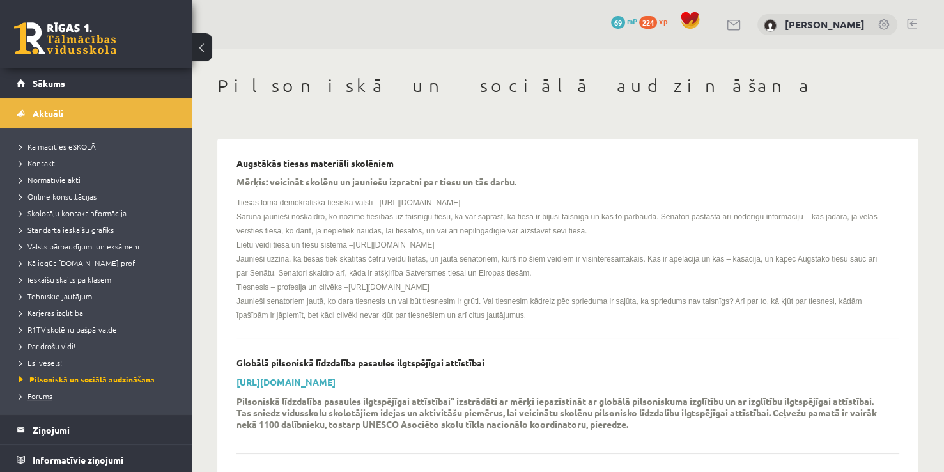
click at [42, 391] on span "Forums" at bounding box center [35, 396] width 33 height 10
click at [88, 95] on link "Sākums" at bounding box center [96, 82] width 159 height 29
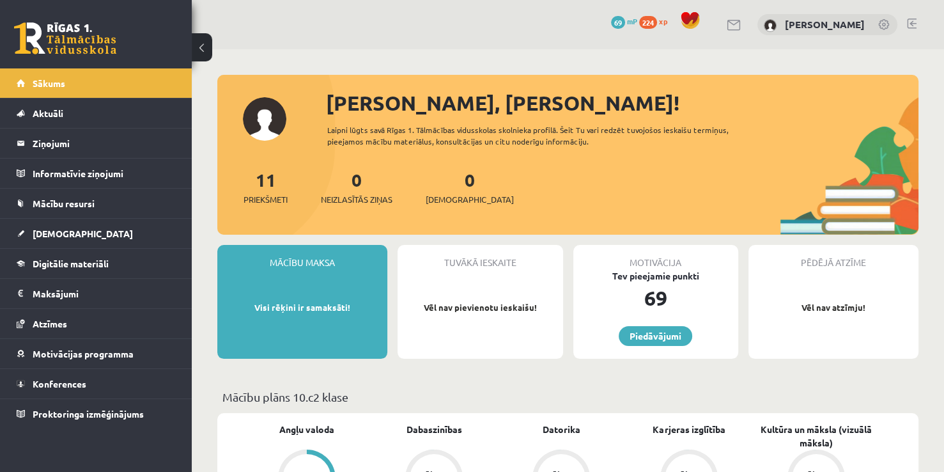
click at [700, 19] on span at bounding box center [690, 20] width 19 height 19
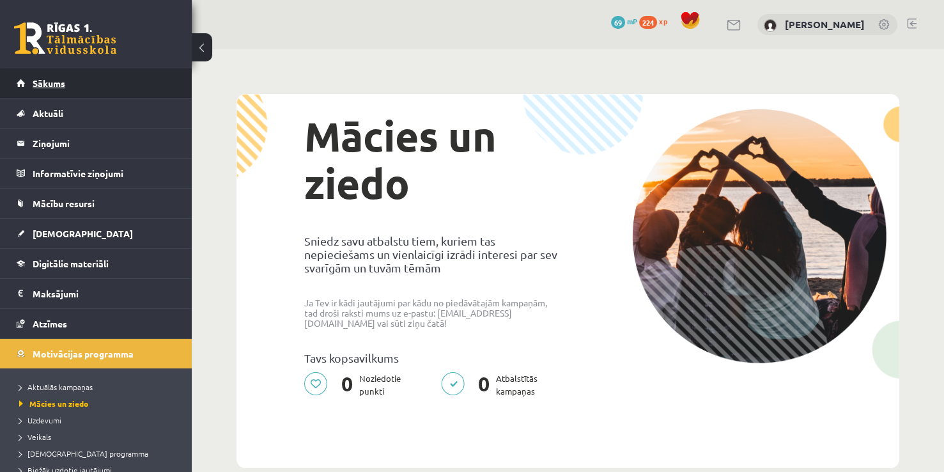
click at [116, 93] on link "Sākums" at bounding box center [96, 82] width 159 height 29
